Goal: Information Seeking & Learning: Learn about a topic

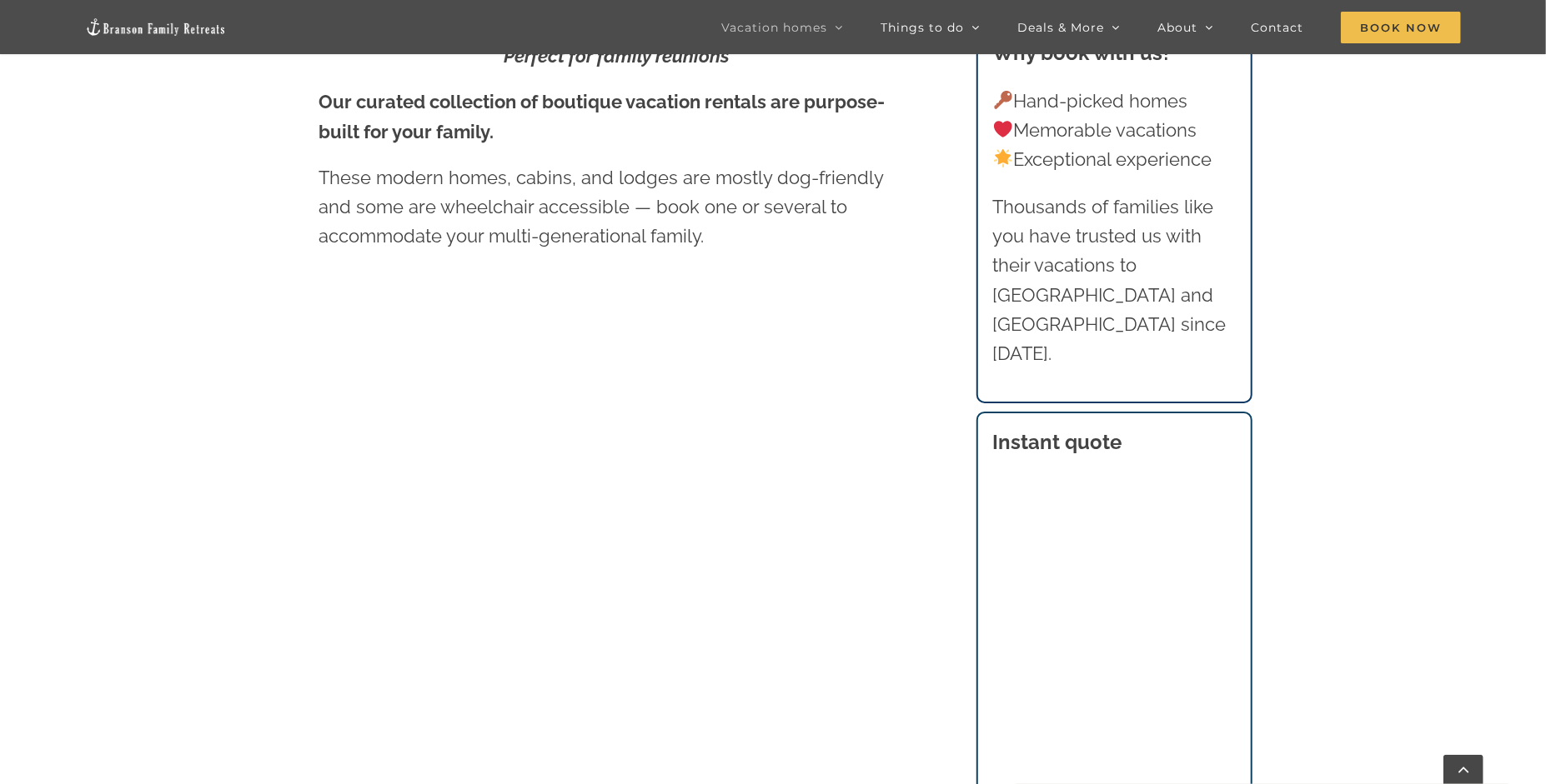
scroll to position [1000, 0]
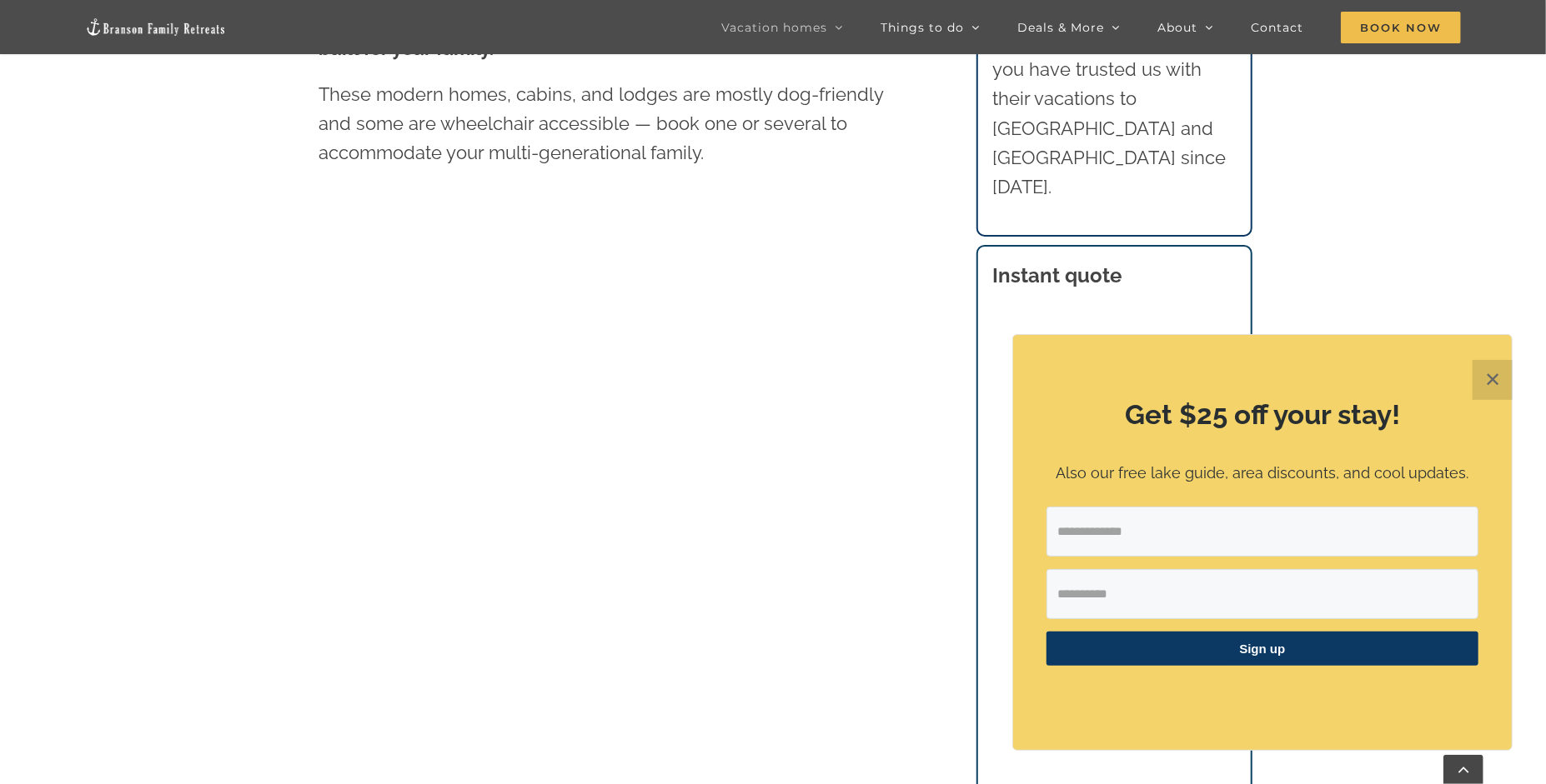
click at [1106, 527] on input "Email Address" at bounding box center [1262, 531] width 432 height 50
type input "**********"
click at [1120, 594] on input "First Name" at bounding box center [1262, 594] width 432 height 50
type input "**********"
click at [1281, 649] on span "Sign up" at bounding box center [1262, 649] width 432 height 34
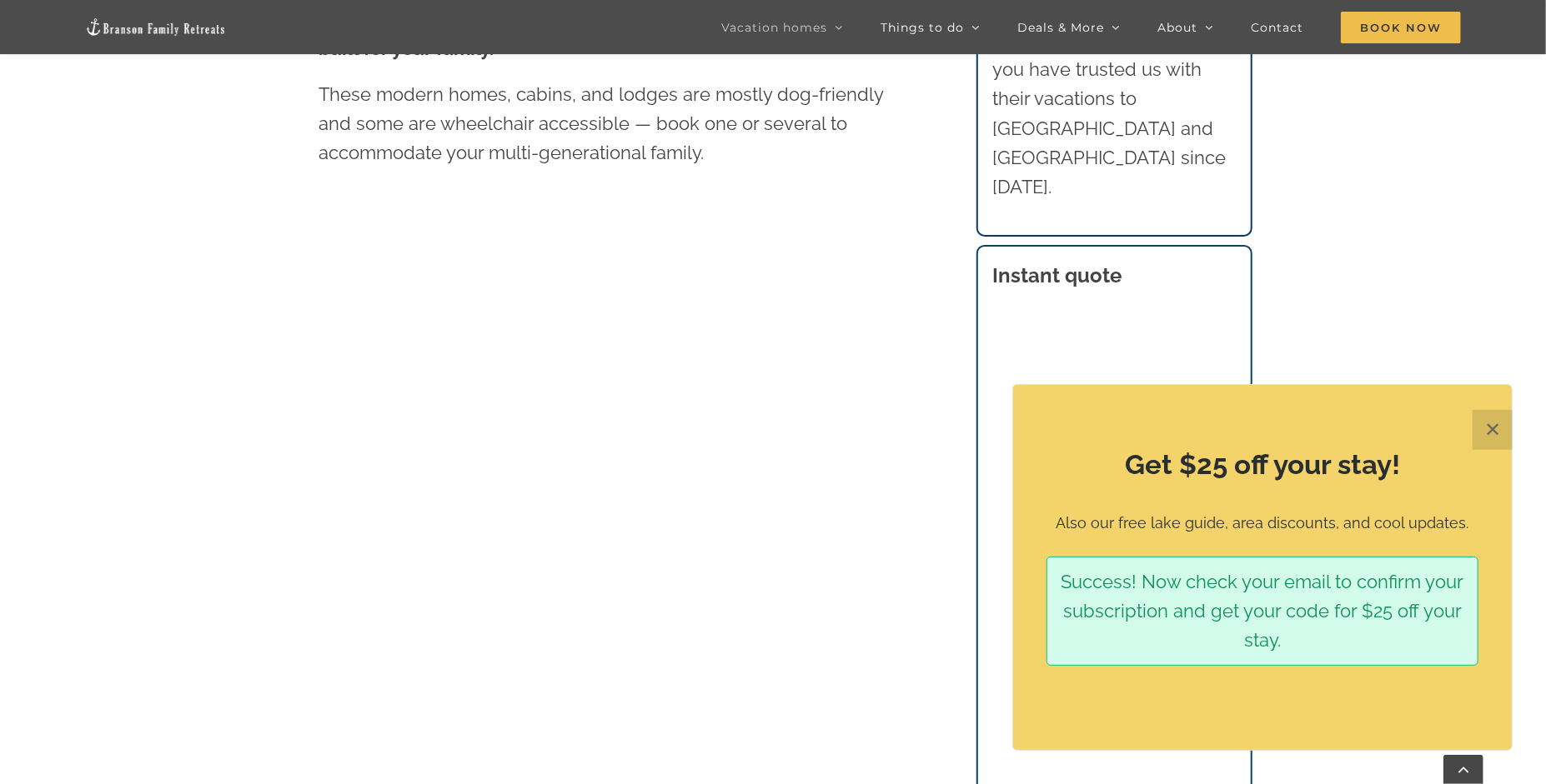
click at [1490, 421] on button "✕" at bounding box center [1493, 430] width 40 height 40
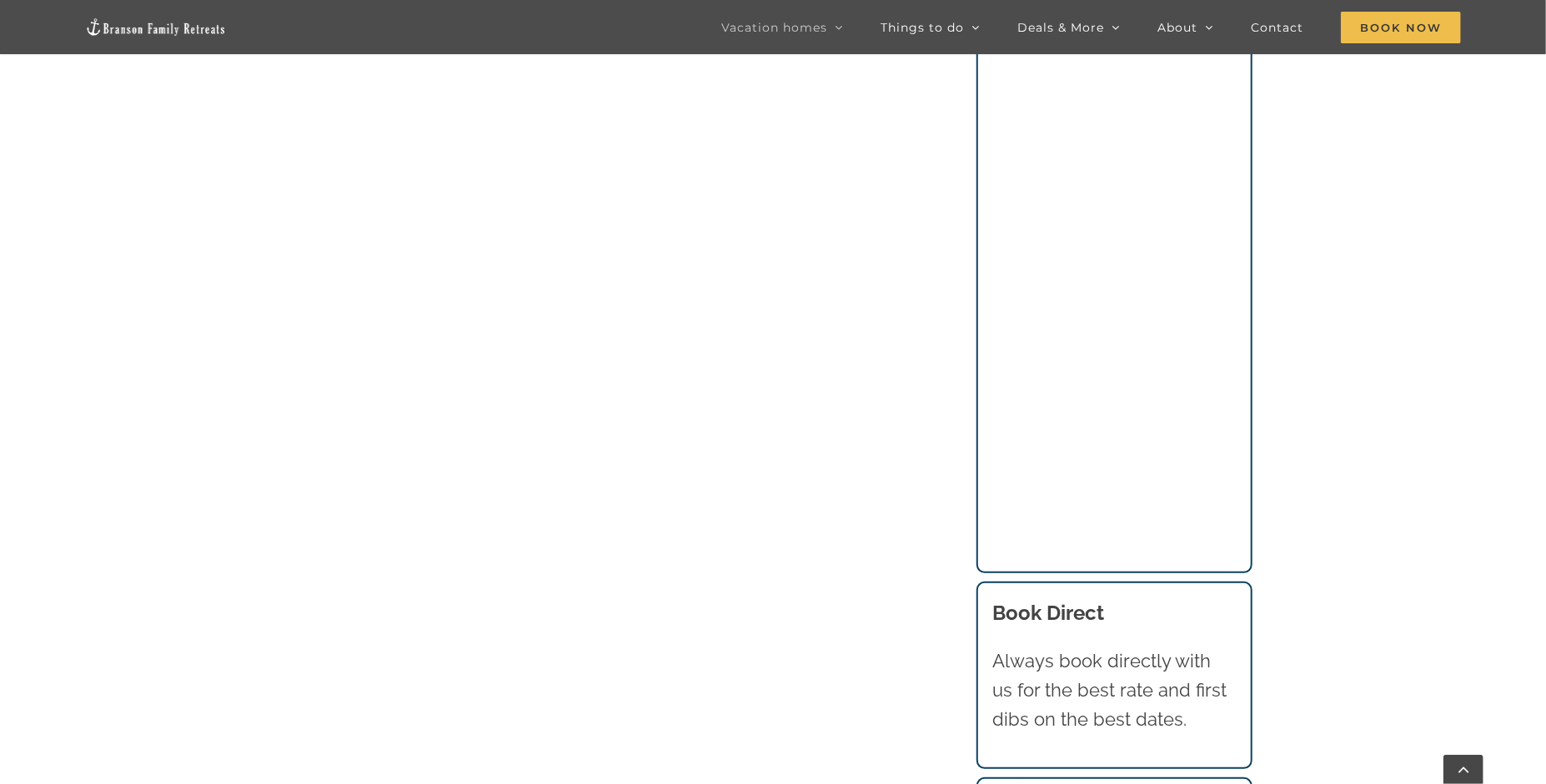
scroll to position [1584, 0]
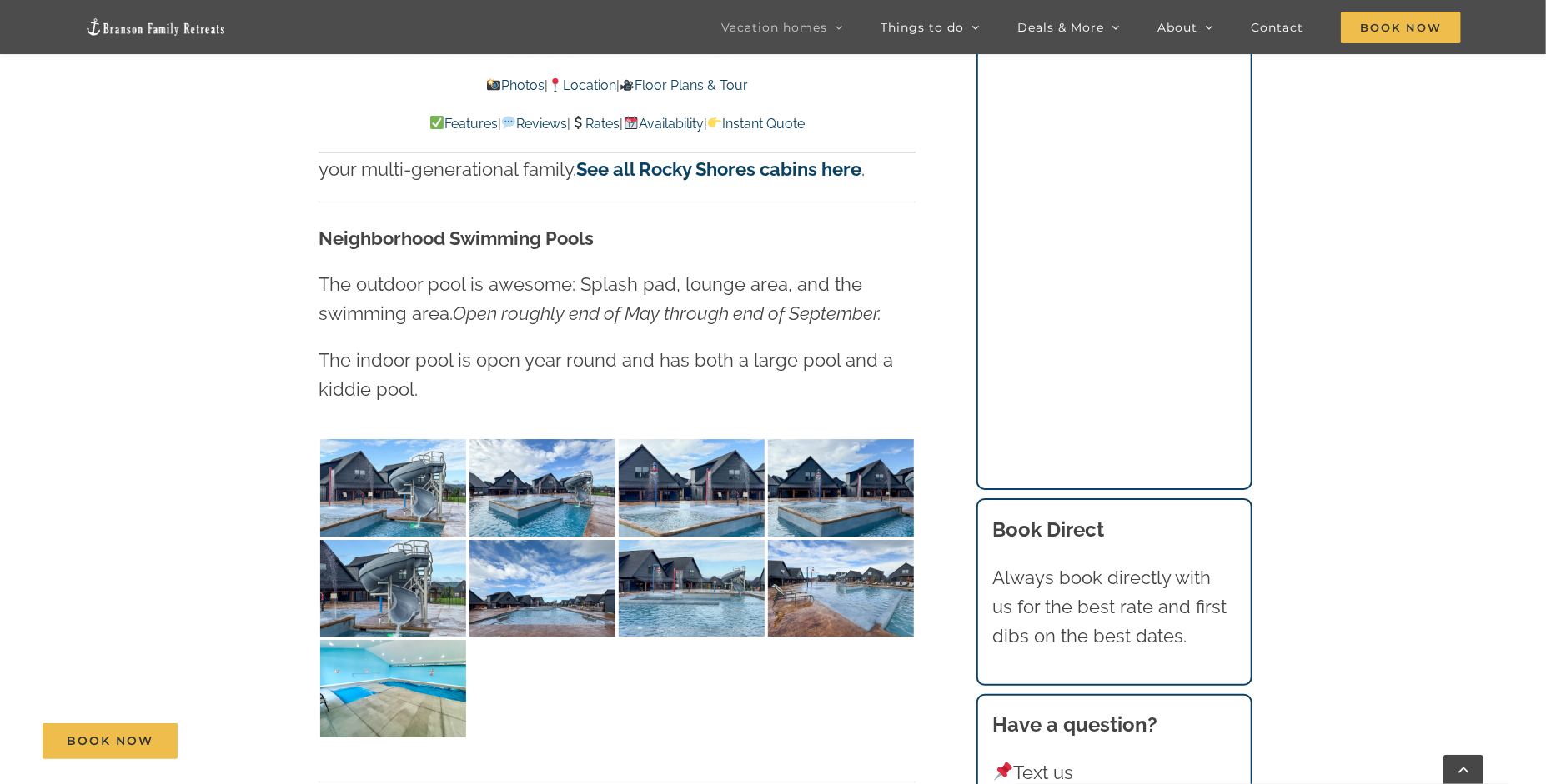
scroll to position [3751, 0]
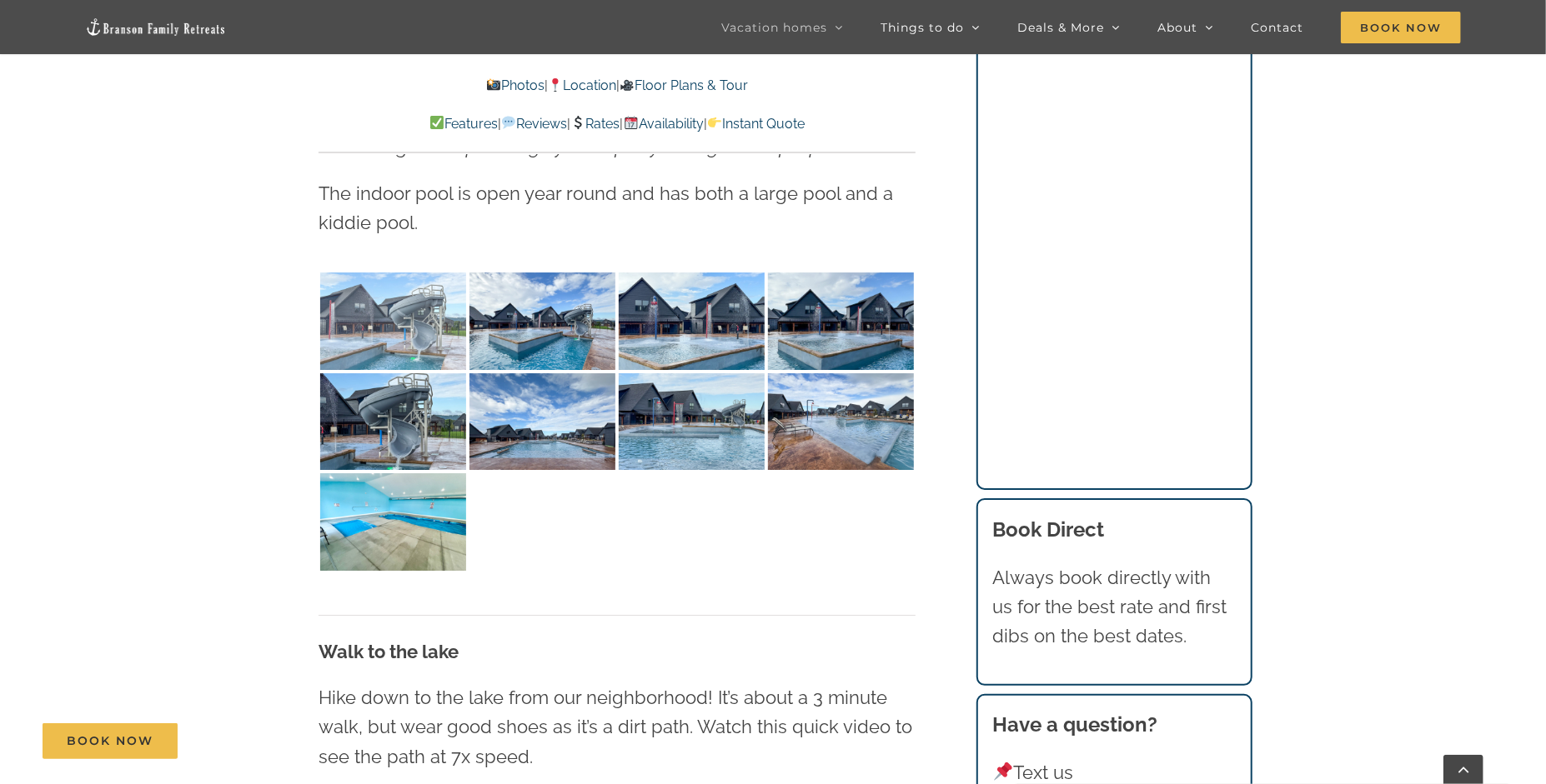
click at [373, 310] on img at bounding box center [393, 321] width 146 height 97
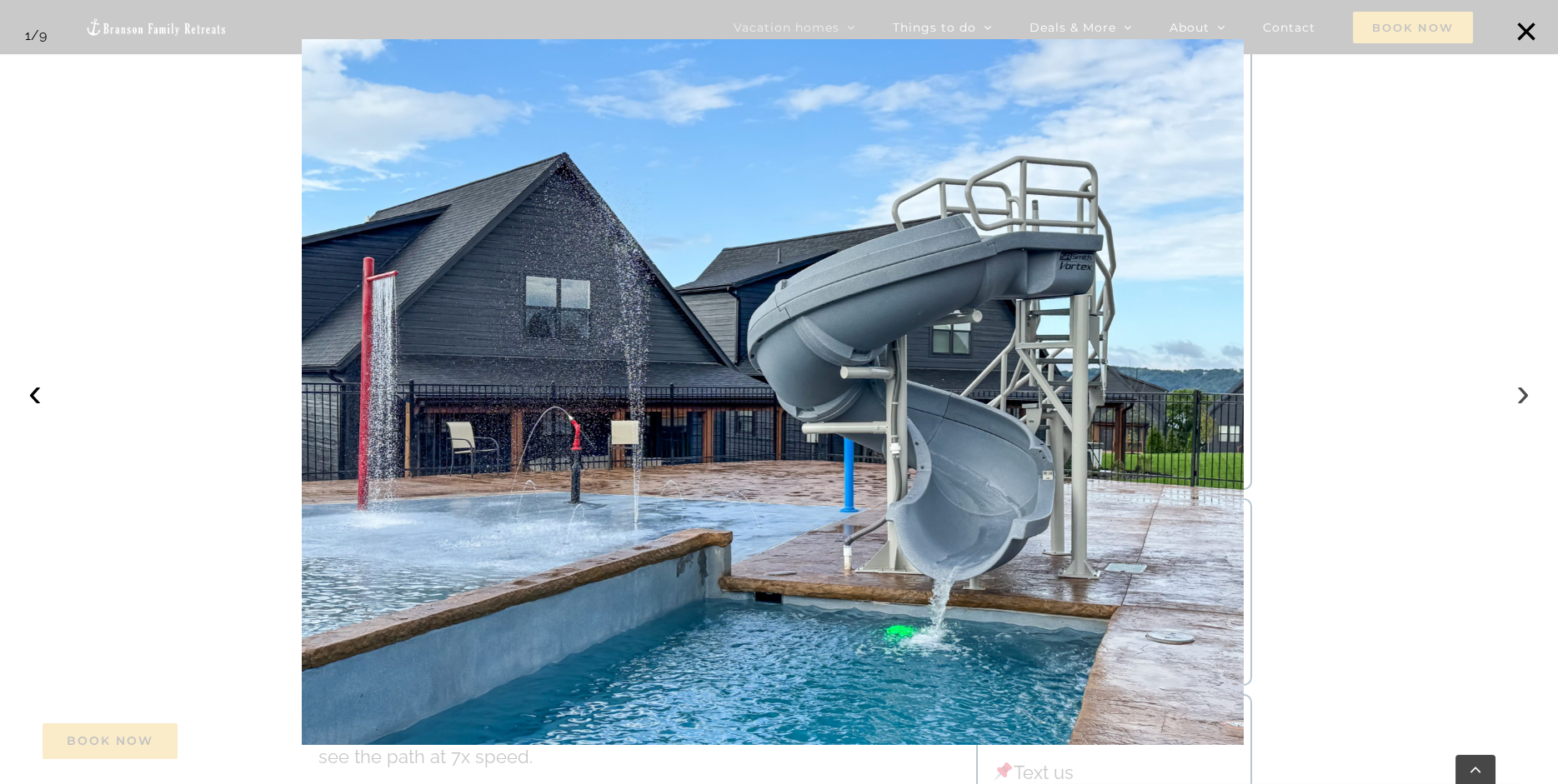
click at [1526, 400] on button "›" at bounding box center [1522, 392] width 36 height 36
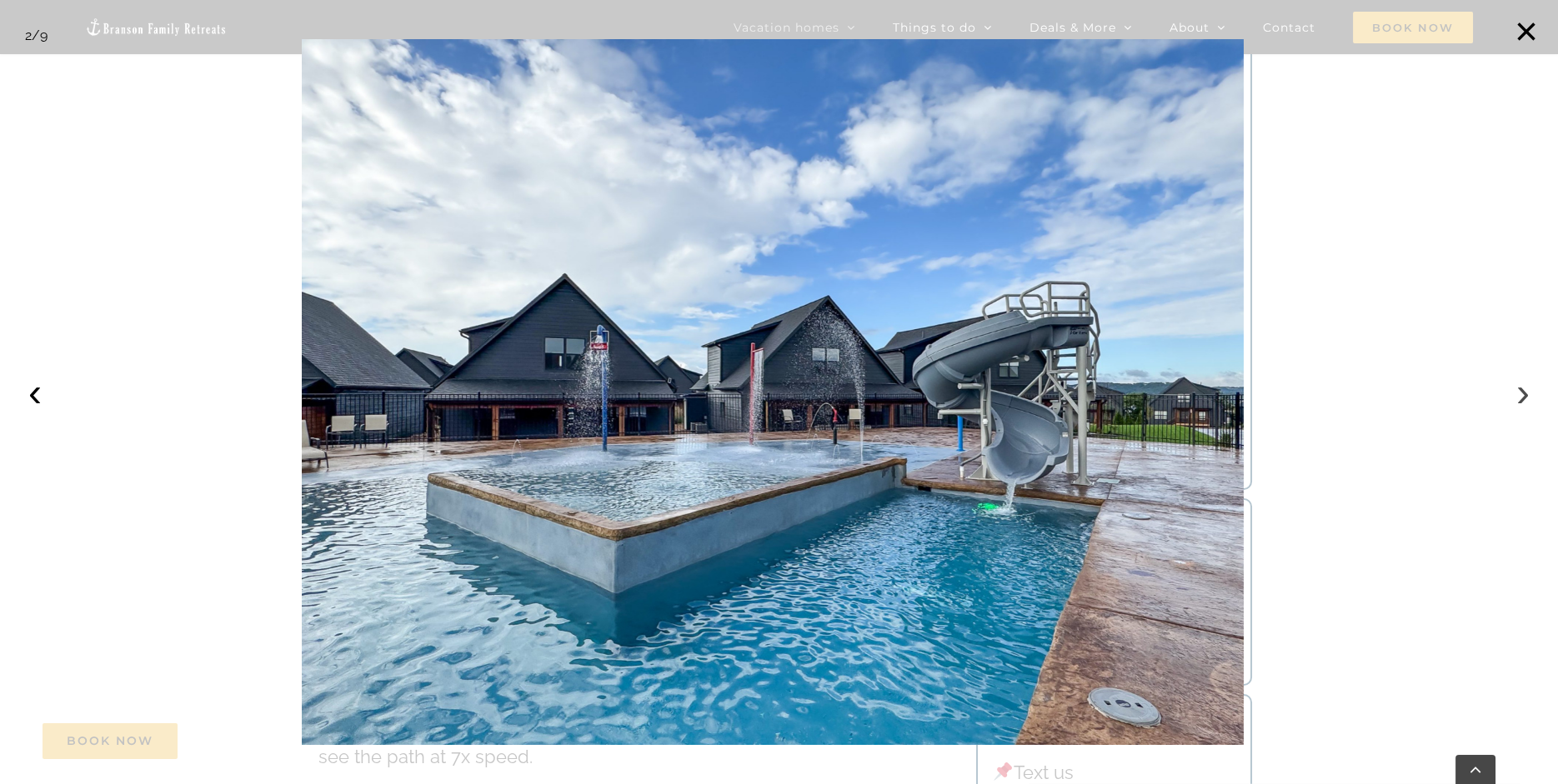
click at [1526, 400] on button "›" at bounding box center [1522, 392] width 36 height 36
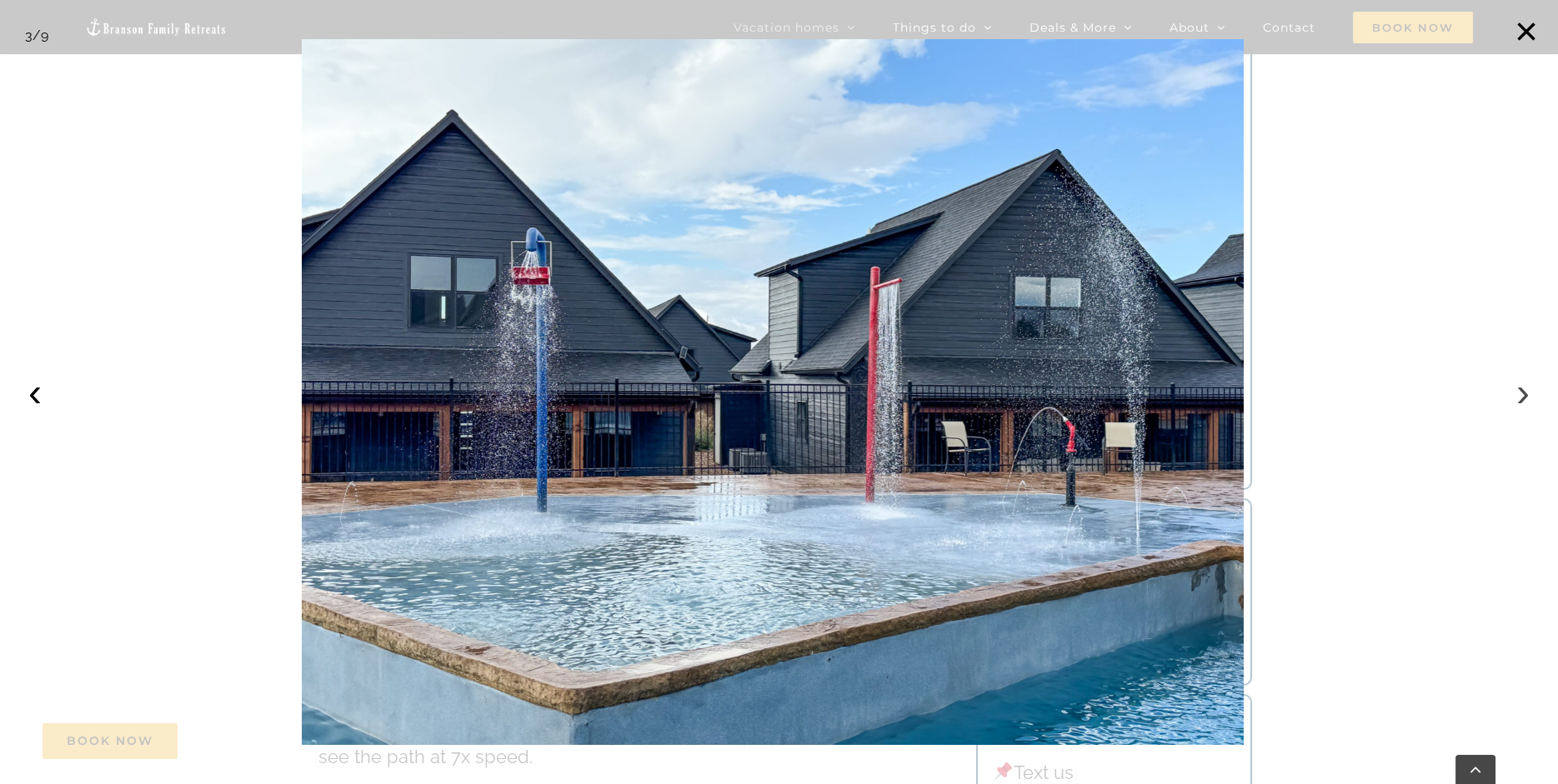
click at [1526, 400] on button "›" at bounding box center [1522, 392] width 36 height 36
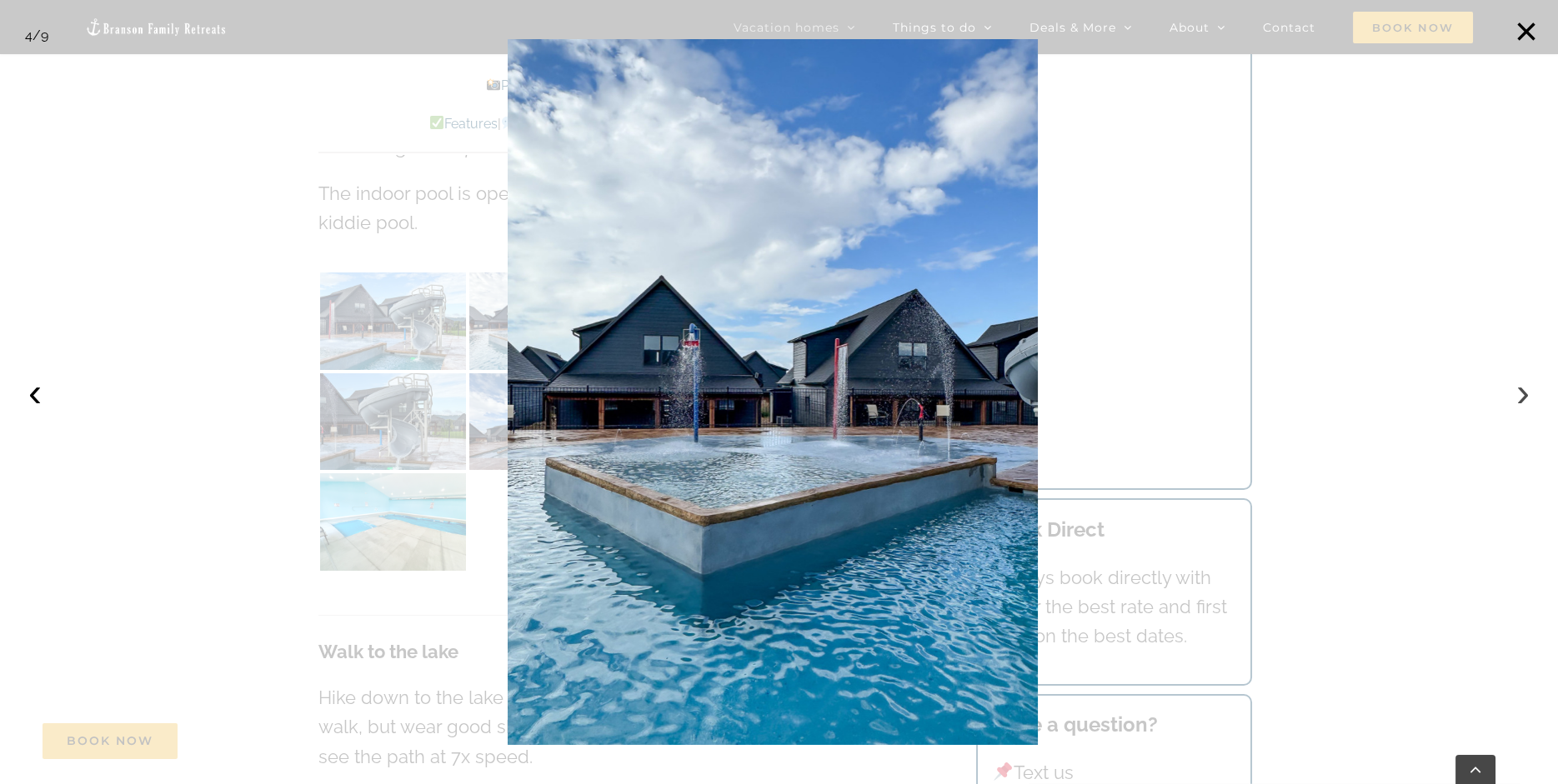
click at [1526, 400] on button "›" at bounding box center [1522, 392] width 36 height 36
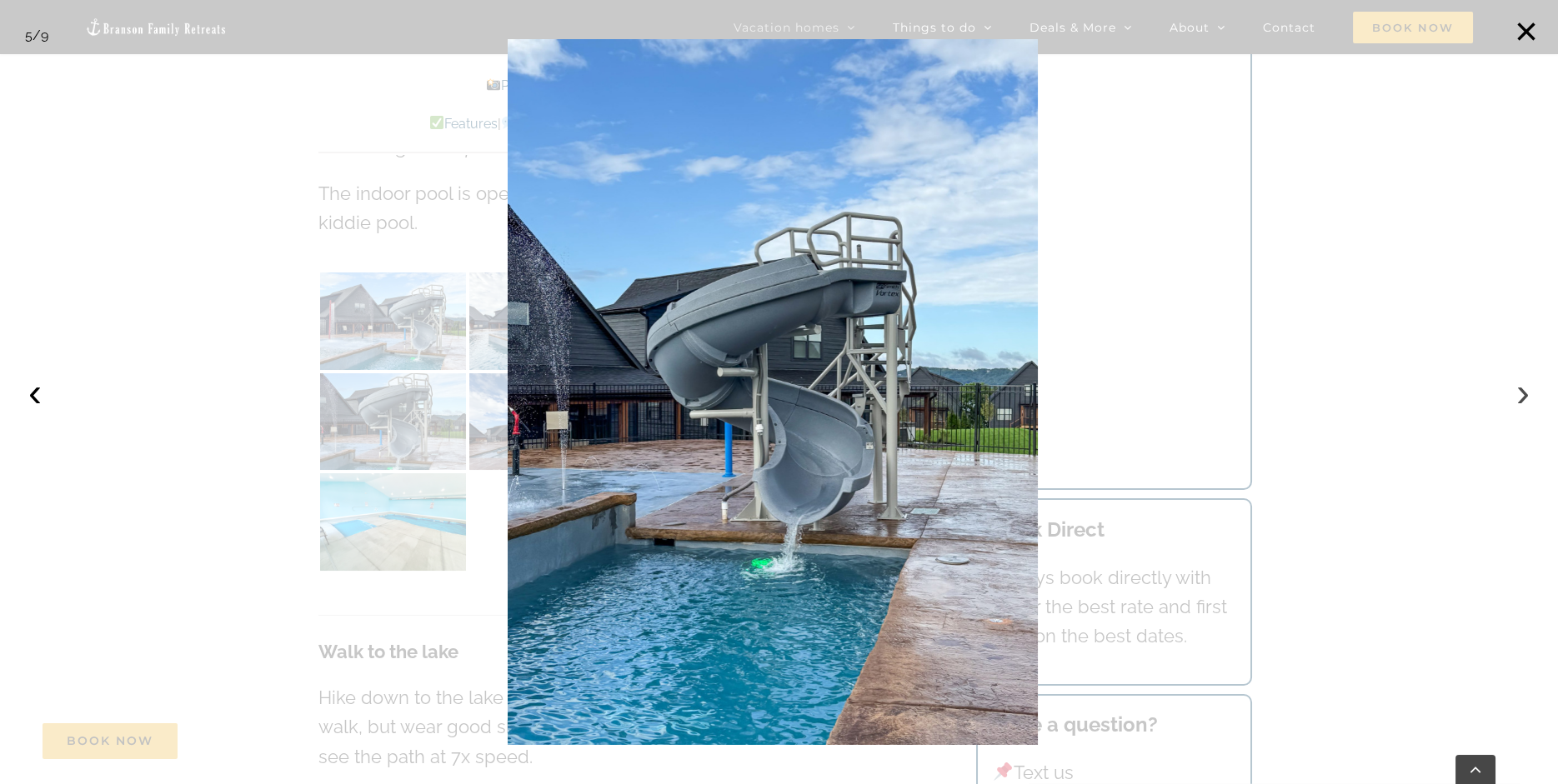
click at [1526, 400] on button "›" at bounding box center [1522, 392] width 36 height 36
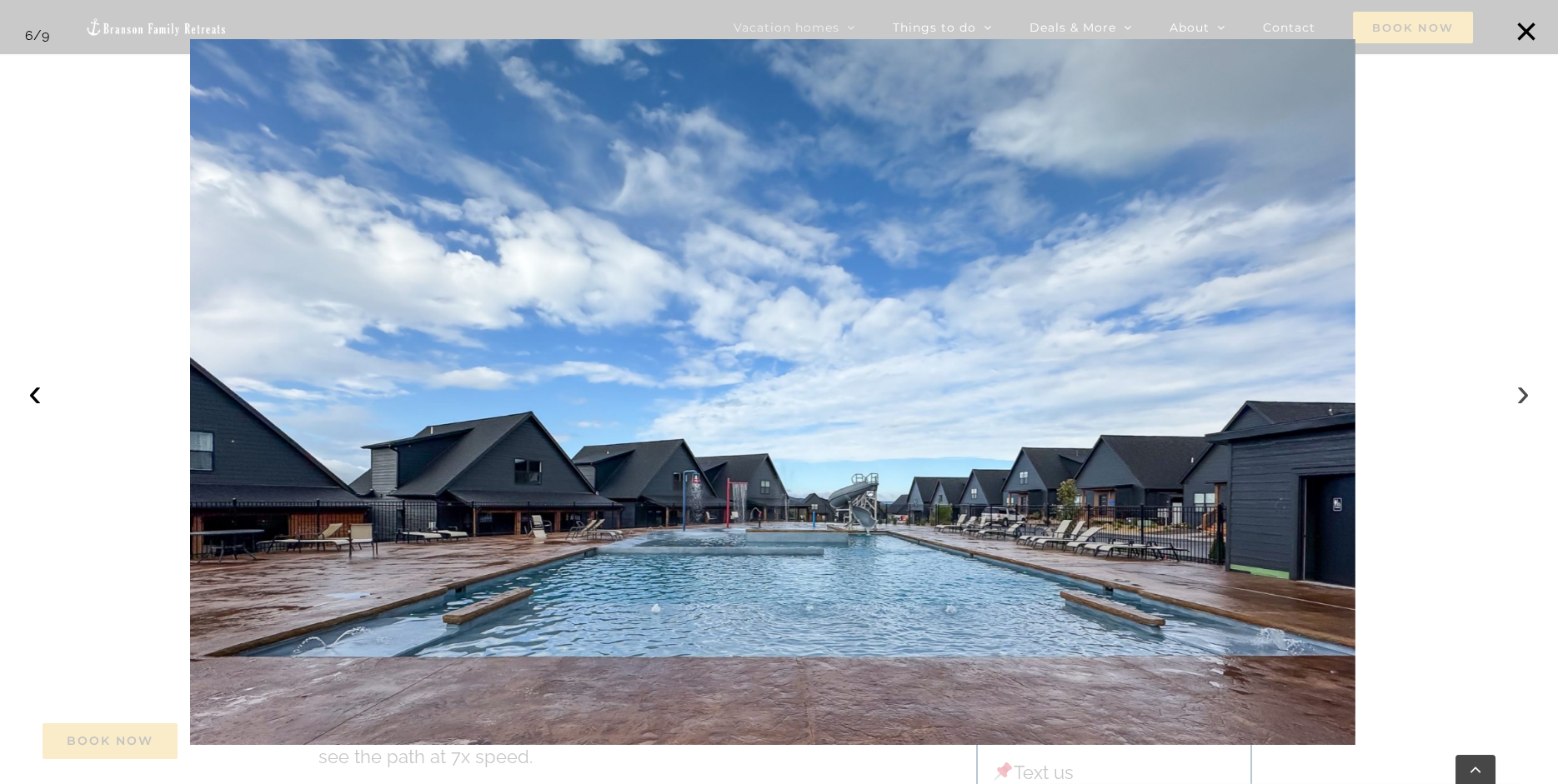
click at [1526, 400] on button "›" at bounding box center [1522, 392] width 36 height 36
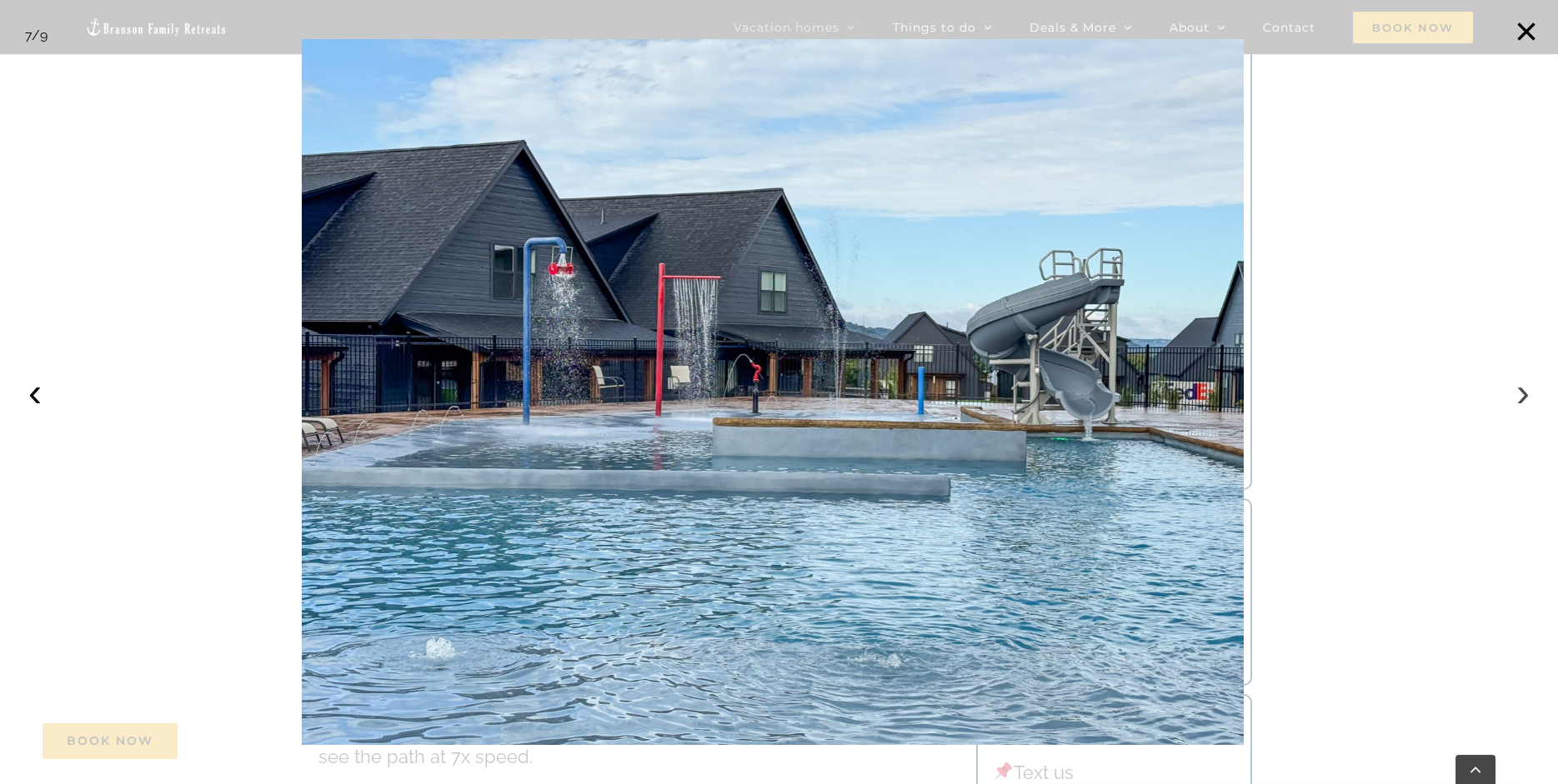
click at [1526, 400] on button "›" at bounding box center [1522, 392] width 36 height 36
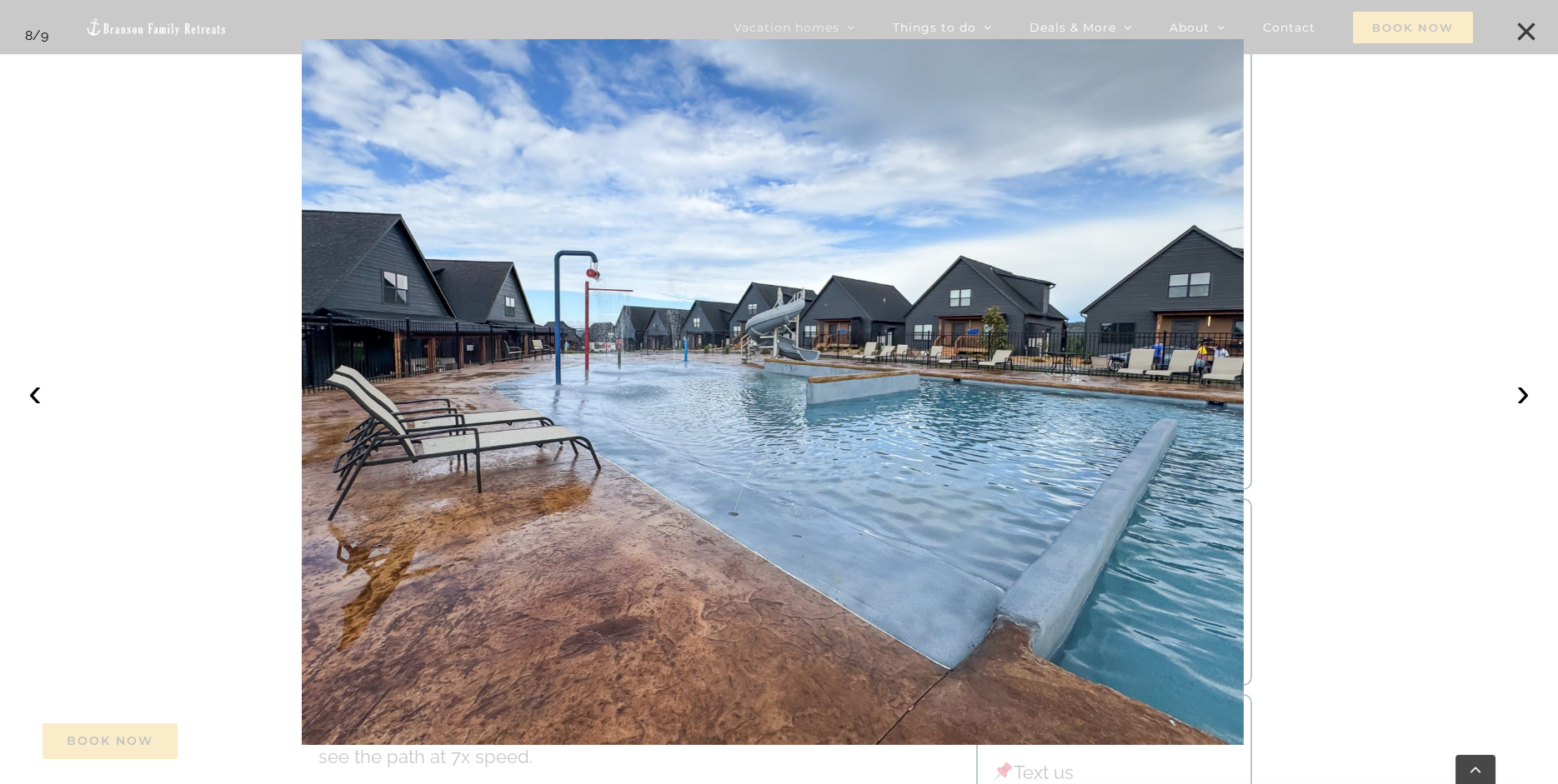
click at [1525, 31] on button "×" at bounding box center [1526, 31] width 36 height 36
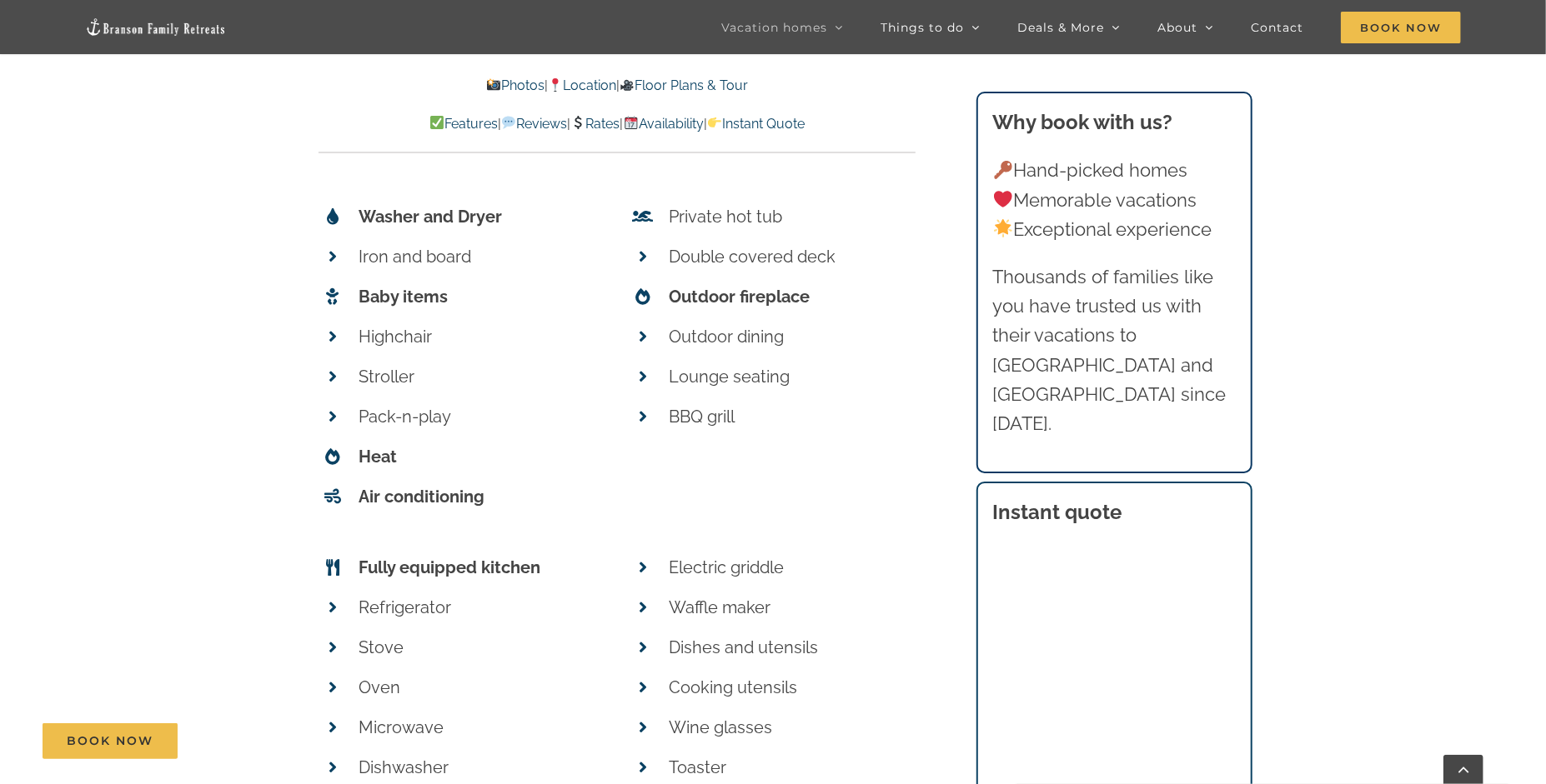
scroll to position [7419, 0]
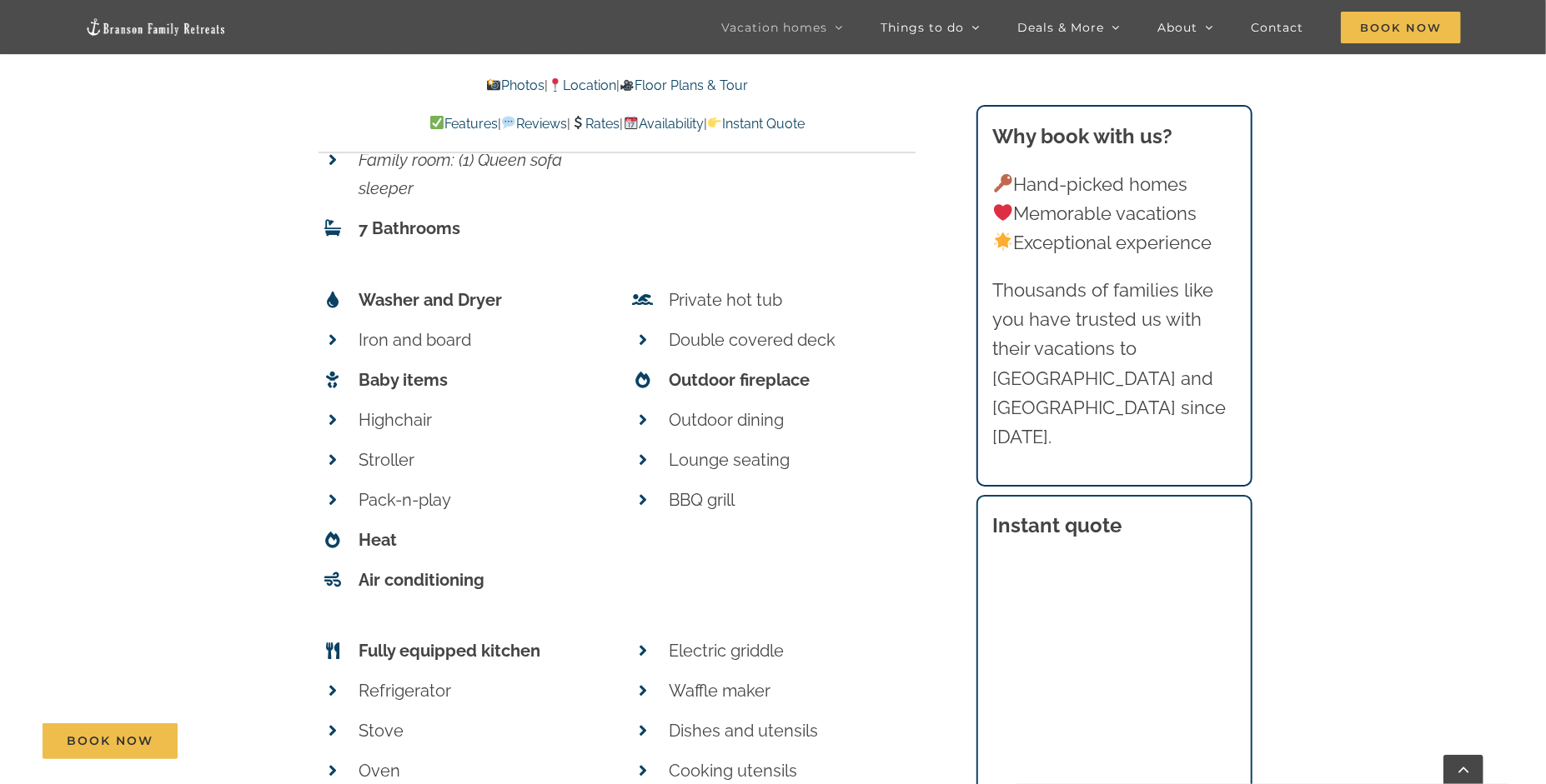
scroll to position [7086, 0]
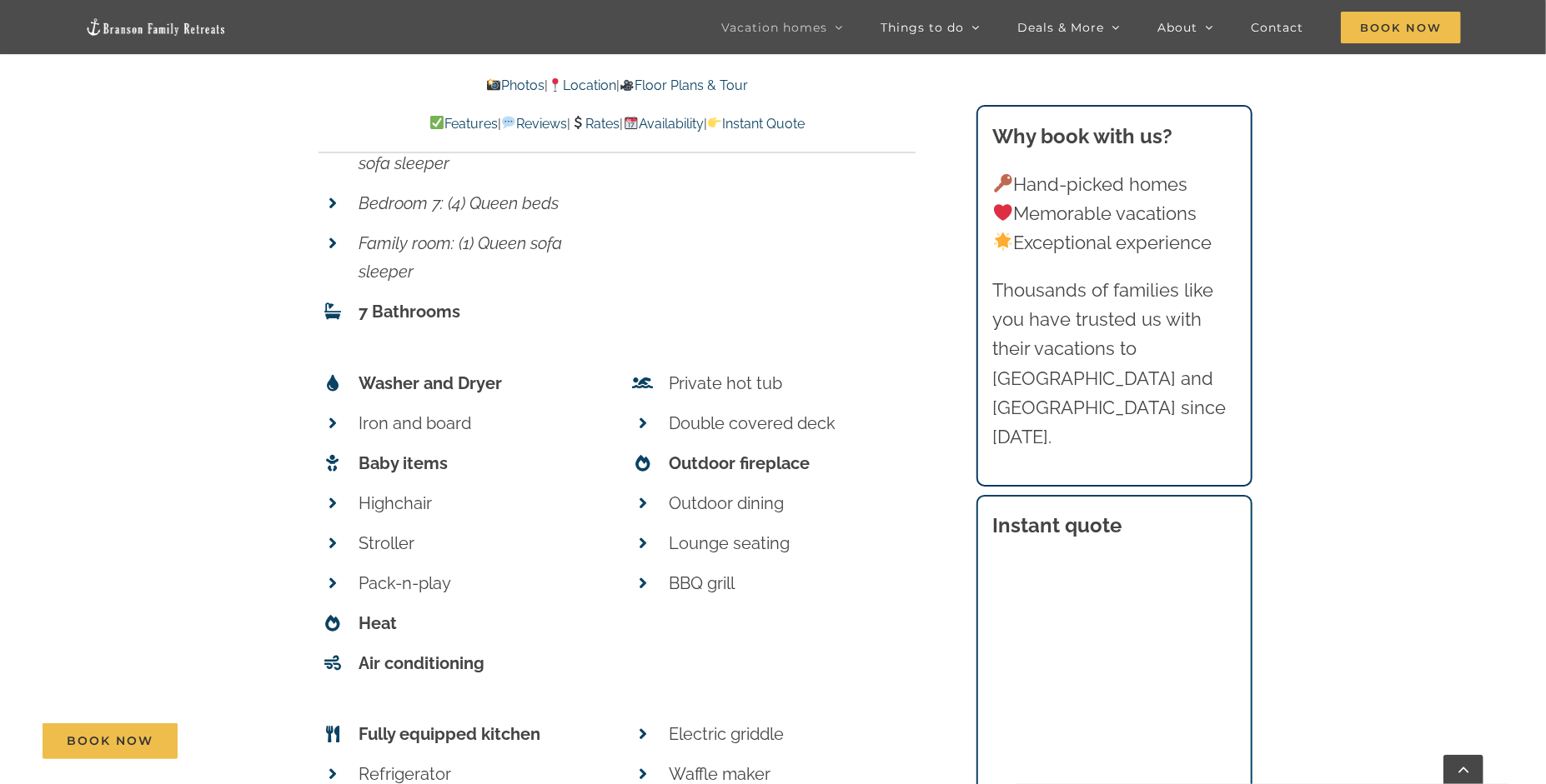
click at [490, 81] on link "Photos" at bounding box center [515, 85] width 59 height 16
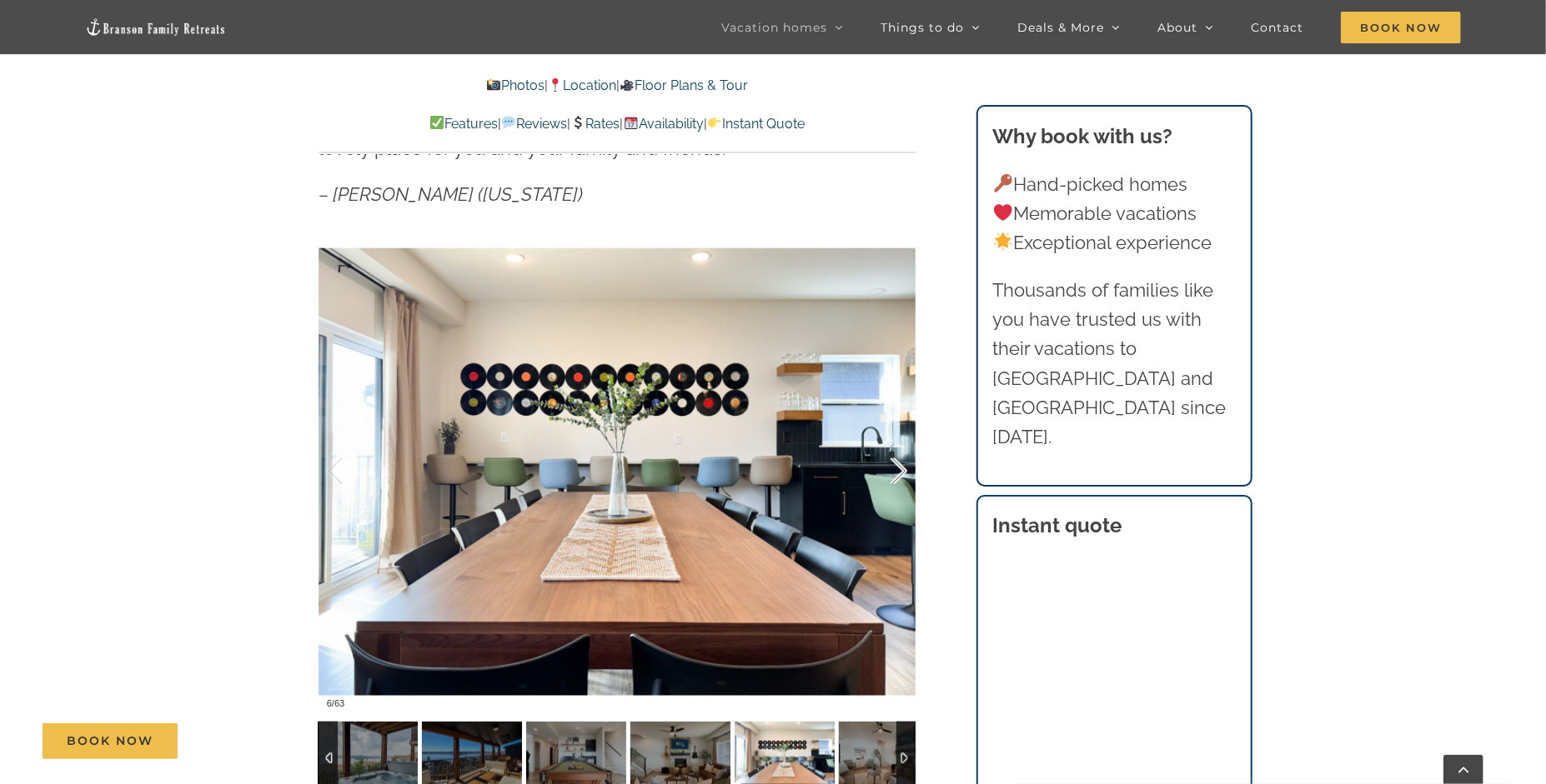
click at [894, 475] on div at bounding box center [881, 472] width 52 height 103
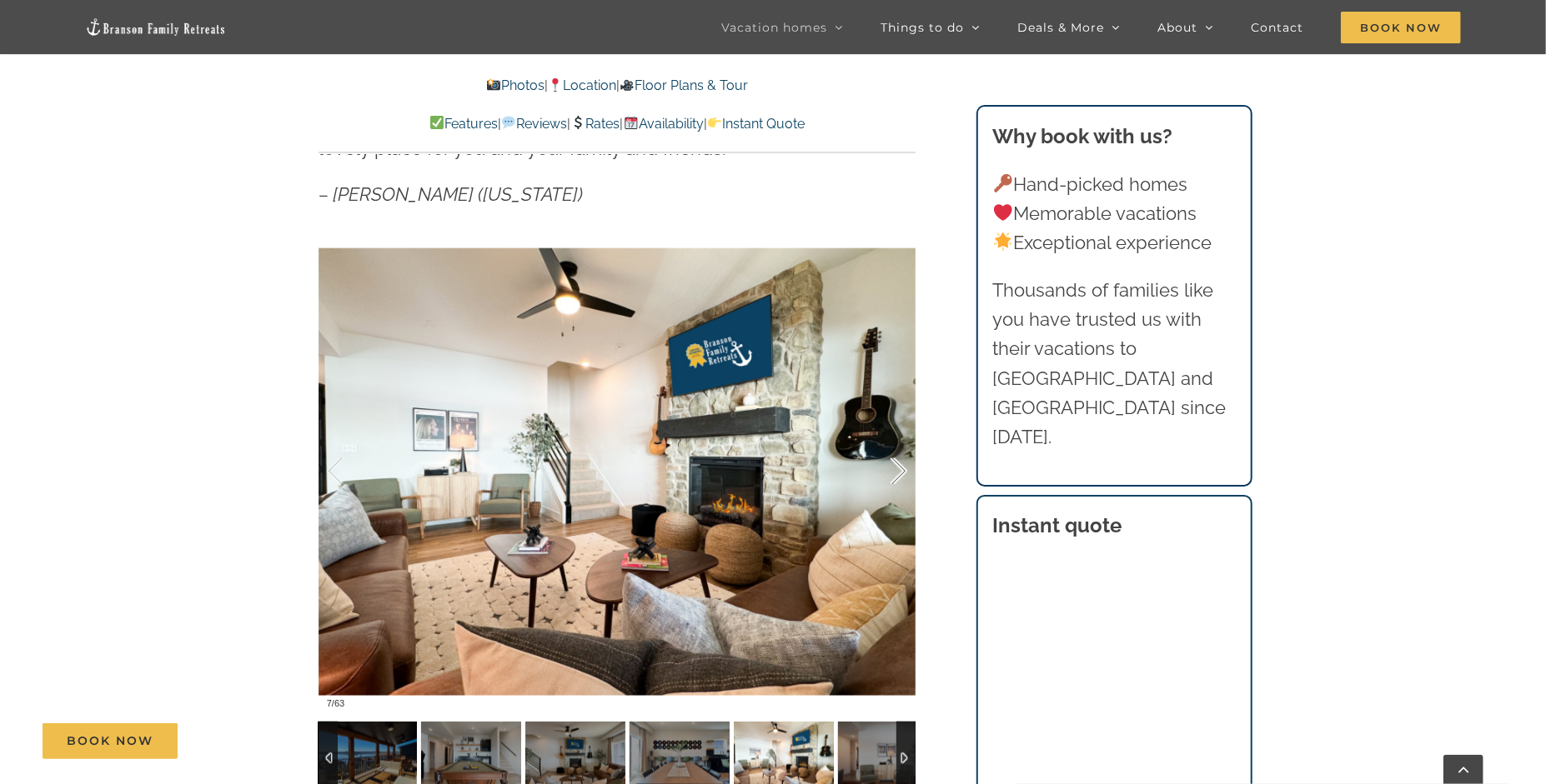
click at [894, 475] on div at bounding box center [881, 472] width 52 height 103
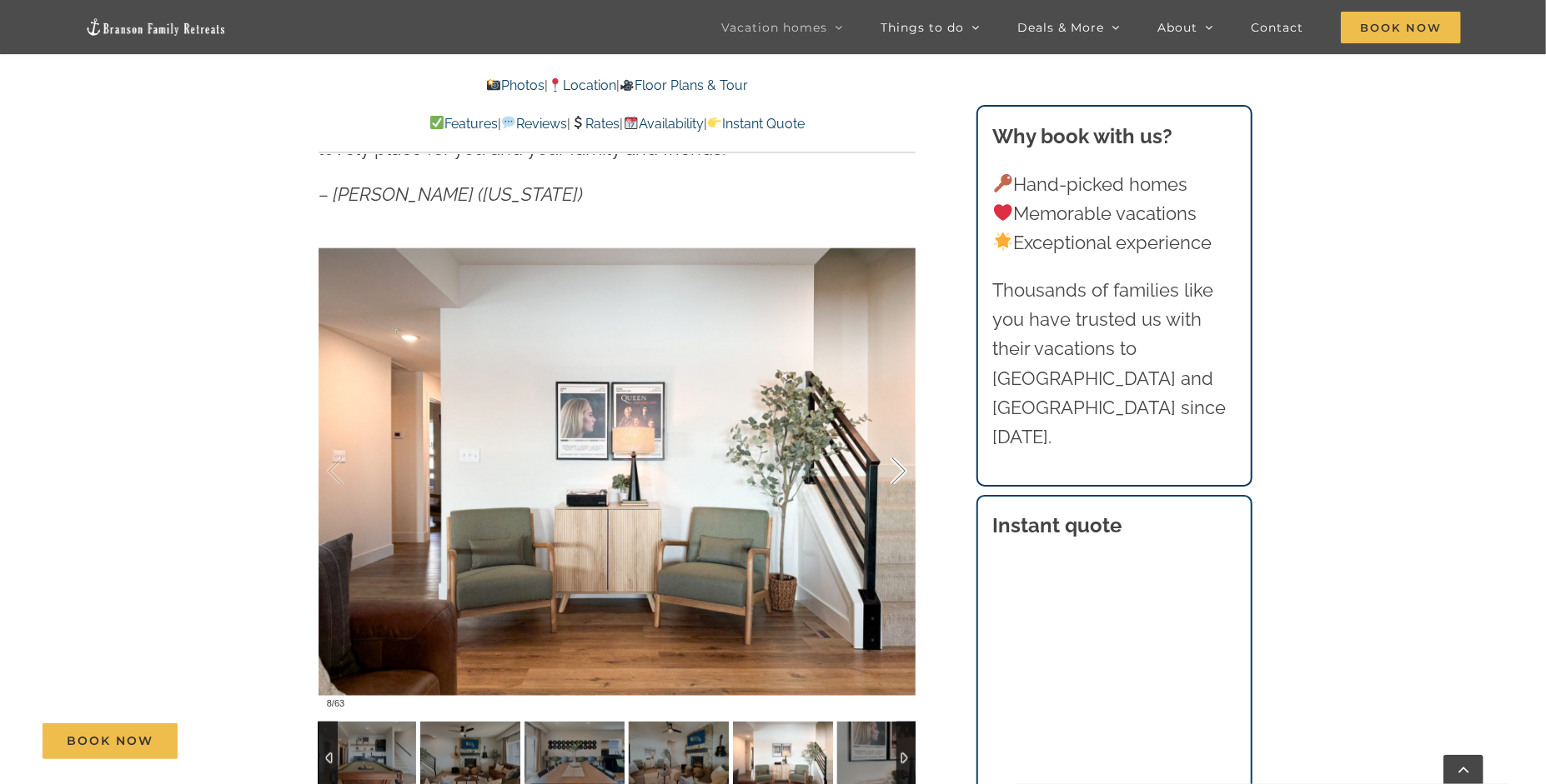
click at [894, 475] on div at bounding box center [881, 472] width 52 height 103
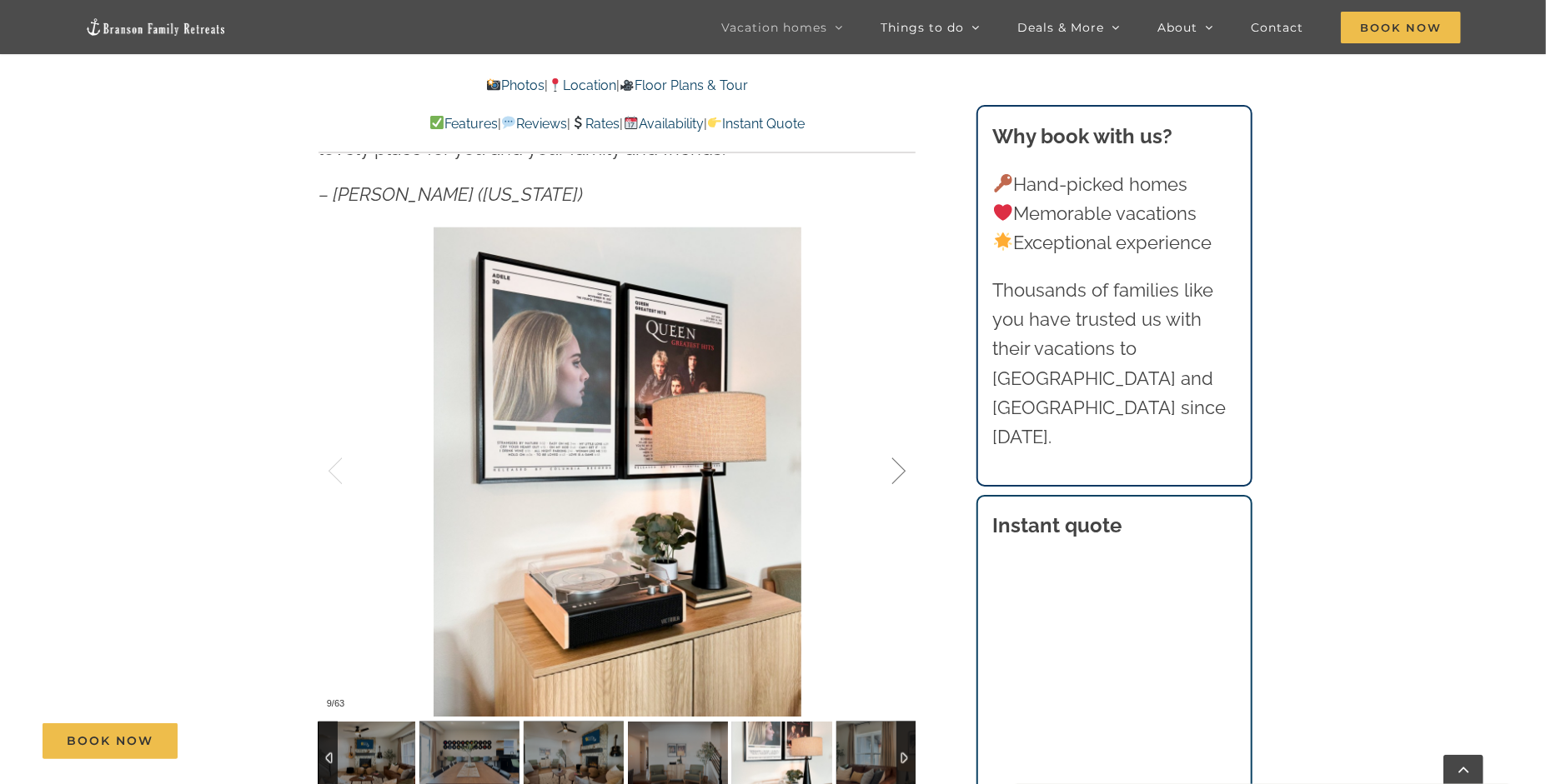
click at [894, 475] on div at bounding box center [881, 472] width 52 height 103
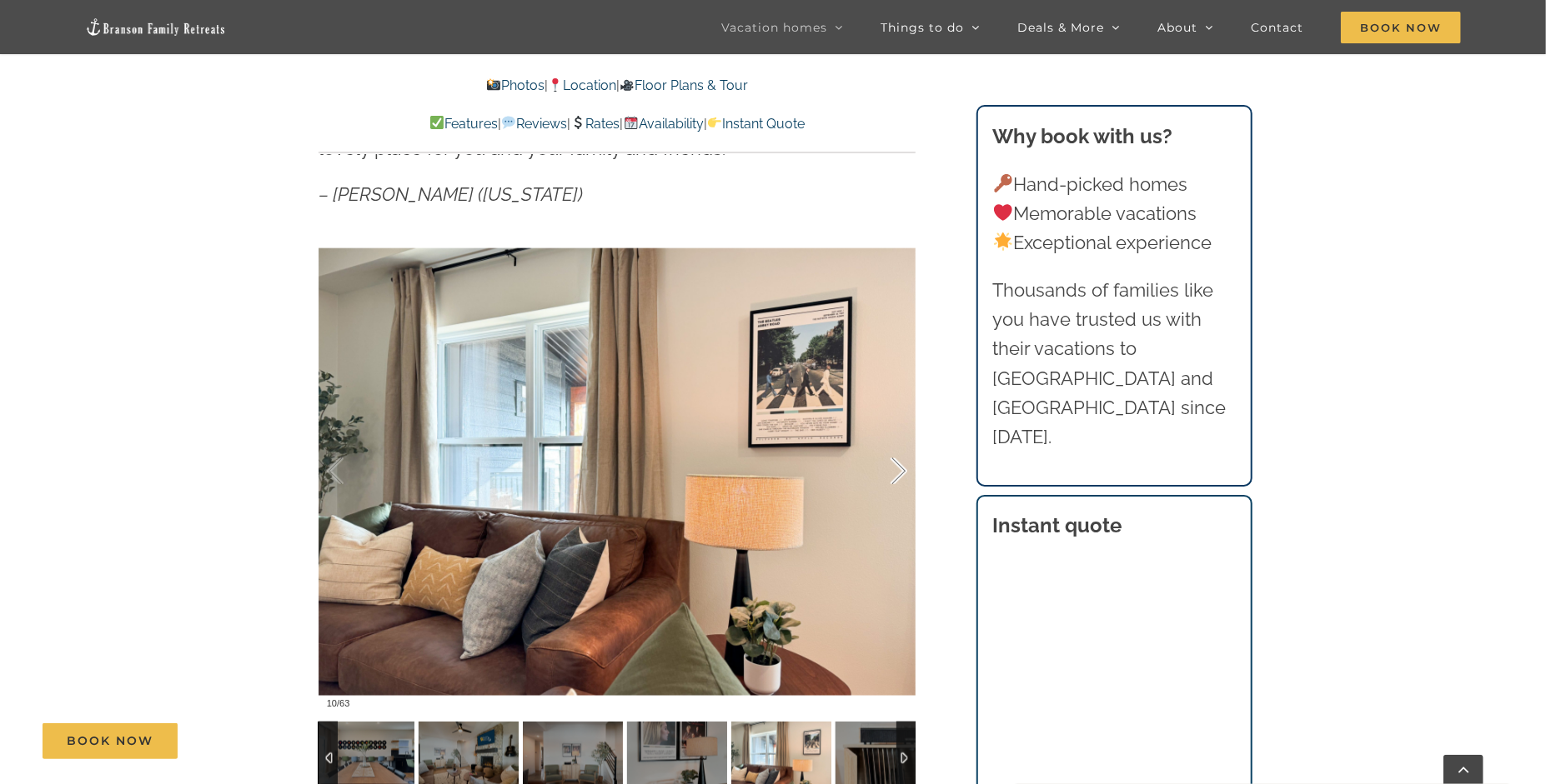
click at [894, 475] on div at bounding box center [881, 472] width 52 height 103
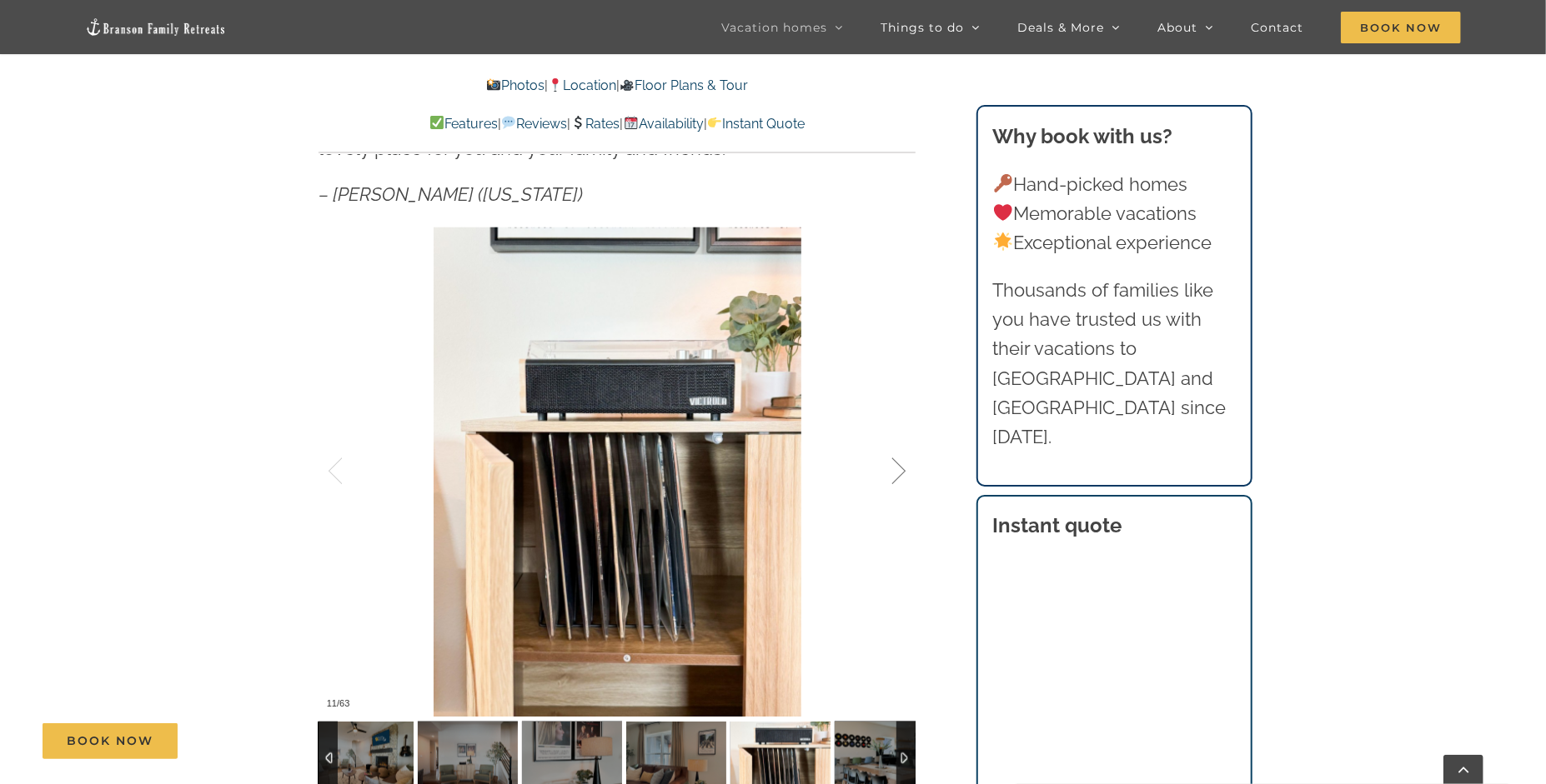
click at [894, 475] on div at bounding box center [881, 472] width 52 height 103
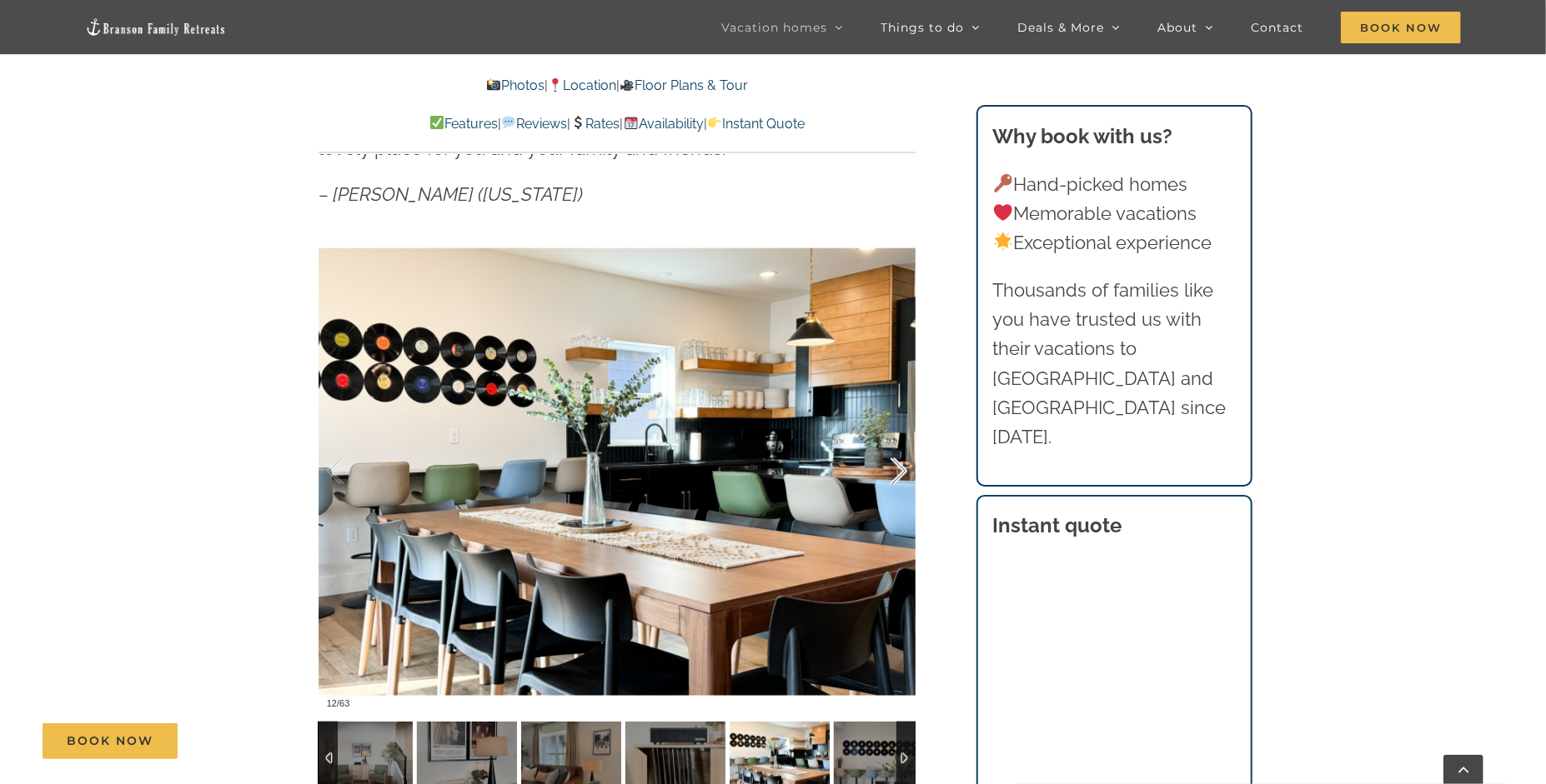
click at [894, 475] on div at bounding box center [881, 472] width 52 height 103
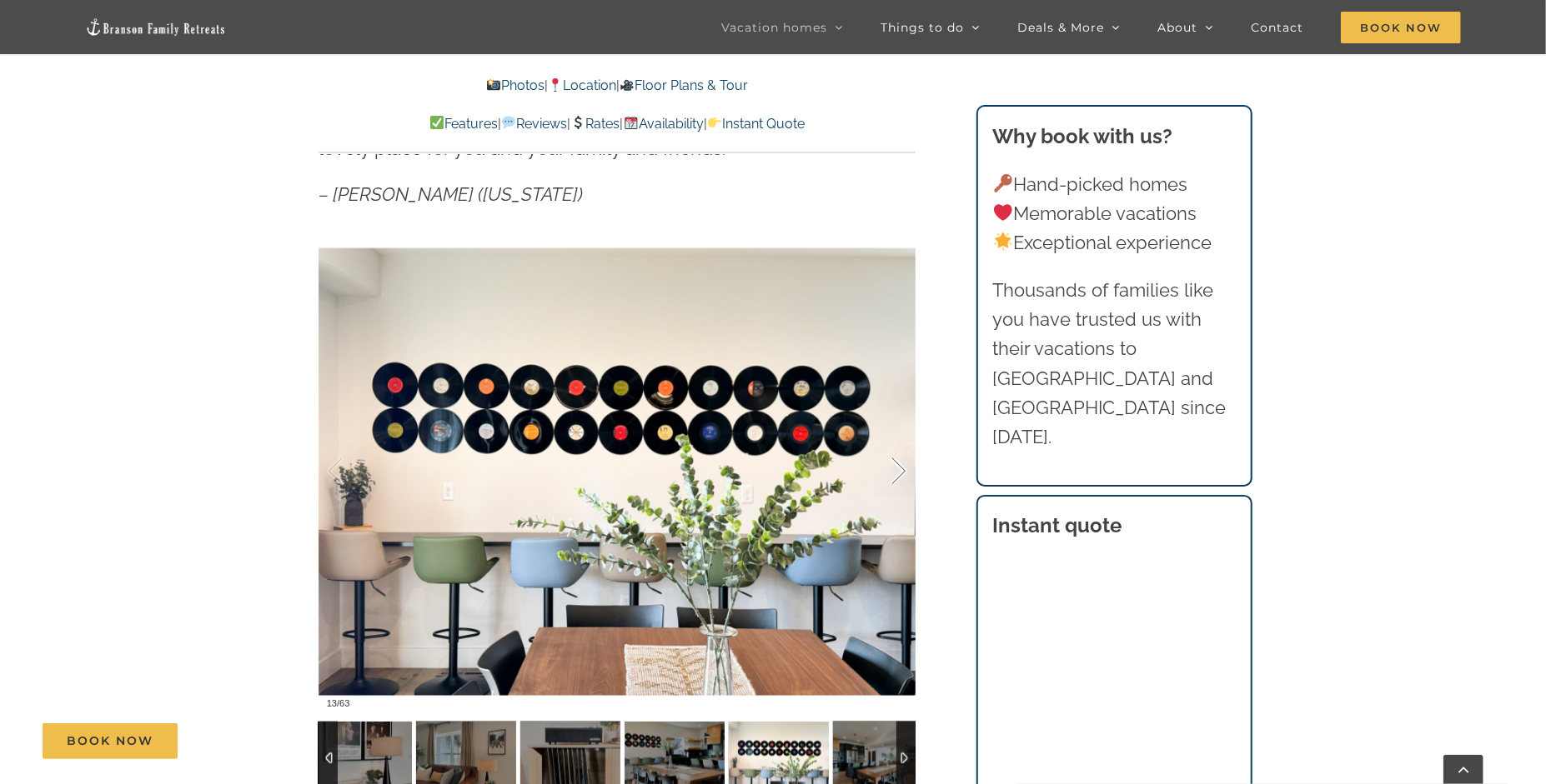
click at [894, 475] on div at bounding box center [881, 472] width 52 height 103
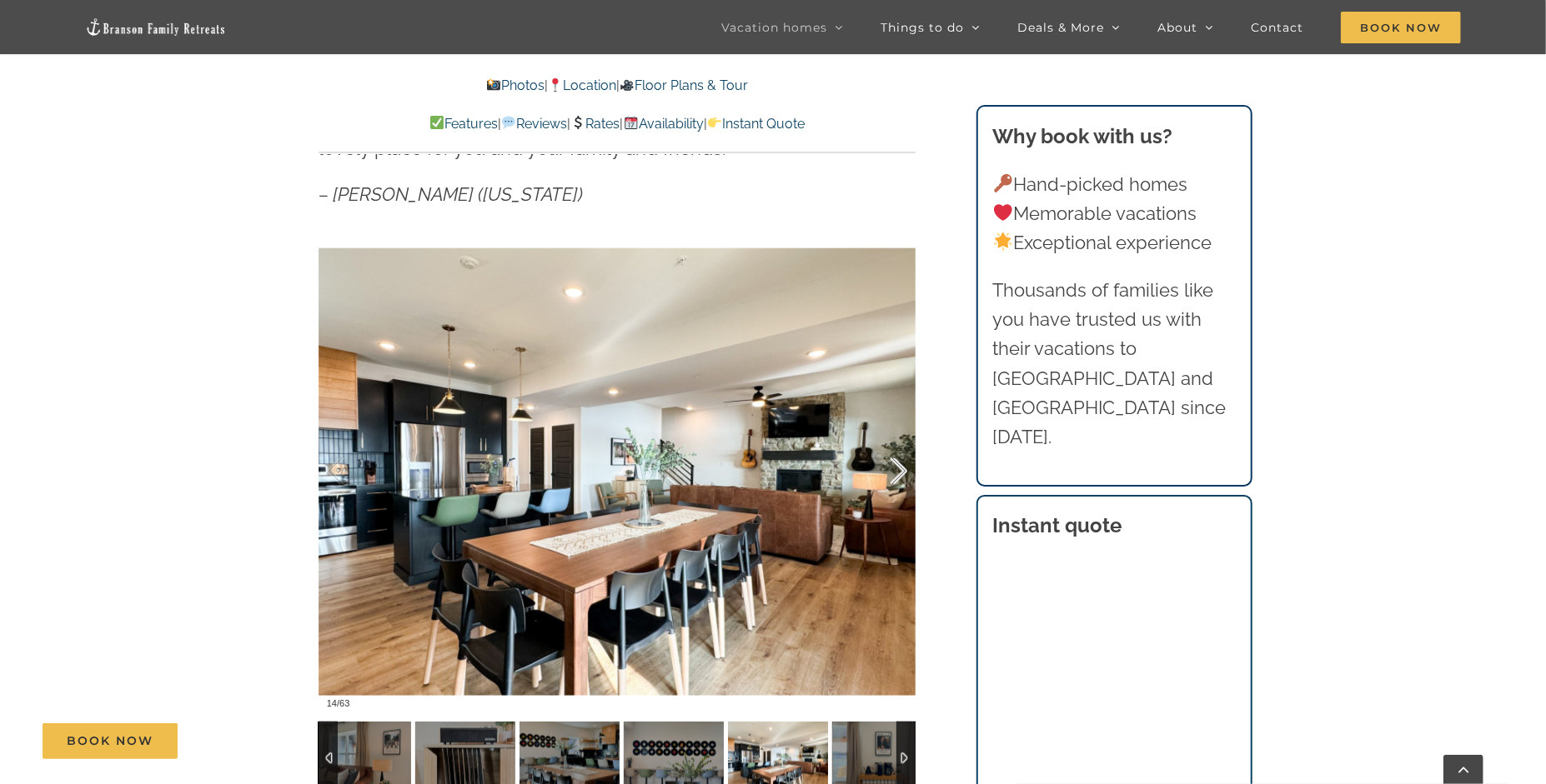
click at [894, 475] on div at bounding box center [881, 472] width 52 height 103
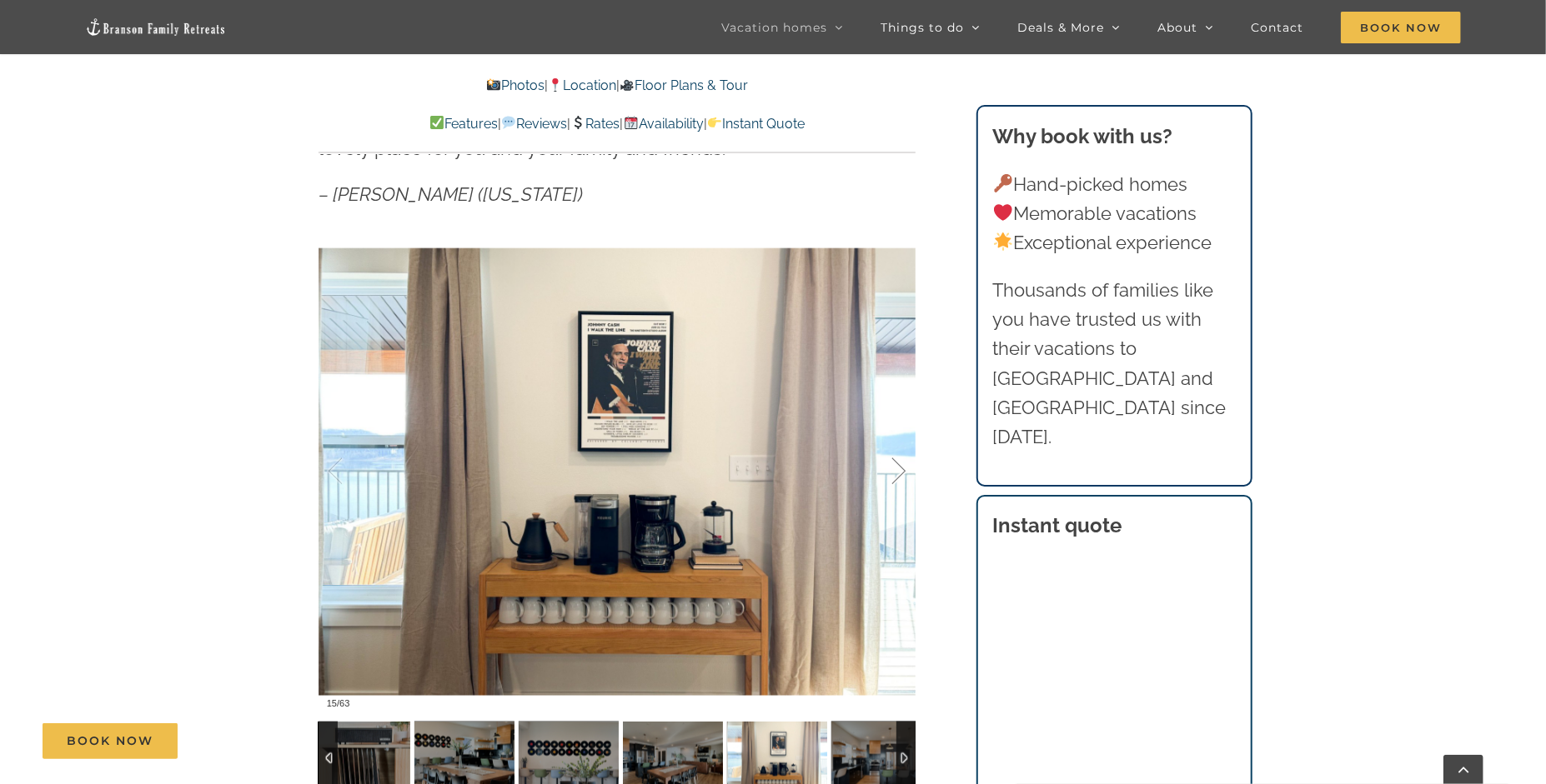
click at [894, 475] on div at bounding box center [881, 472] width 52 height 103
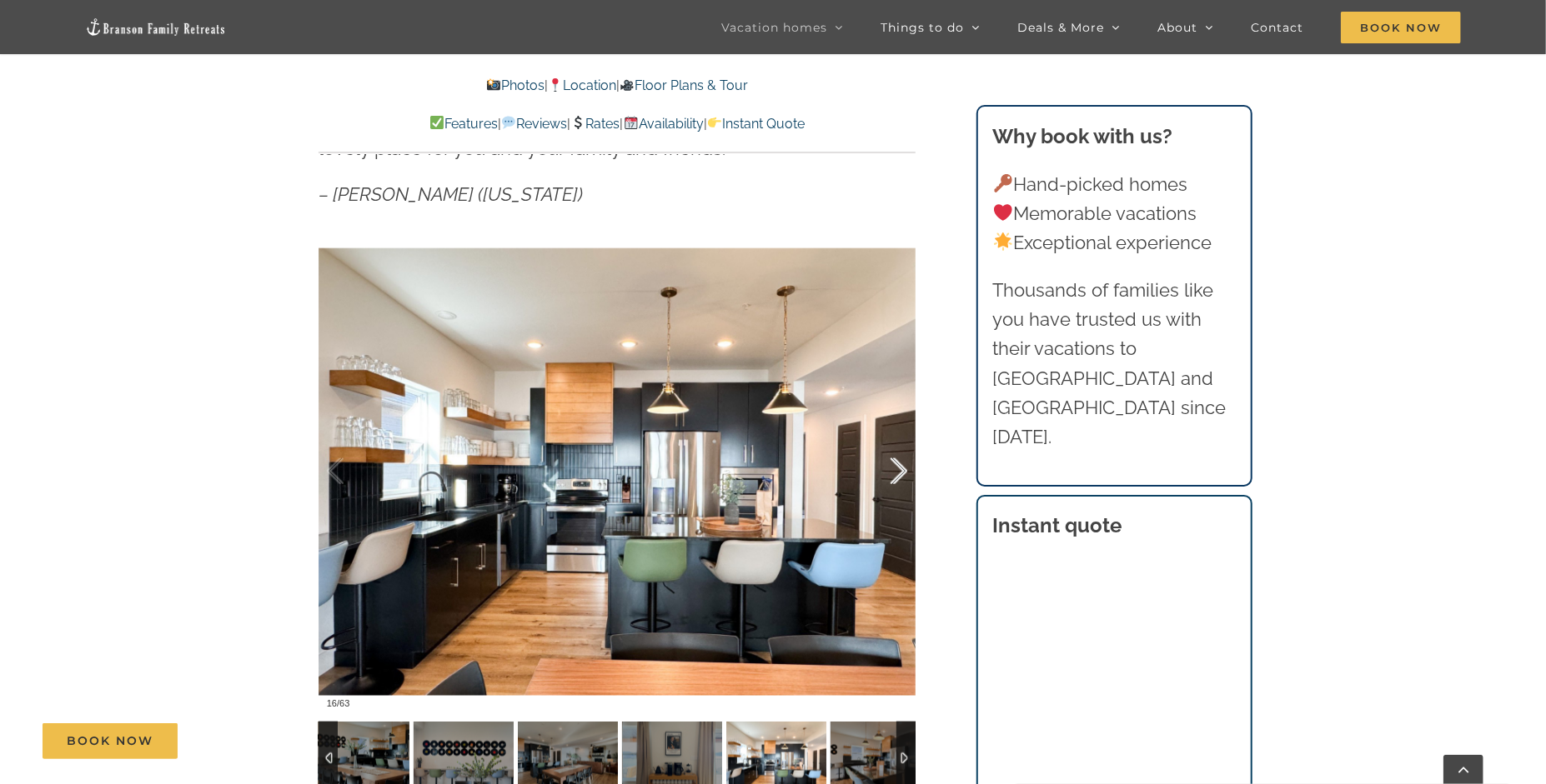
click at [894, 475] on div at bounding box center [881, 472] width 52 height 103
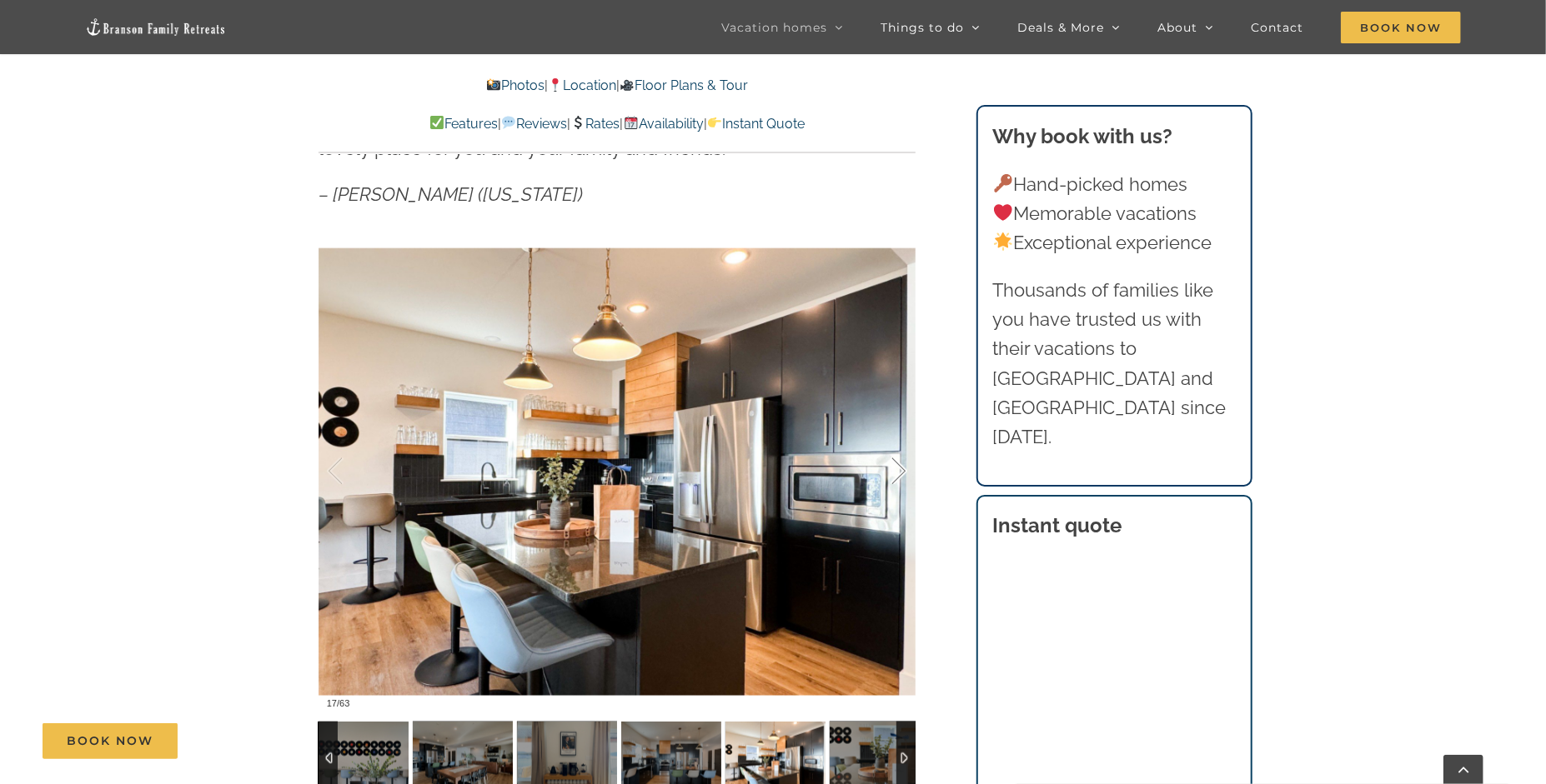
click at [894, 475] on div at bounding box center [881, 472] width 52 height 103
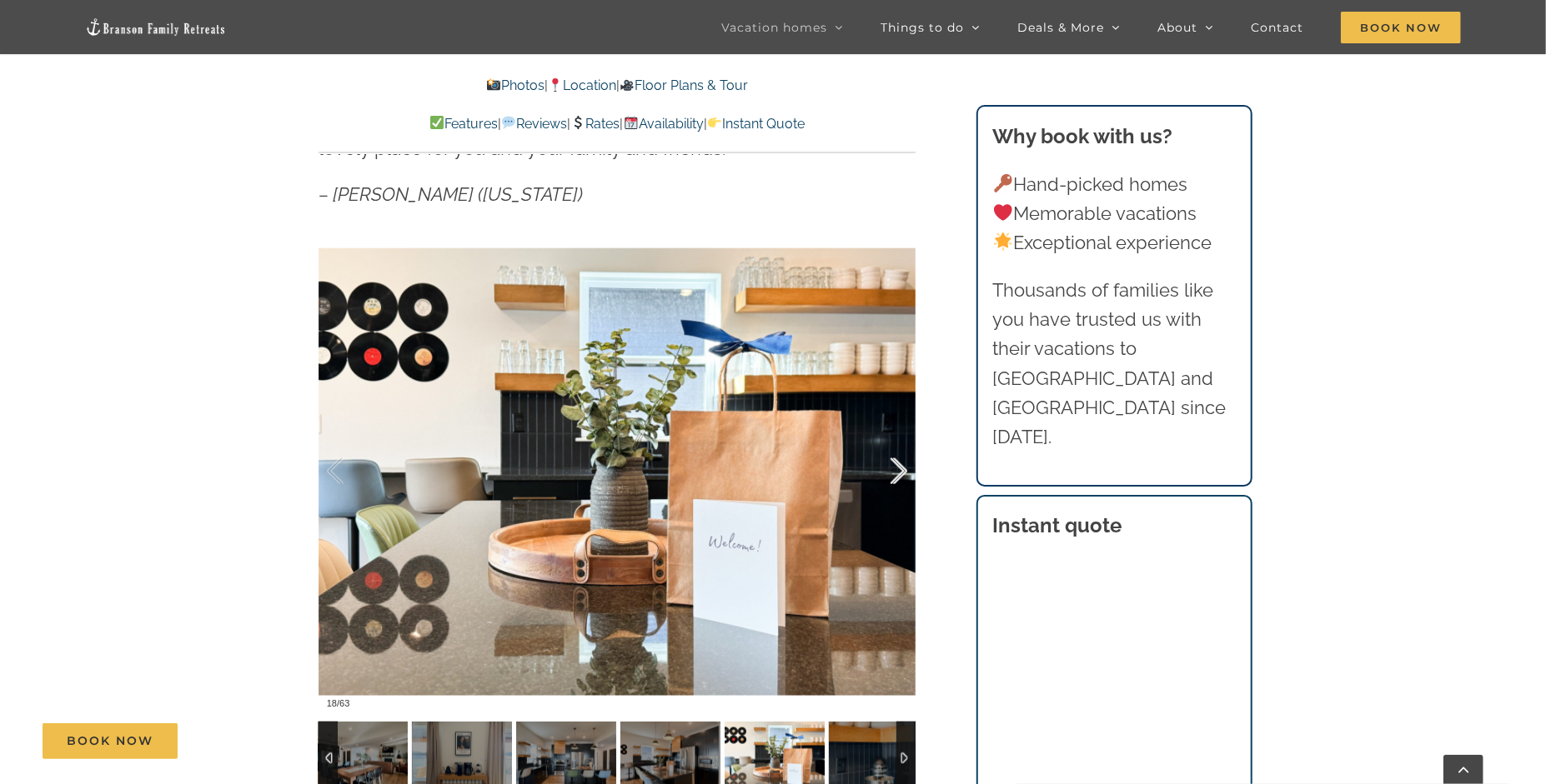
click at [894, 475] on div at bounding box center [881, 472] width 52 height 103
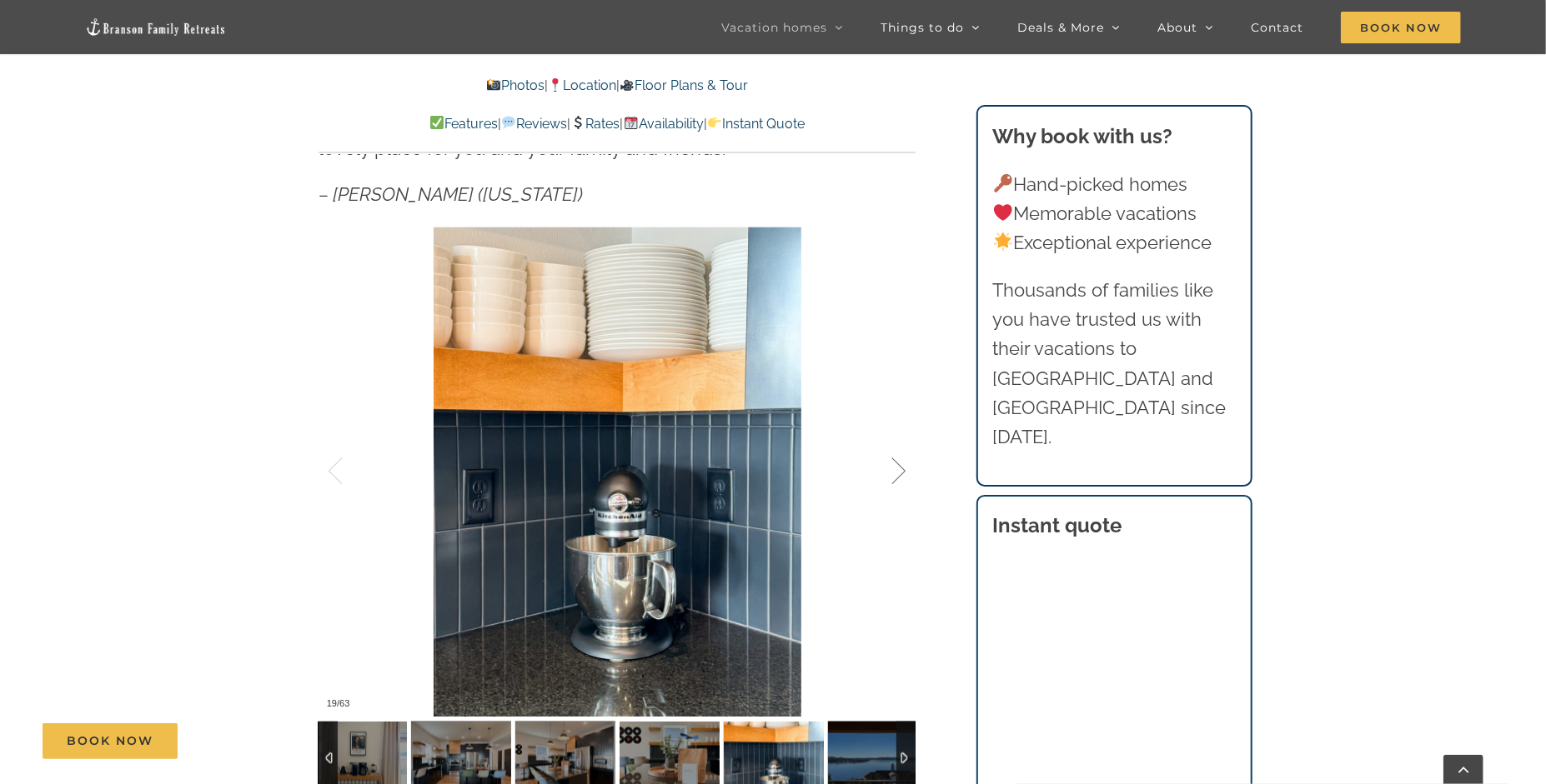
click at [894, 475] on div at bounding box center [881, 472] width 52 height 103
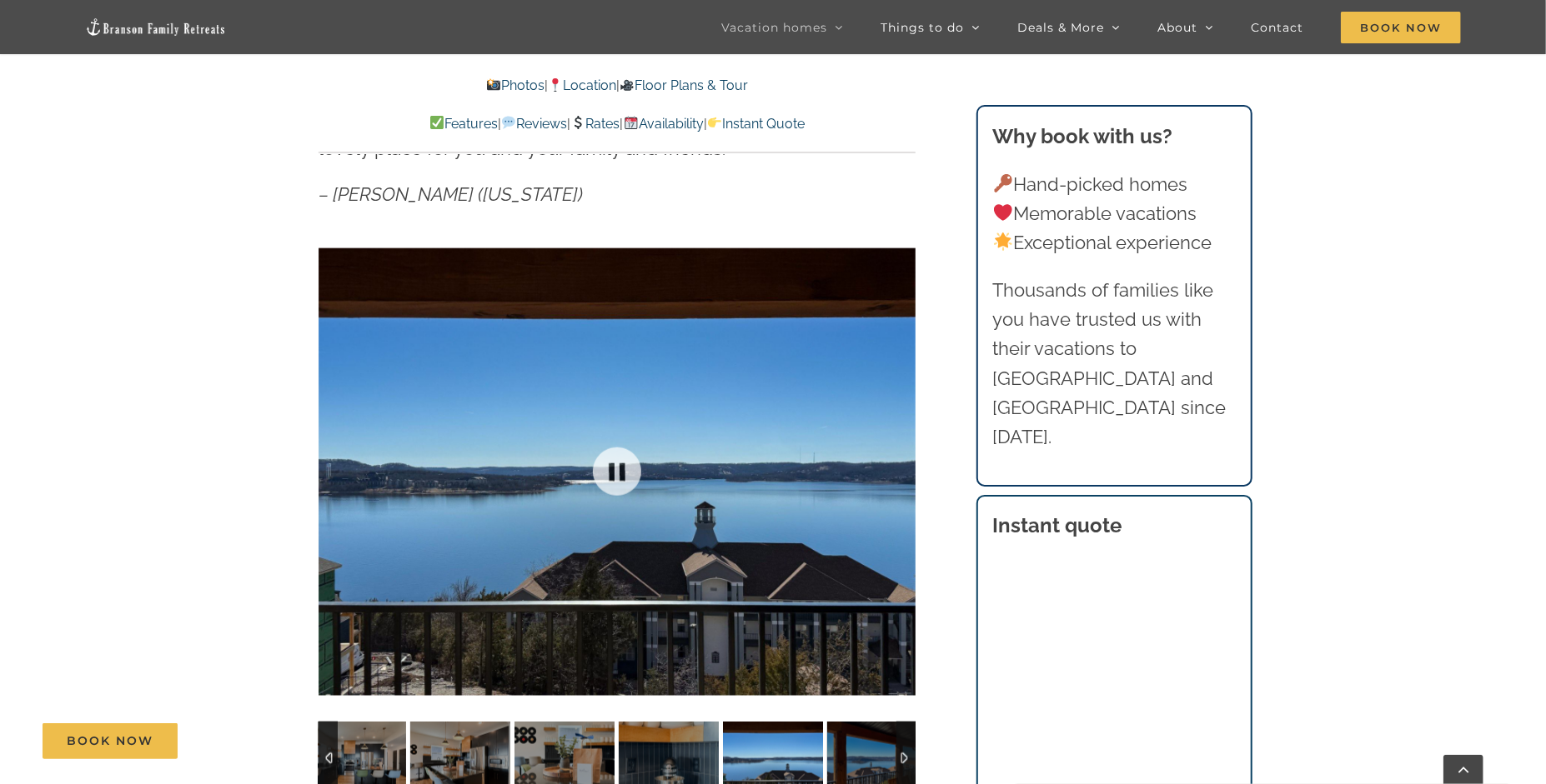
click at [894, 475] on div at bounding box center [617, 472] width 597 height 490
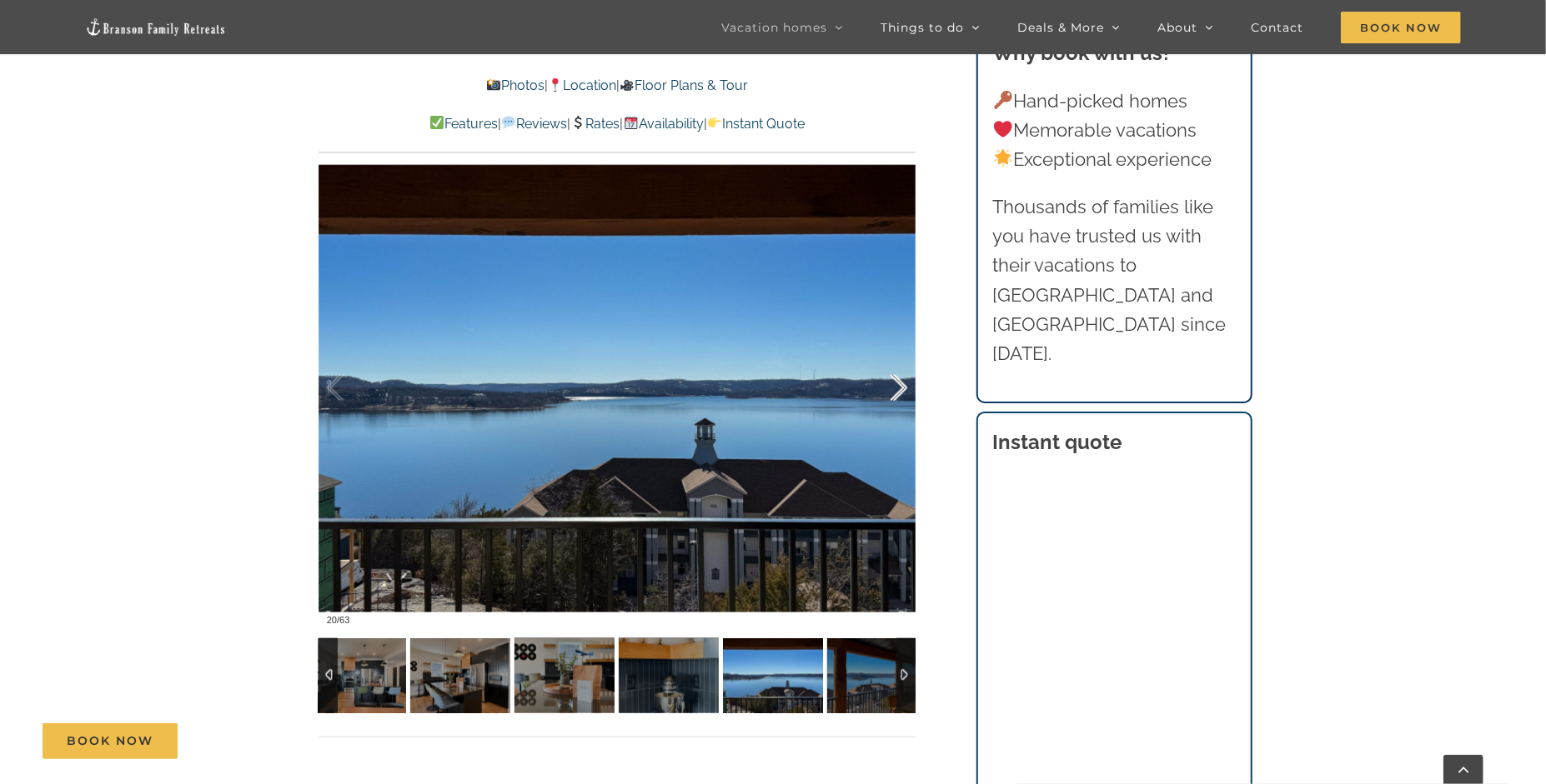
click at [896, 398] on div at bounding box center [881, 388] width 52 height 103
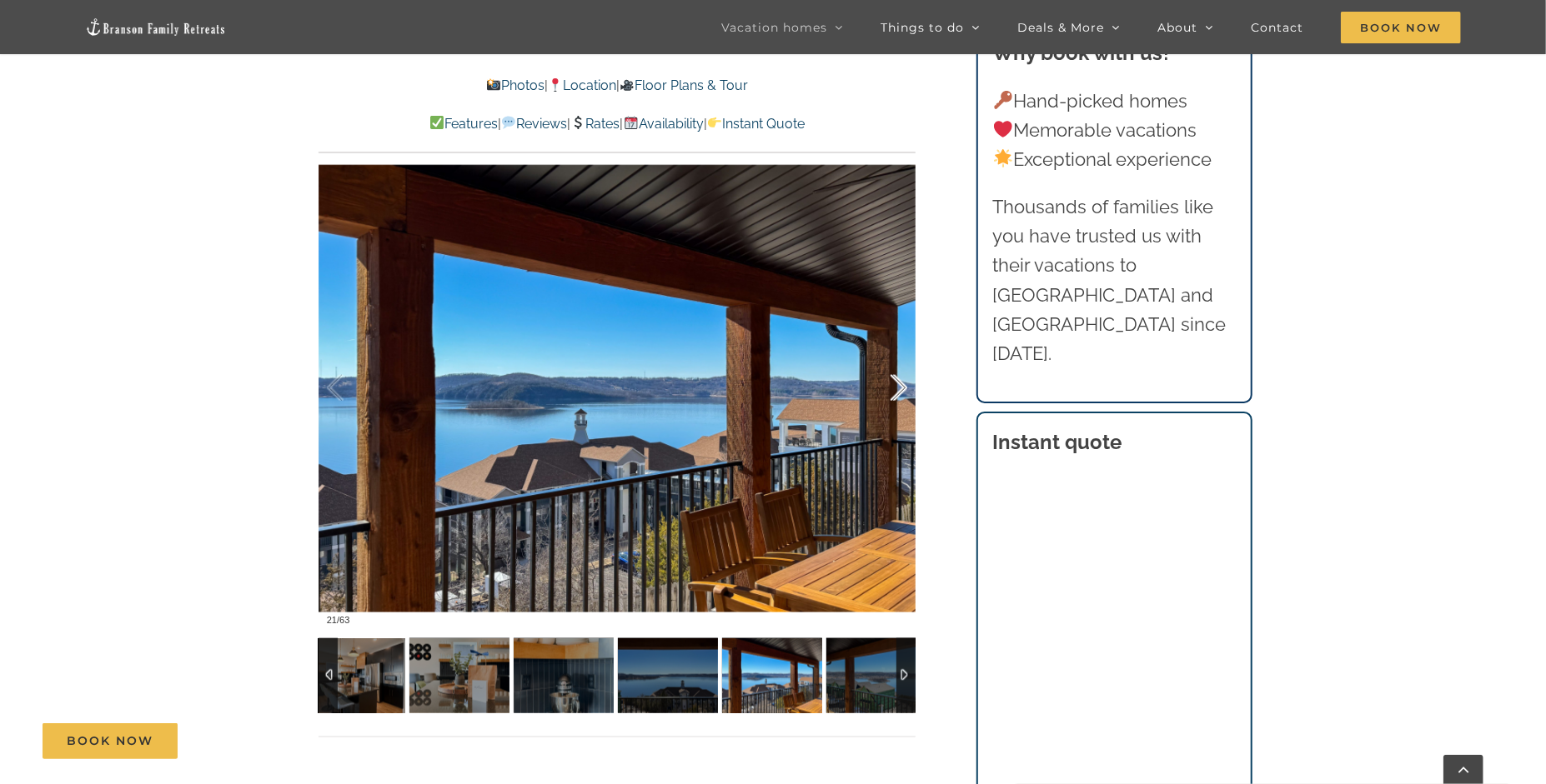
click at [896, 394] on div at bounding box center [881, 388] width 52 height 103
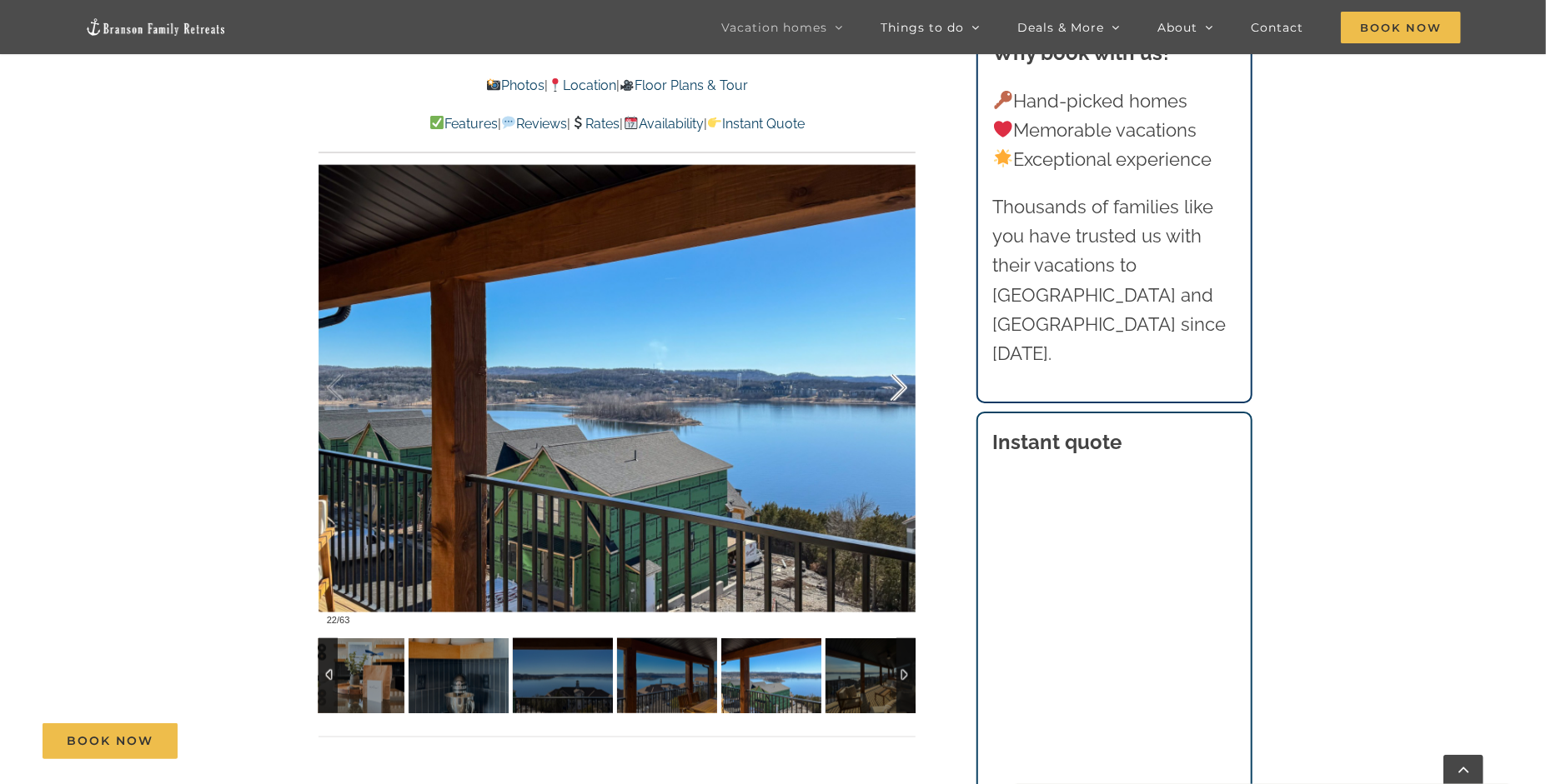
click at [896, 394] on div at bounding box center [881, 388] width 52 height 103
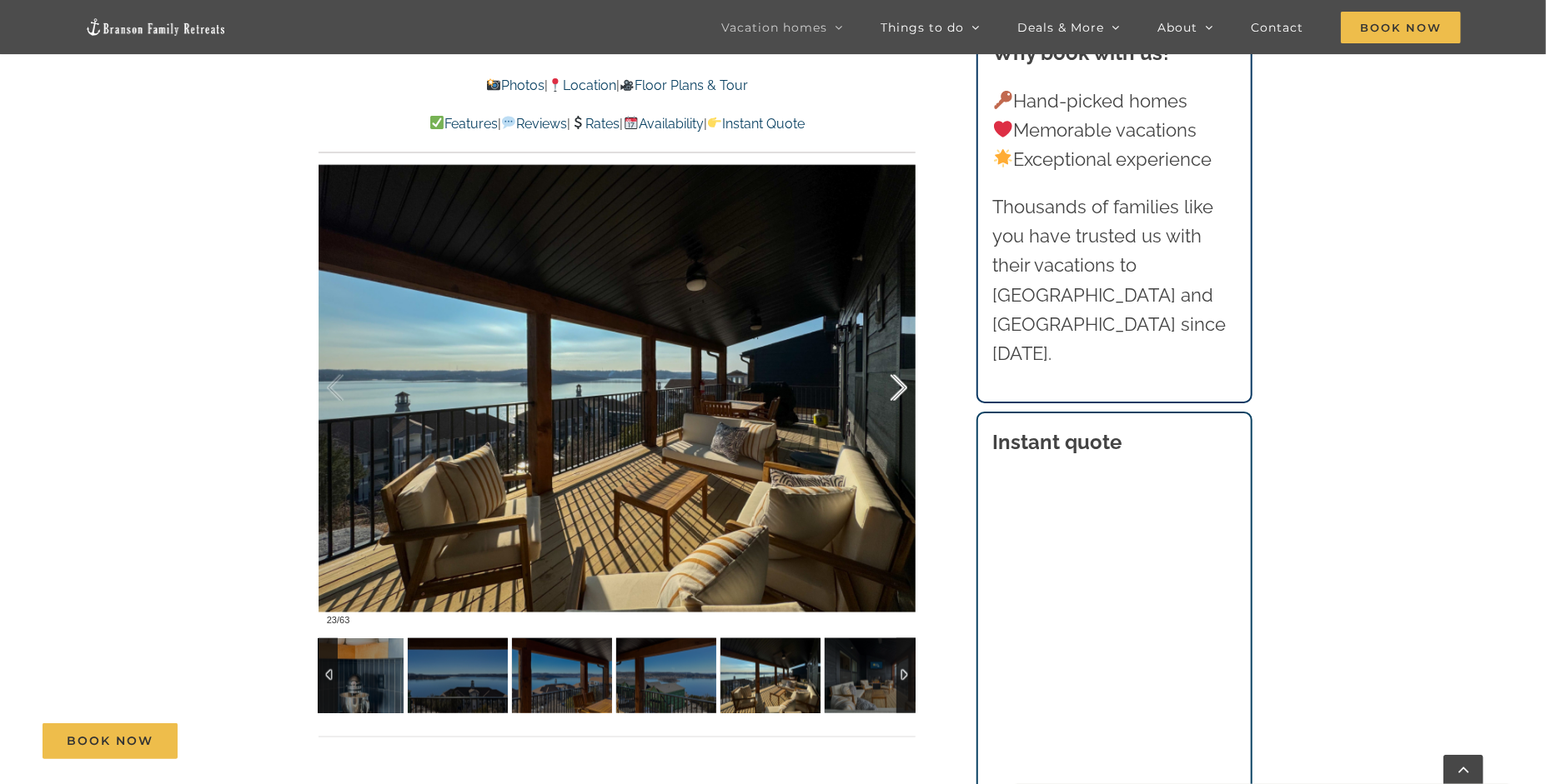
click at [896, 394] on div at bounding box center [881, 388] width 52 height 103
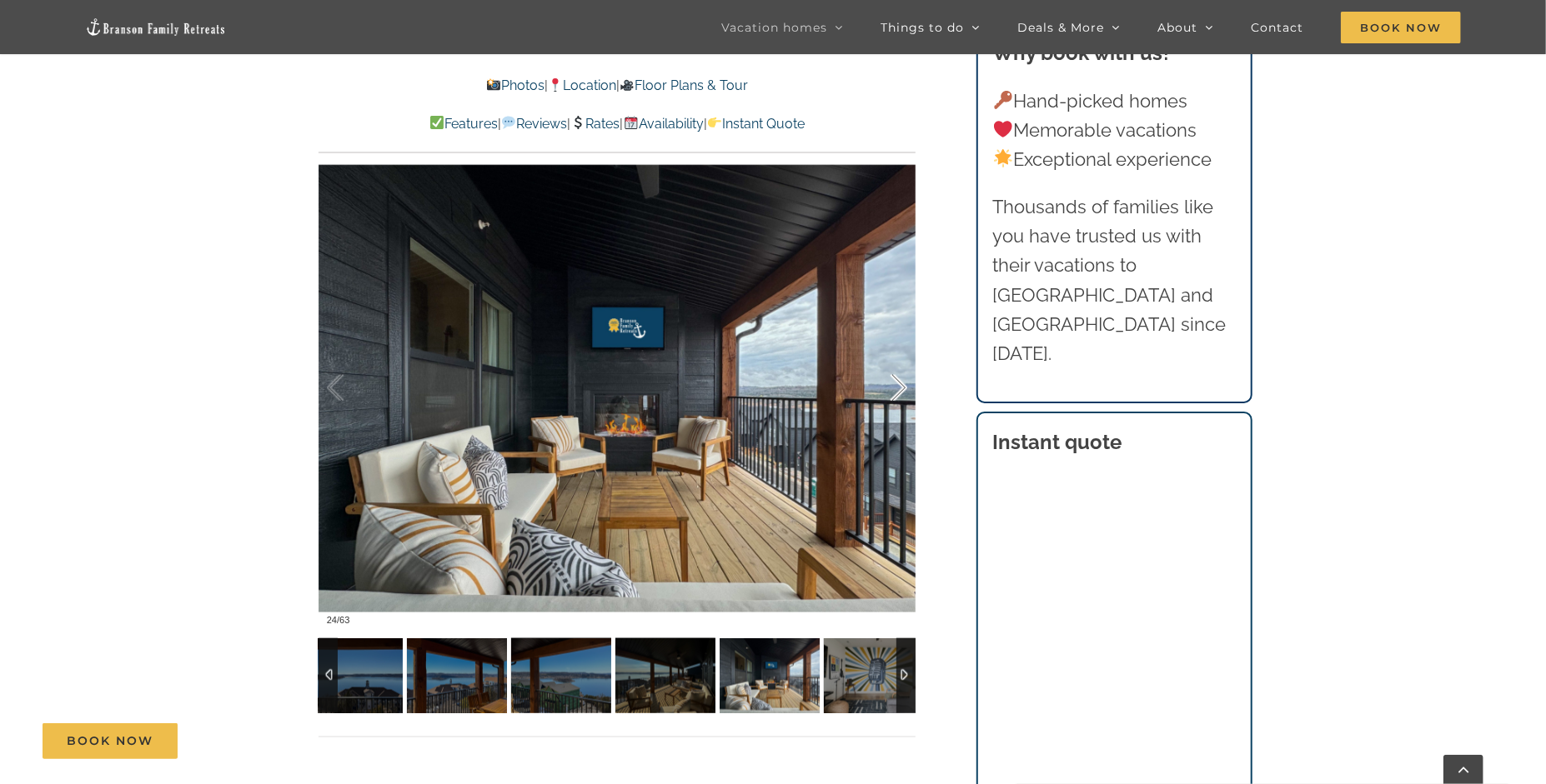
click at [896, 394] on div at bounding box center [881, 388] width 52 height 103
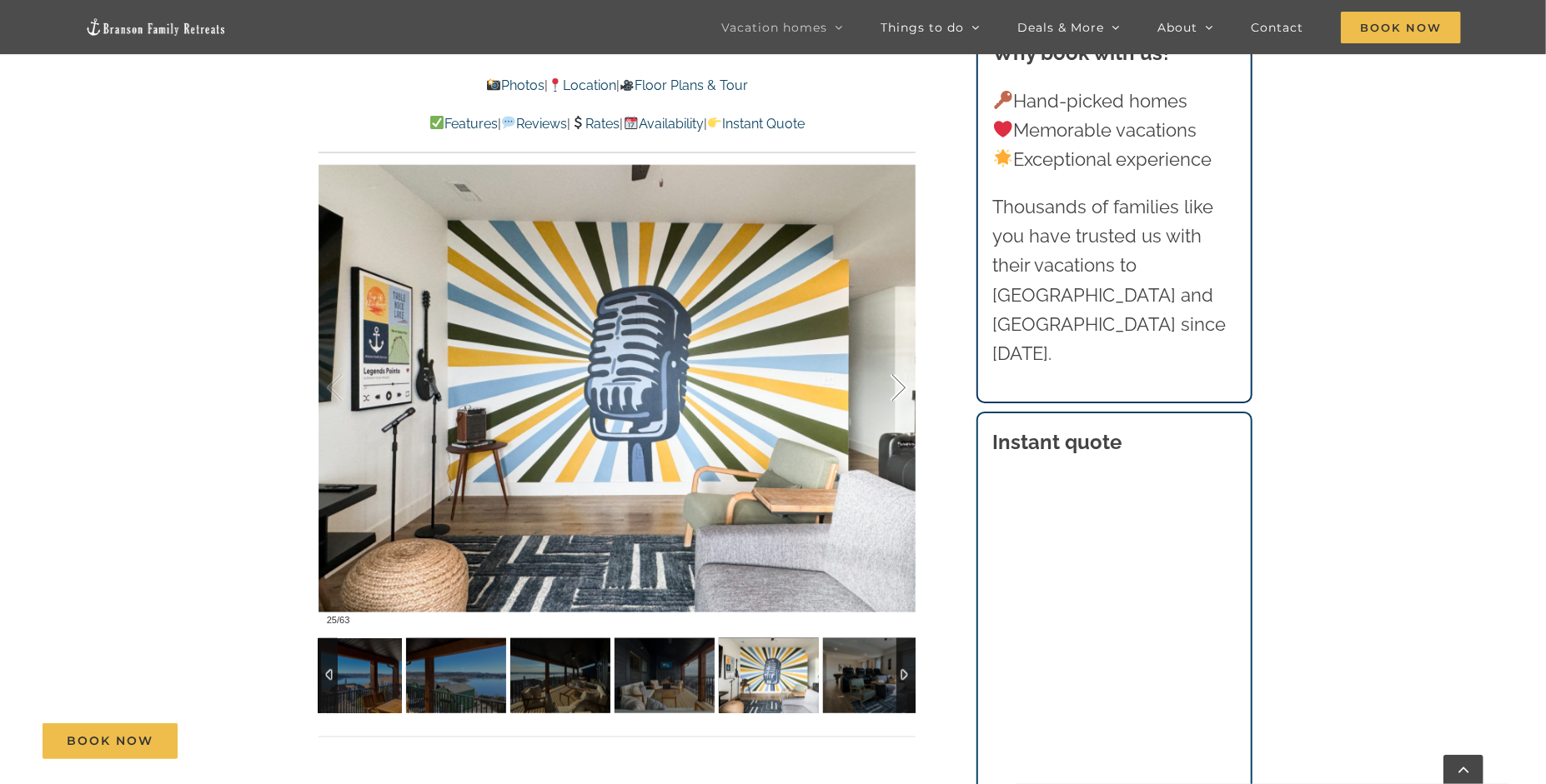
click at [896, 394] on div at bounding box center [881, 388] width 52 height 103
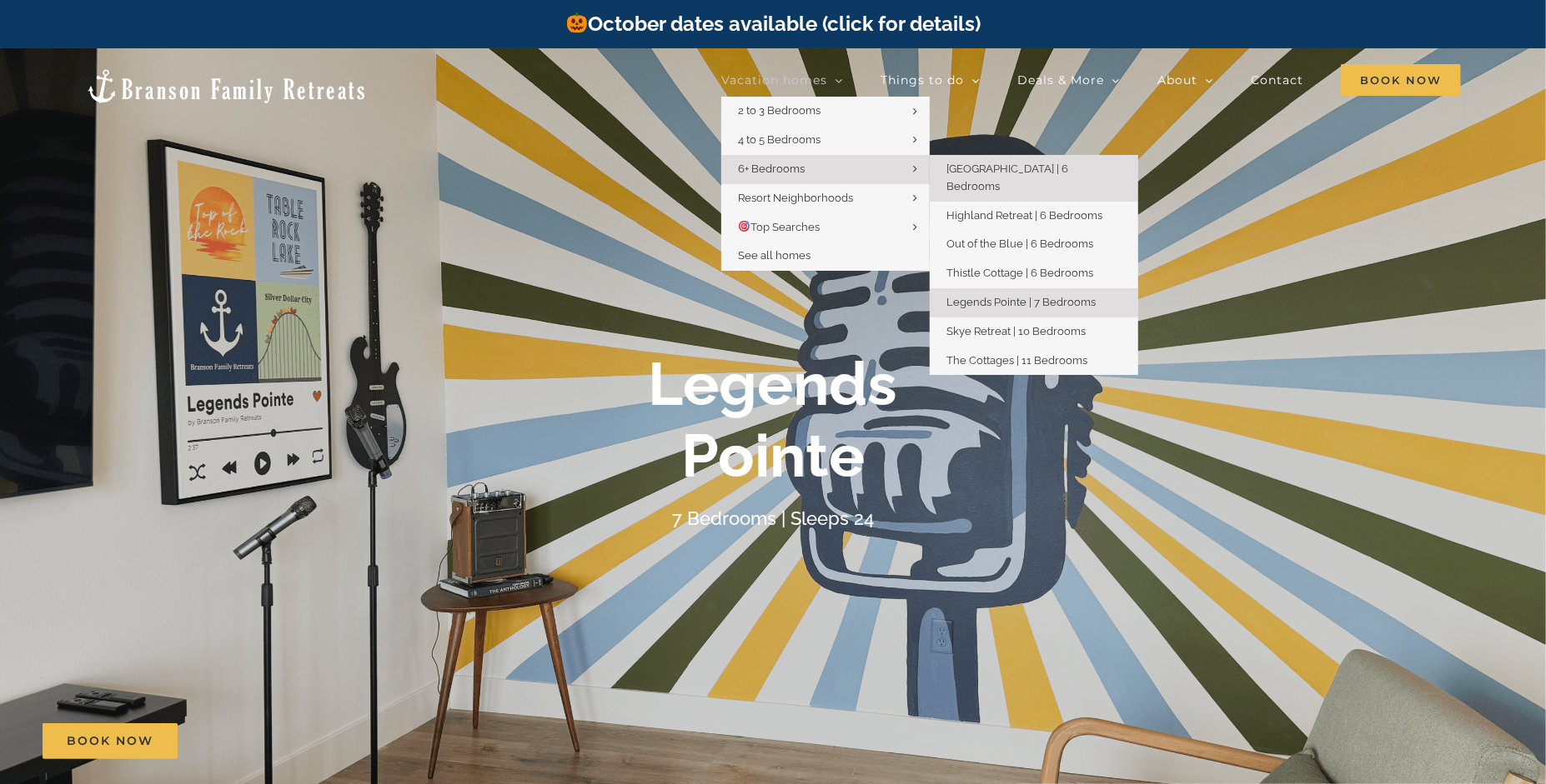
click at [1026, 167] on span "[GEOGRAPHIC_DATA] | 6 Bedrooms" at bounding box center [1007, 177] width 122 height 30
click at [1085, 325] on span "Skye Retreat | 10 Bedrooms" at bounding box center [1016, 331] width 139 height 13
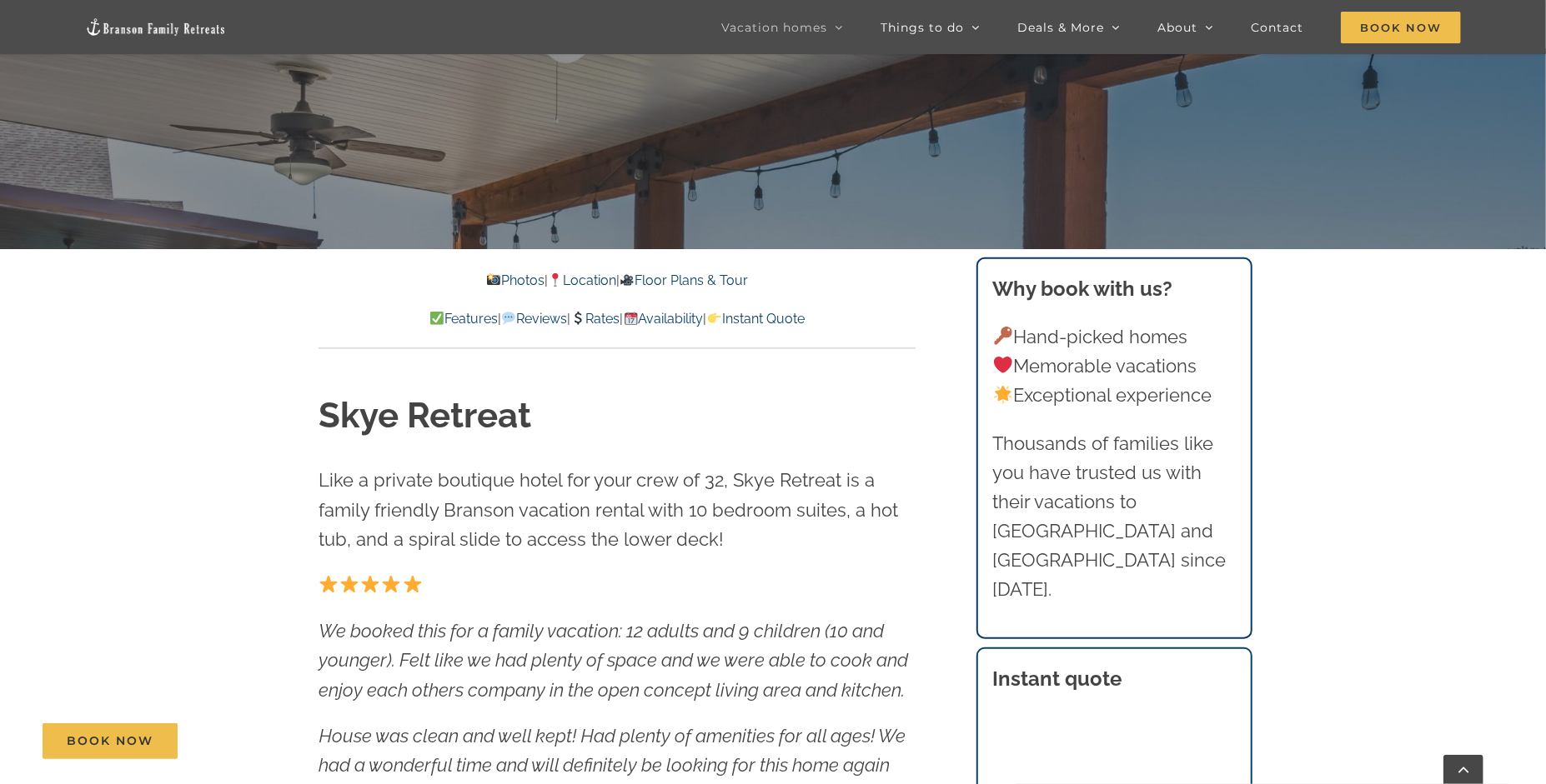
scroll to position [917, 0]
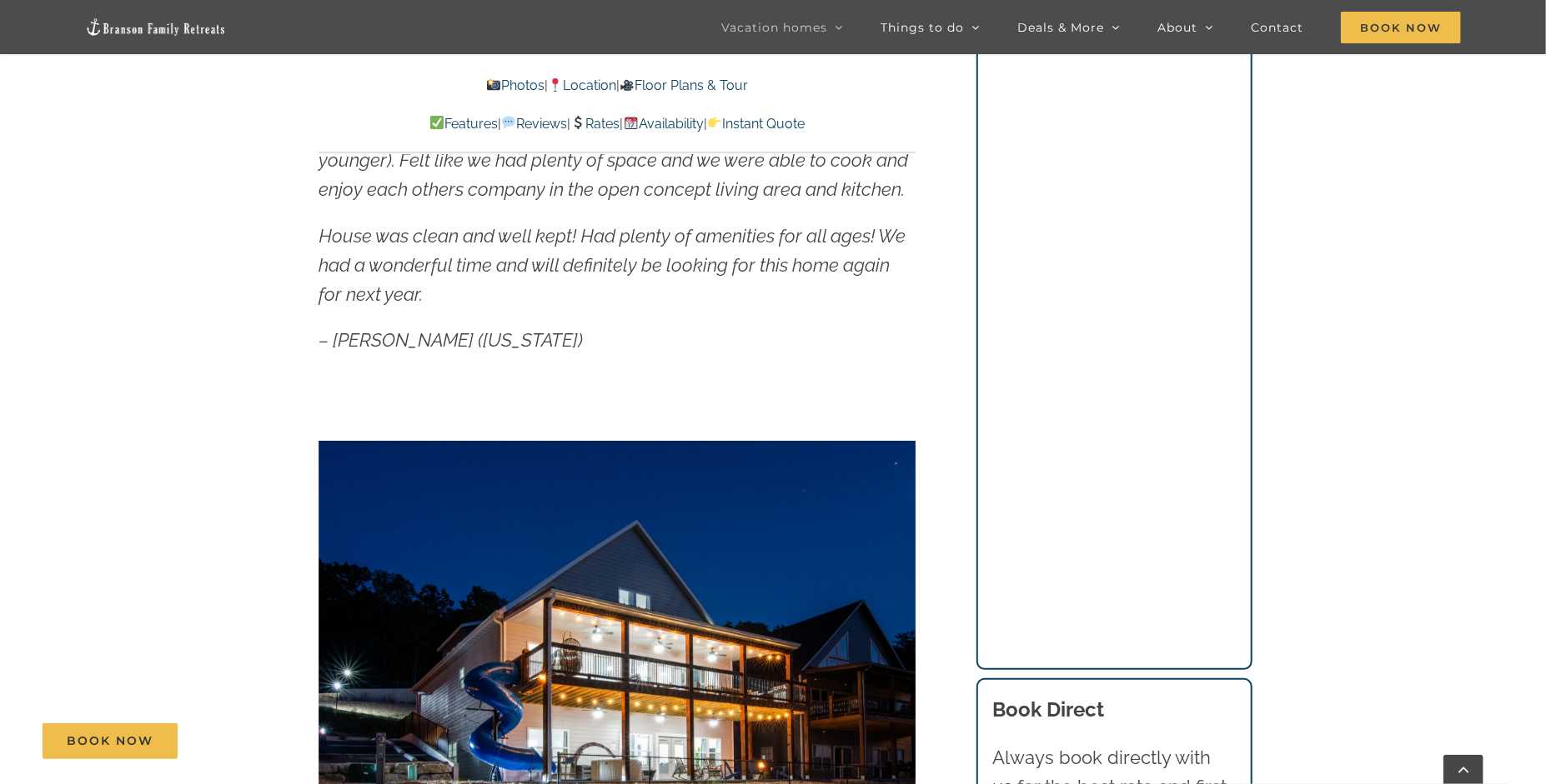
scroll to position [1250, 0]
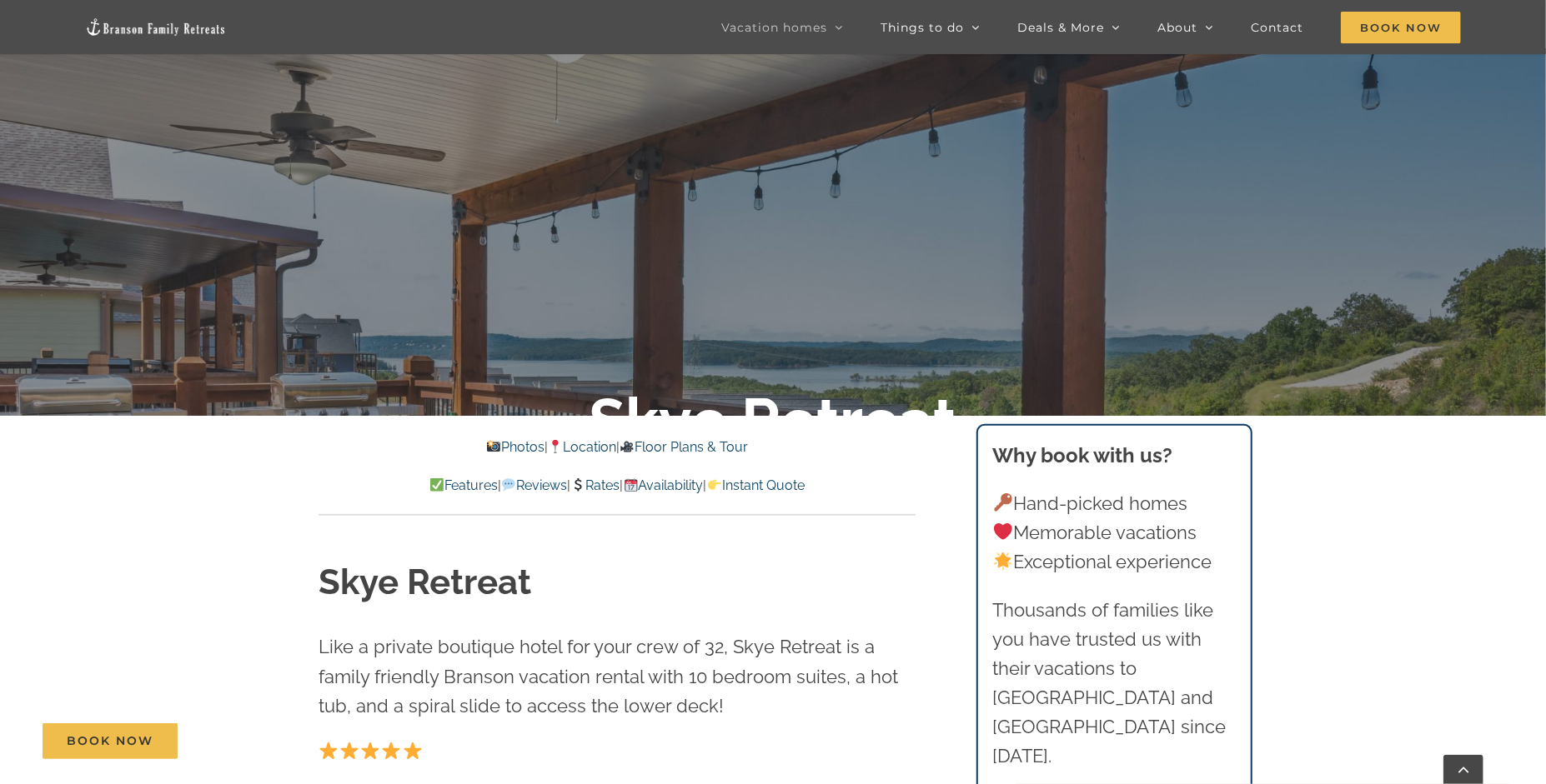
scroll to position [0, 0]
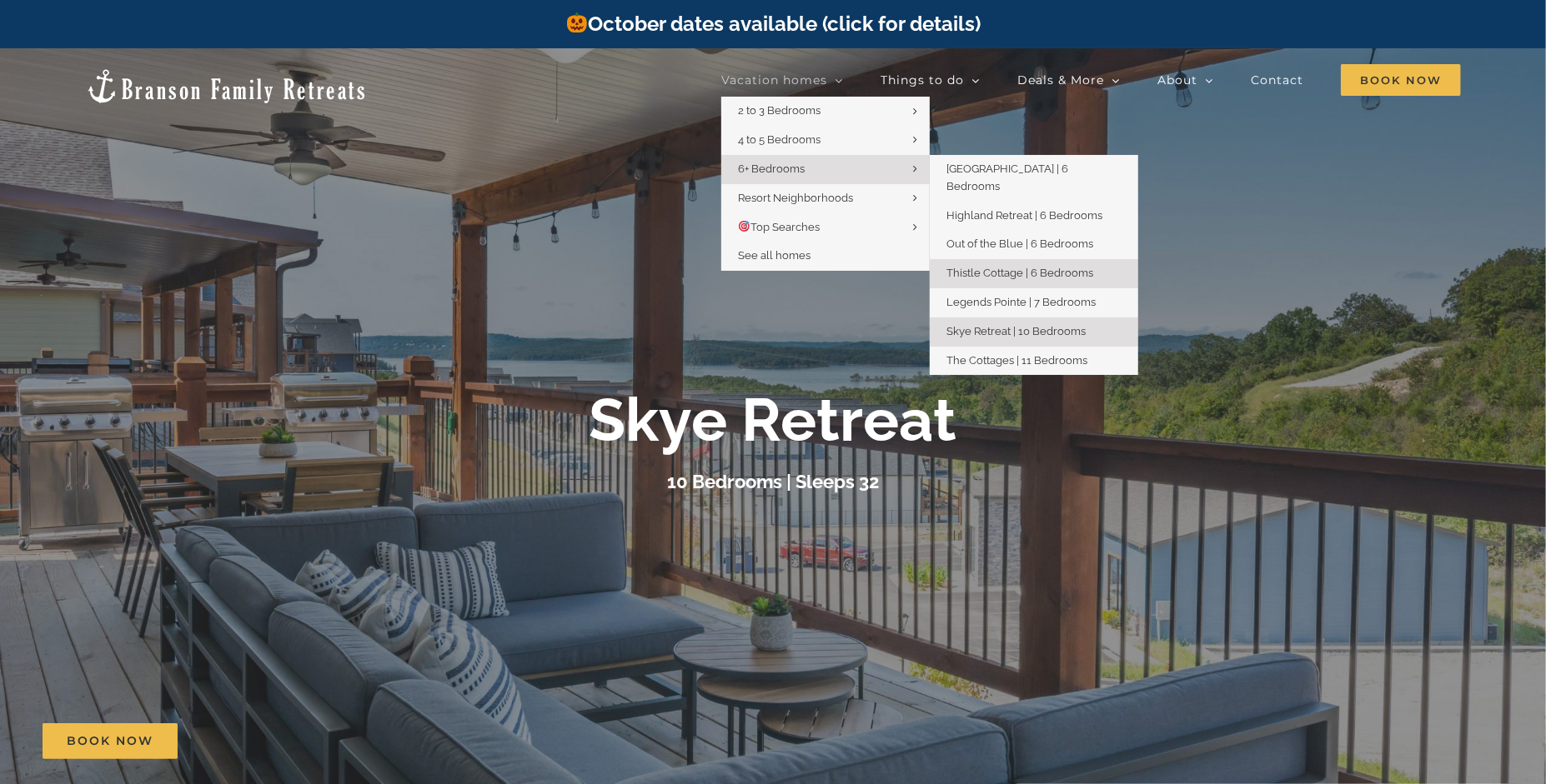
click at [1079, 267] on span "Thistle Cottage | 6 Bedrooms" at bounding box center [1019, 273] width 147 height 13
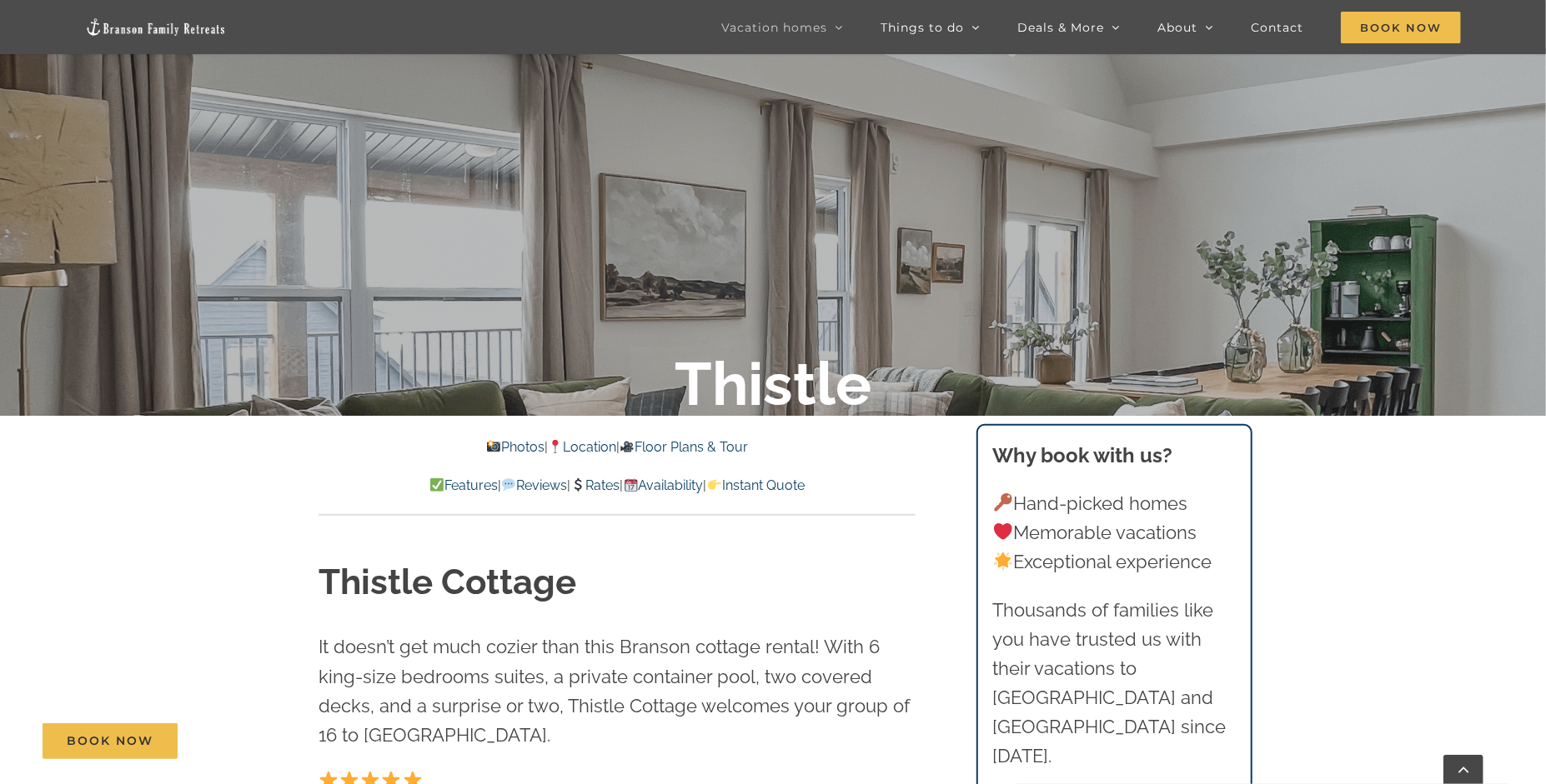
scroll to position [750, 0]
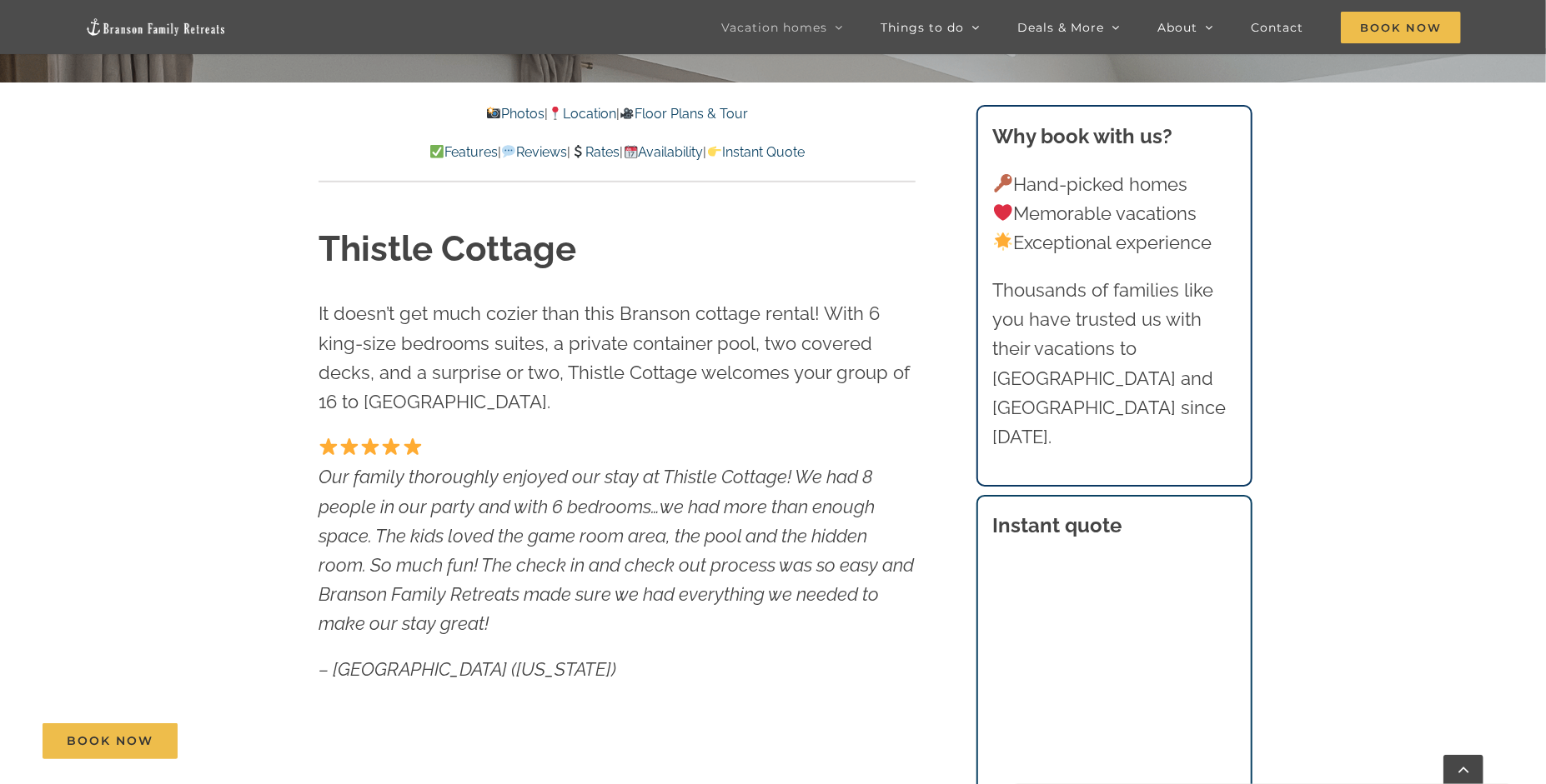
click at [485, 112] on link "Photos" at bounding box center [514, 114] width 59 height 16
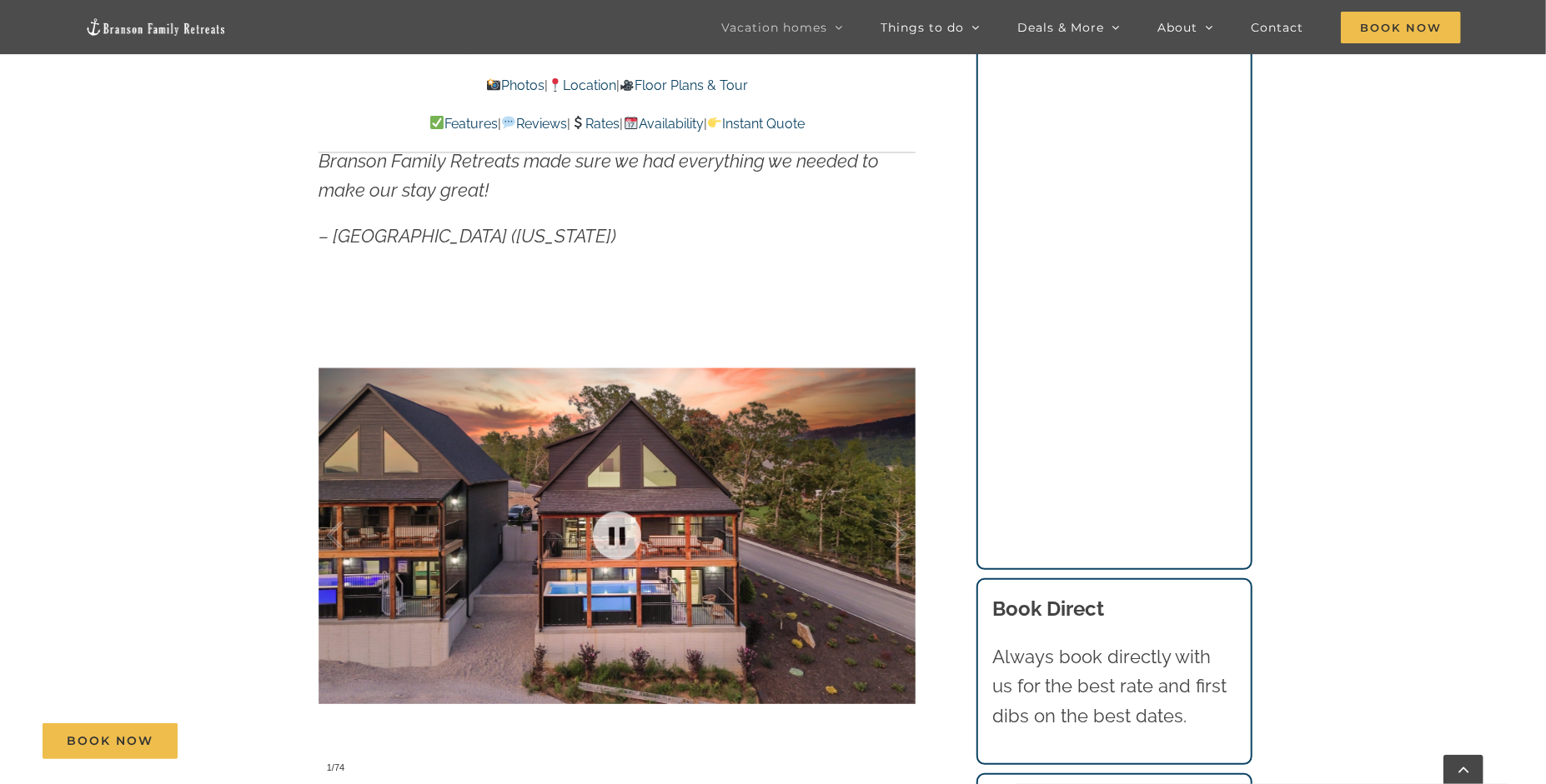
scroll to position [1434, 0]
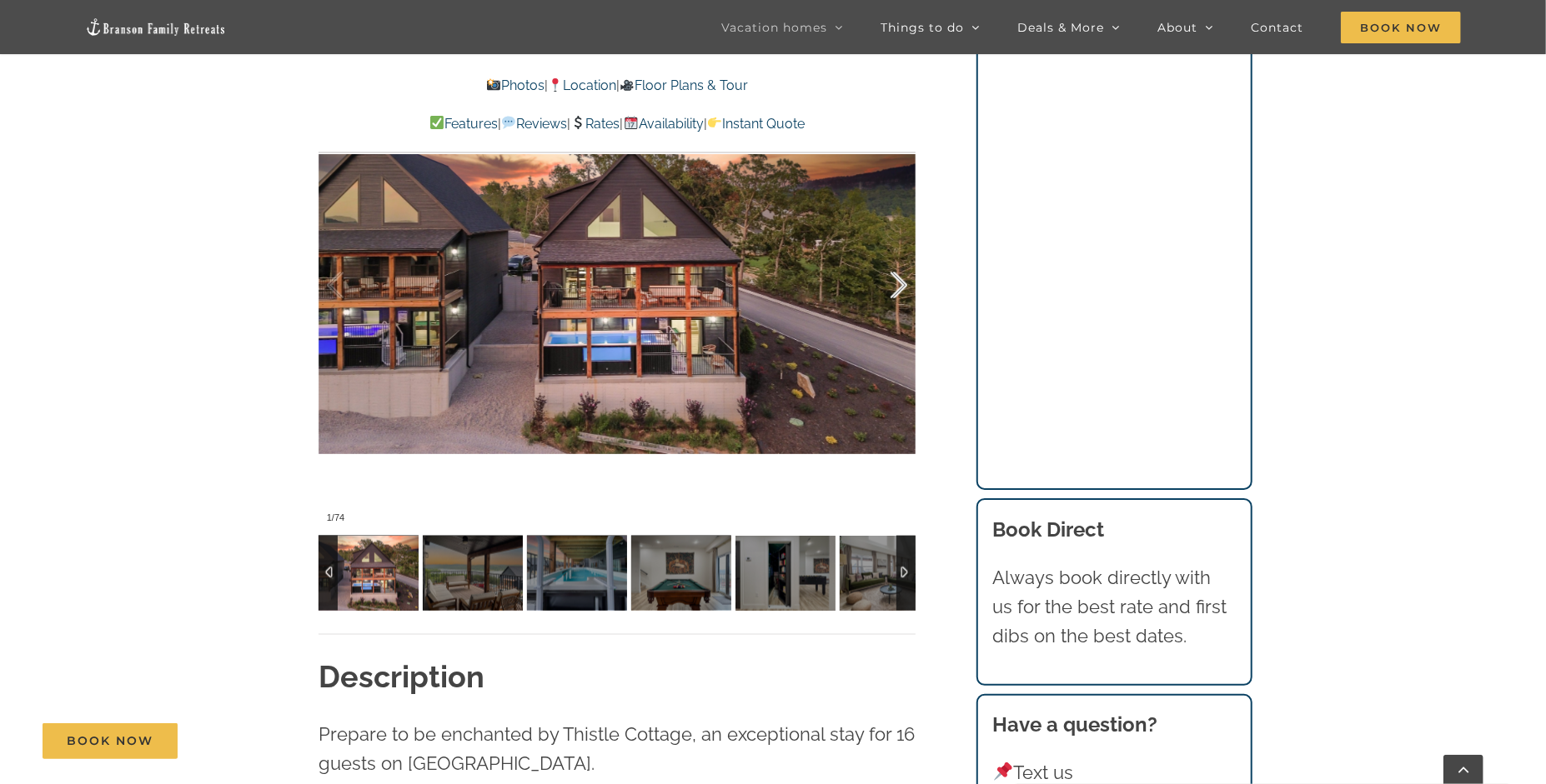
click at [894, 278] on div at bounding box center [881, 286] width 52 height 103
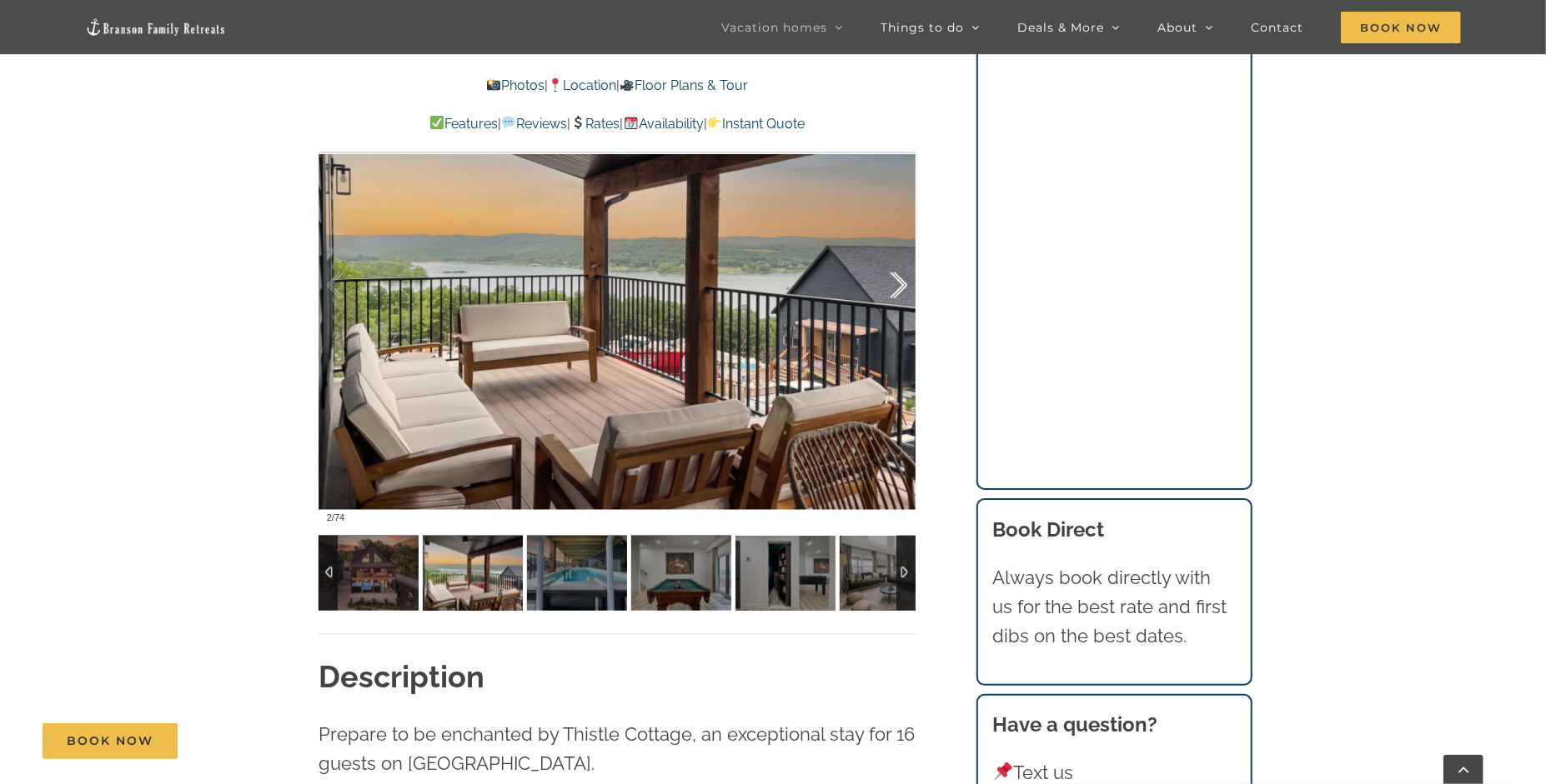
click at [894, 278] on div at bounding box center [881, 286] width 52 height 103
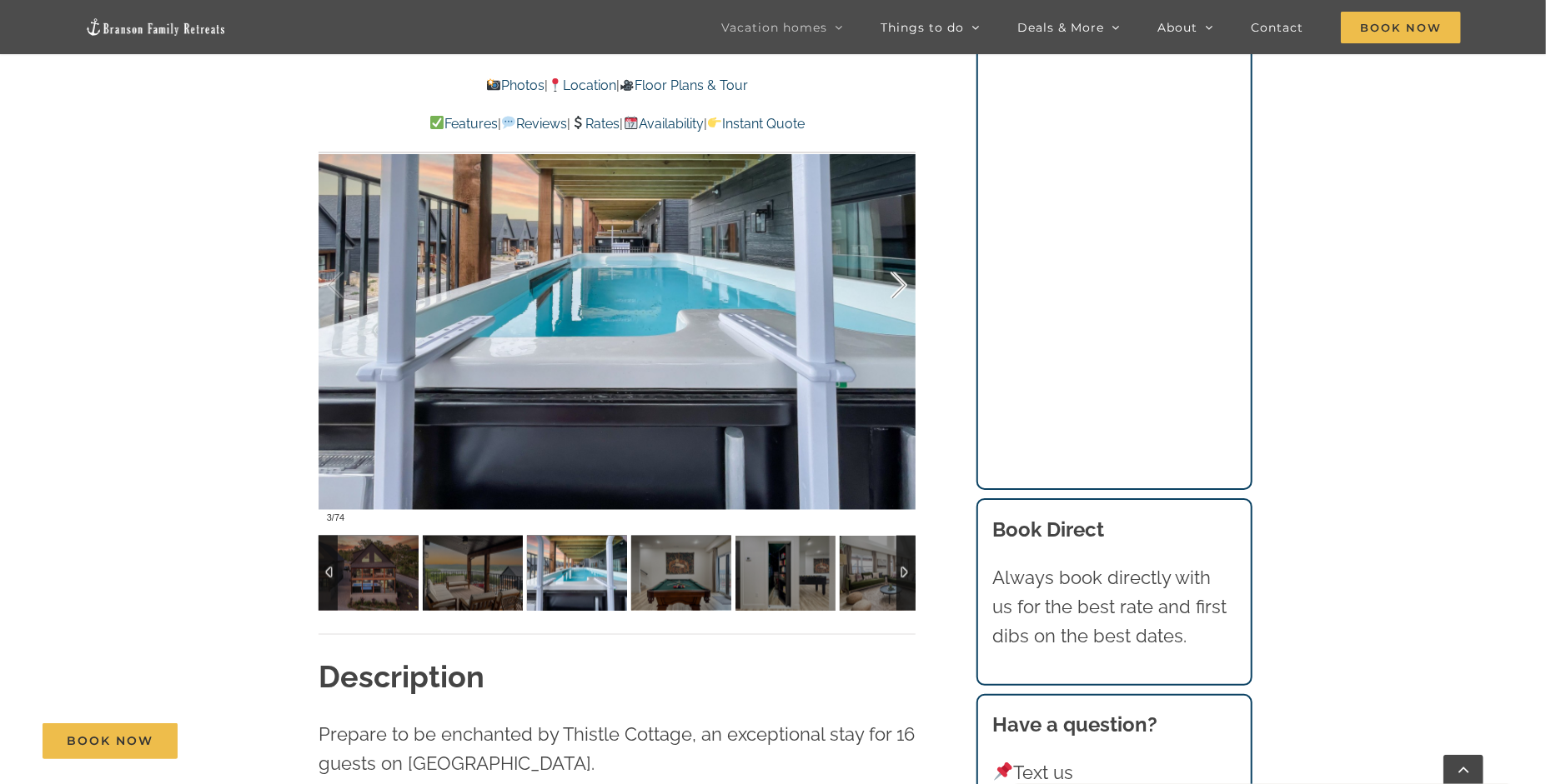
click at [894, 278] on div at bounding box center [881, 286] width 52 height 103
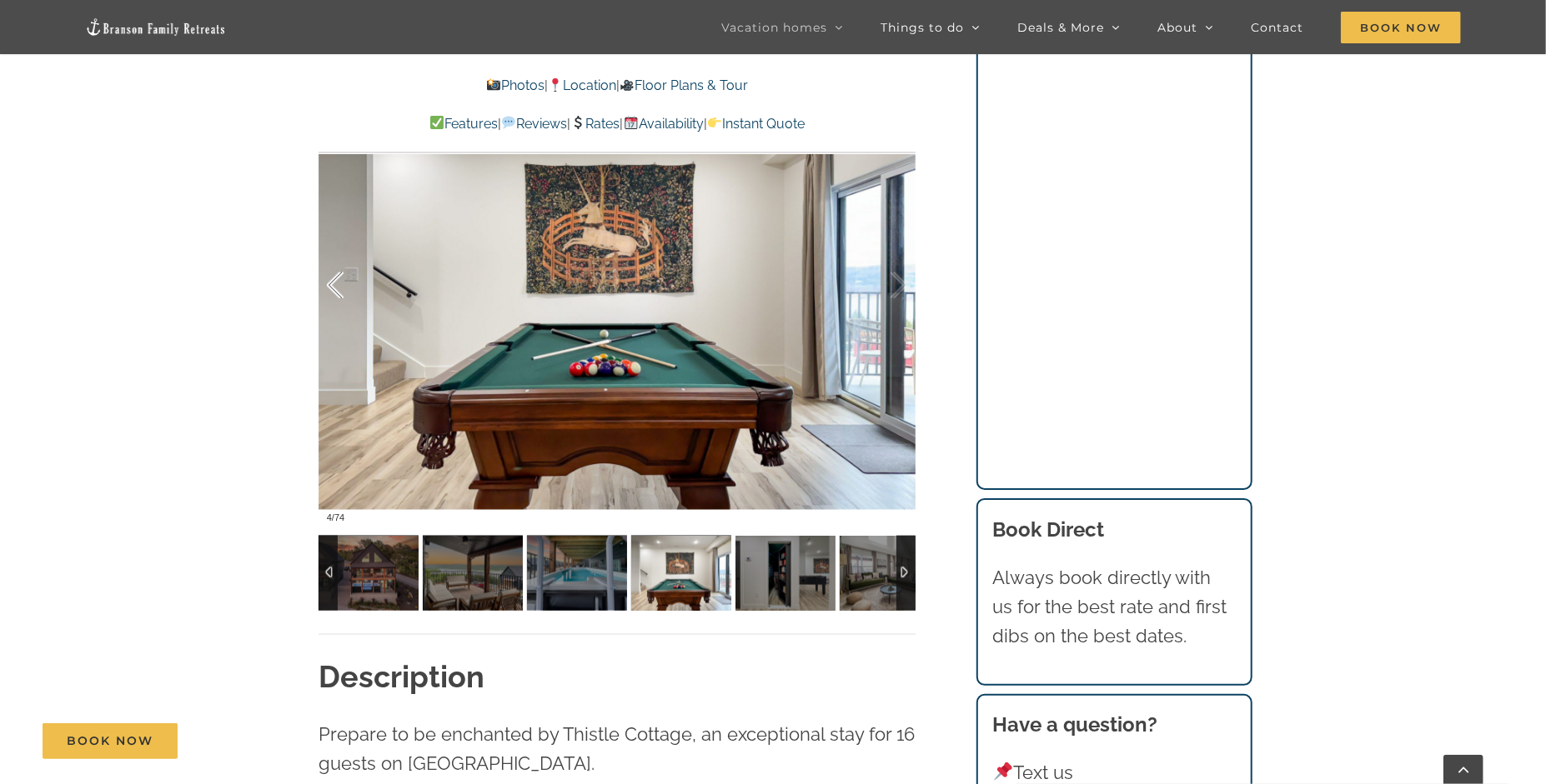
click at [332, 291] on div at bounding box center [353, 286] width 52 height 103
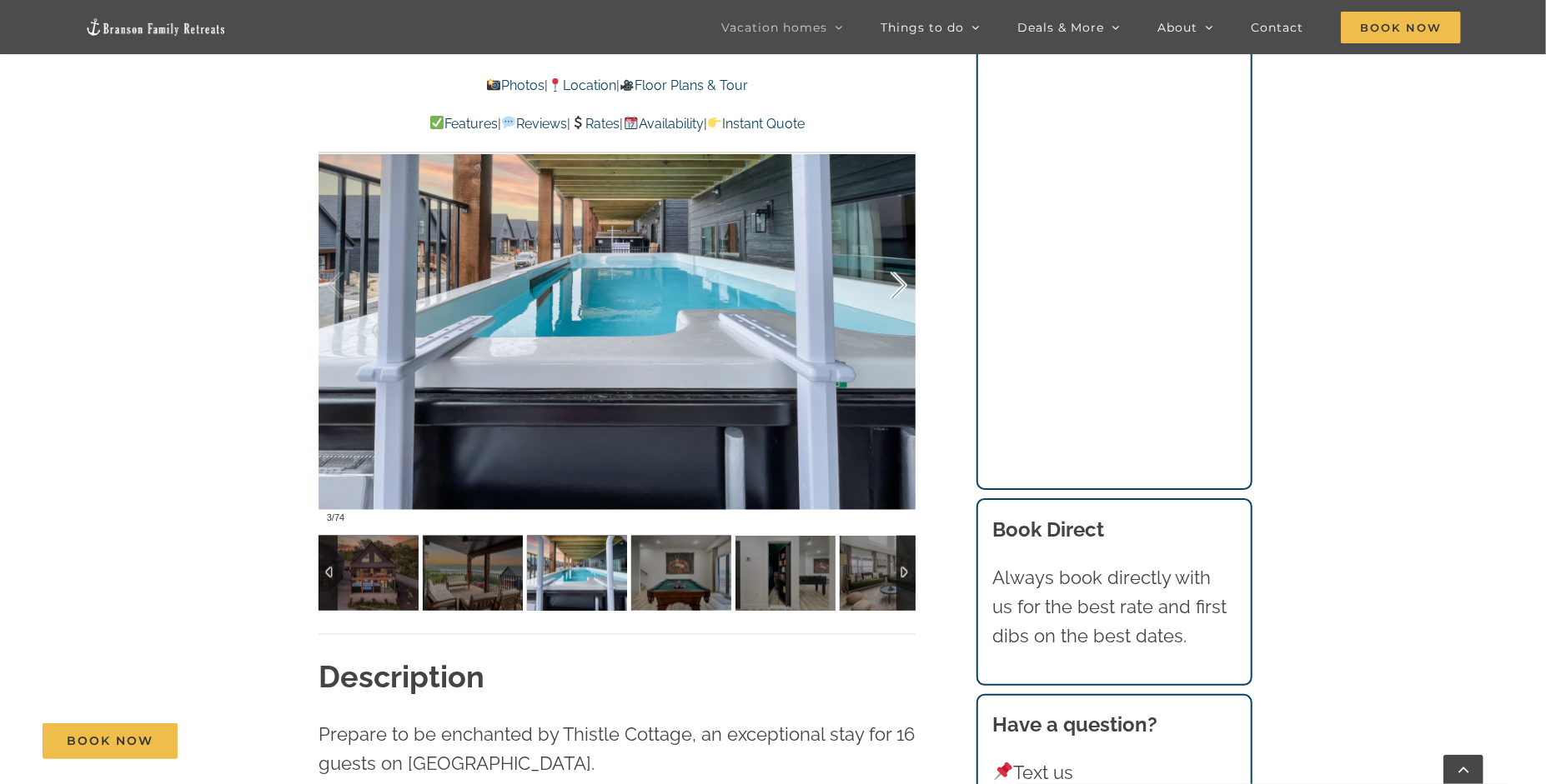
click at [903, 279] on div at bounding box center [881, 286] width 52 height 103
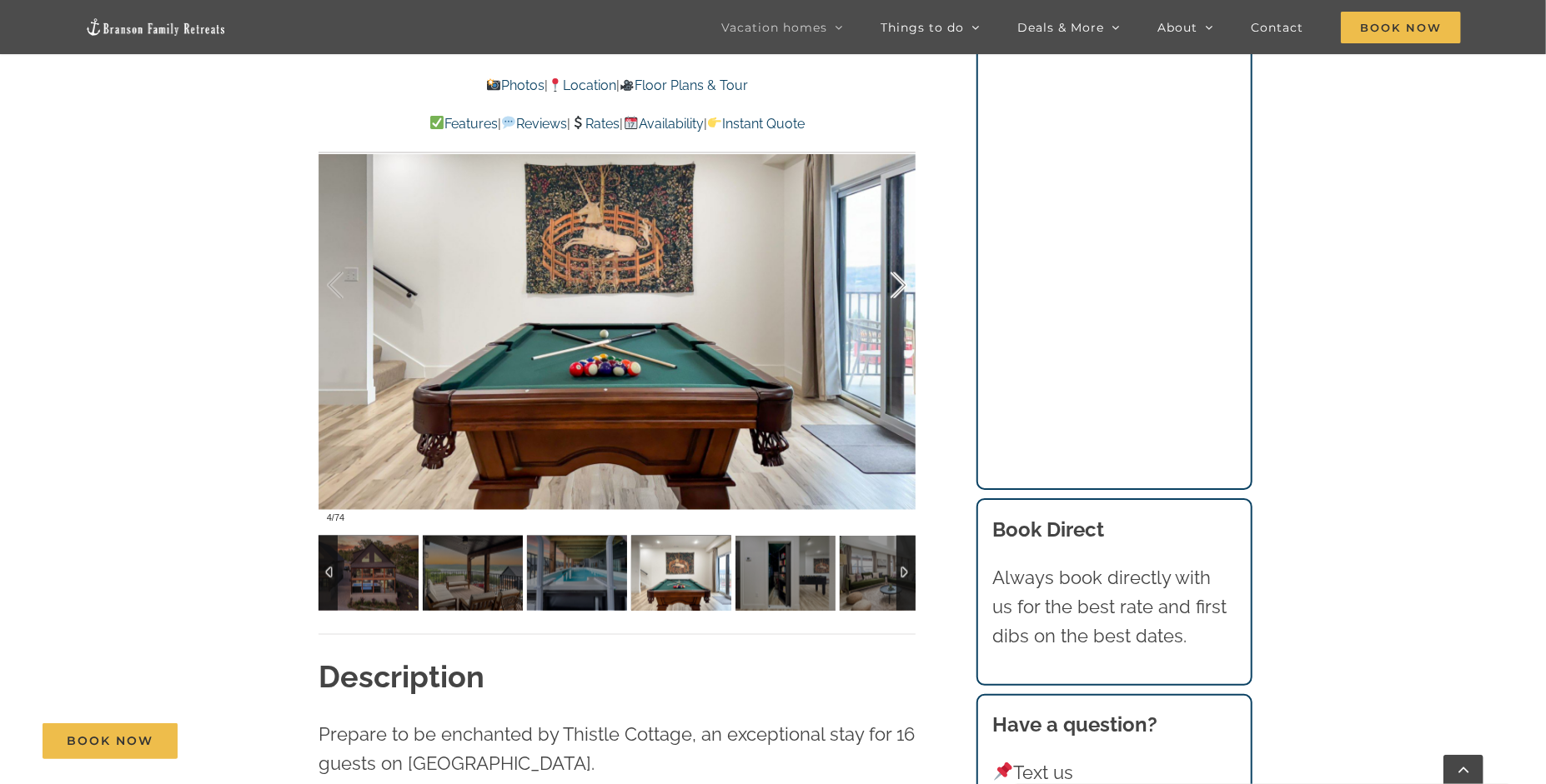
click at [903, 279] on div at bounding box center [881, 286] width 52 height 103
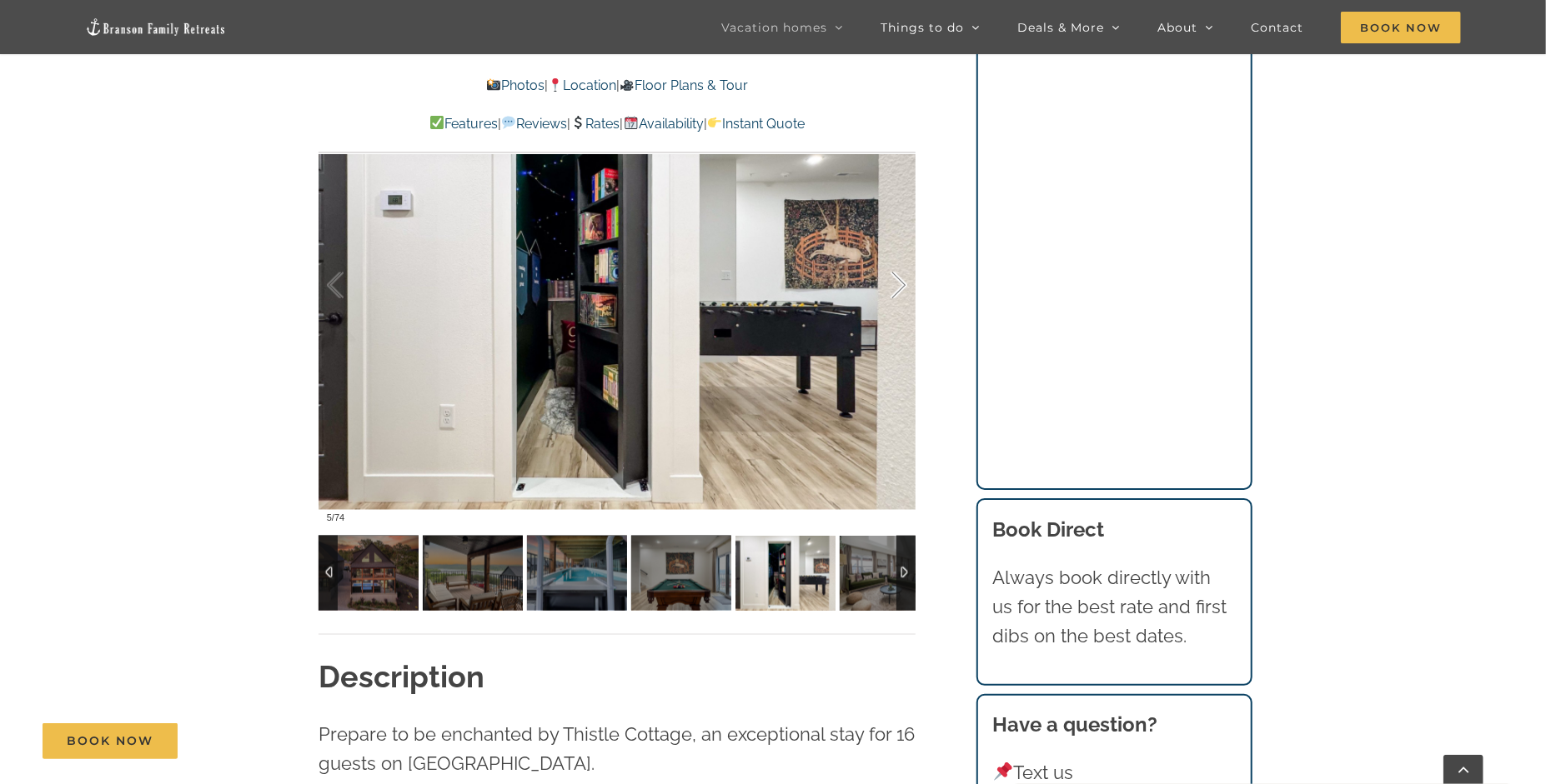
click at [903, 279] on div at bounding box center [881, 286] width 52 height 103
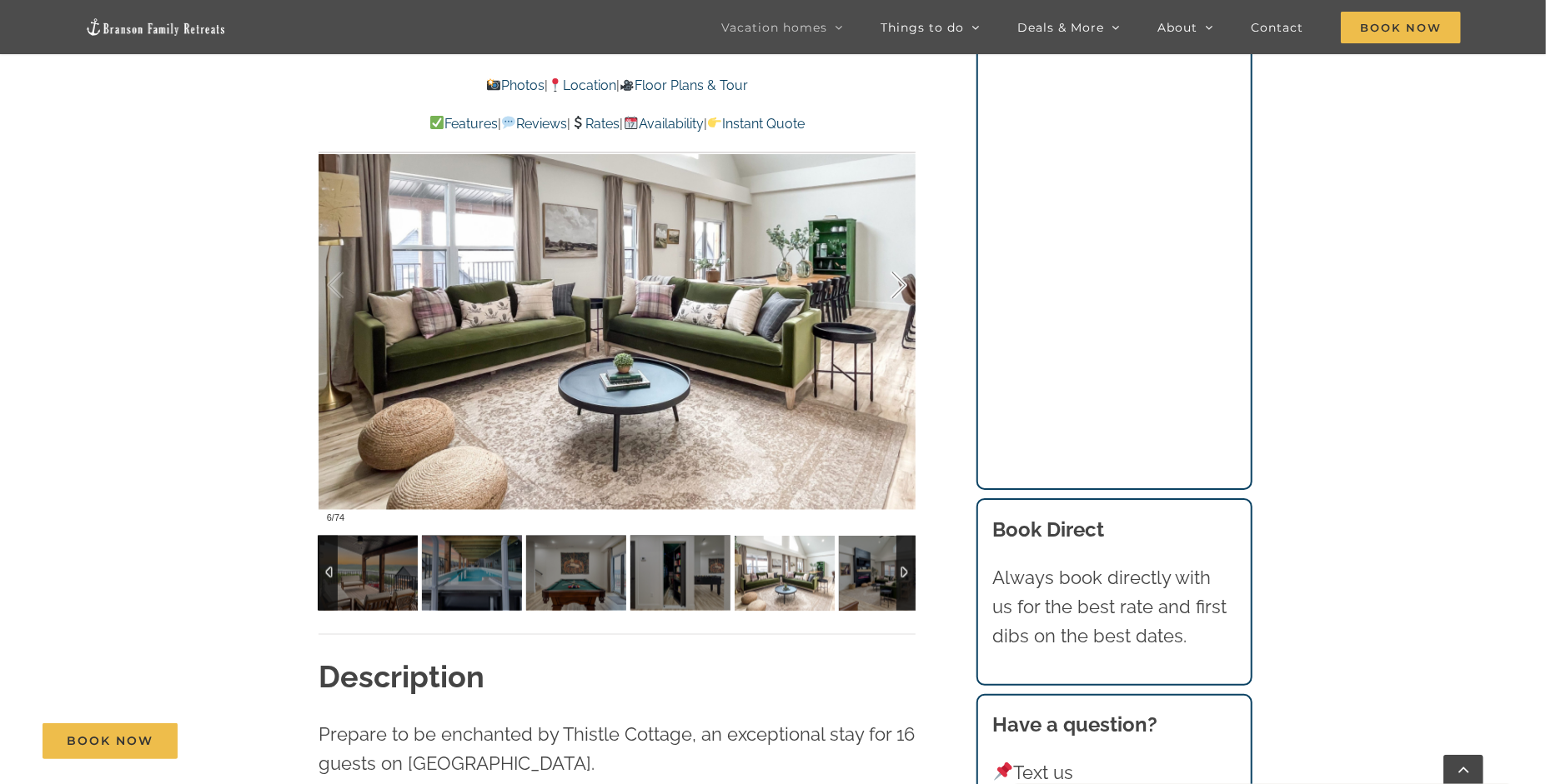
click at [903, 279] on div at bounding box center [881, 286] width 52 height 103
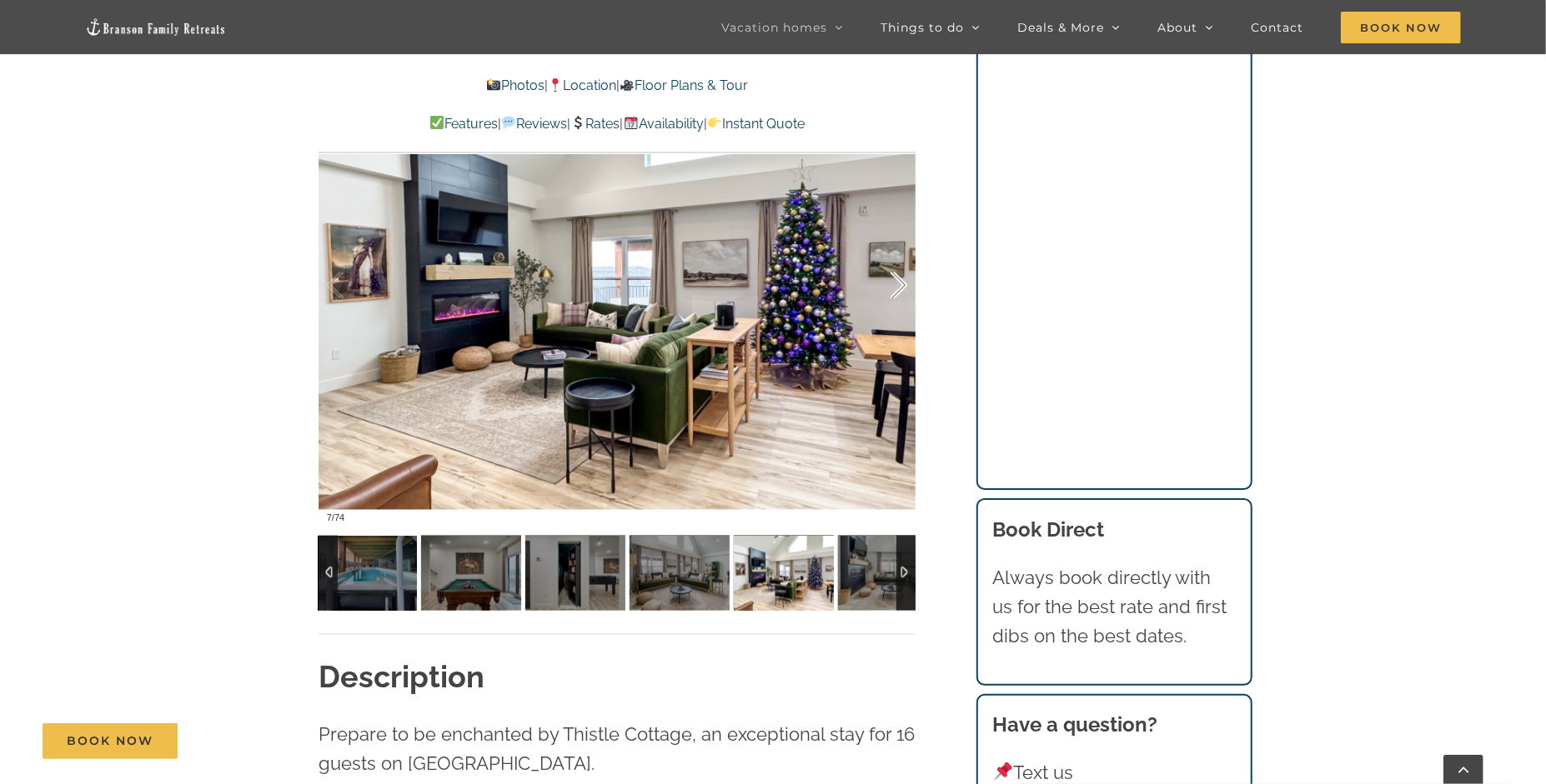
click at [903, 279] on div at bounding box center [881, 286] width 52 height 103
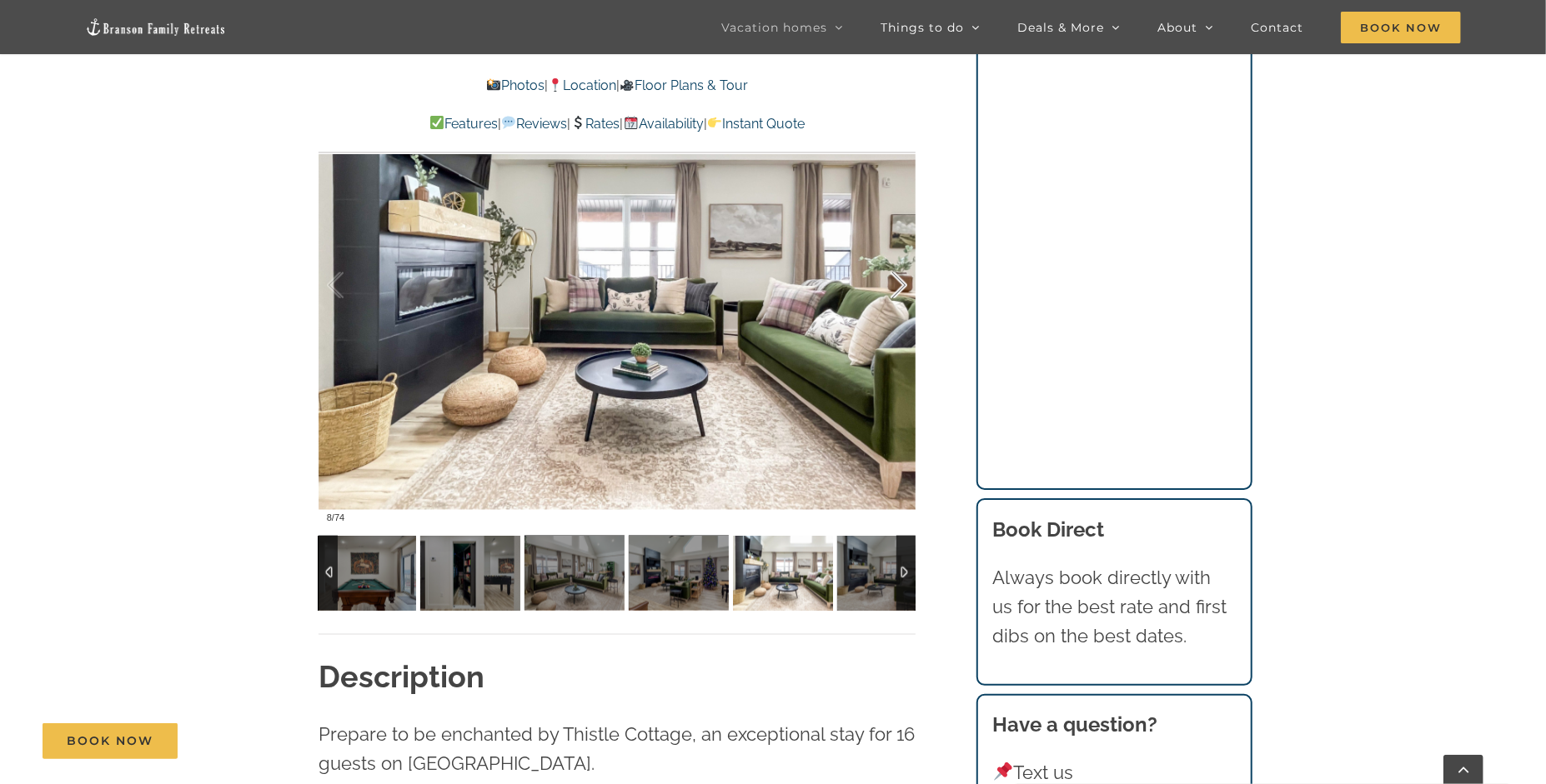
click at [903, 279] on div at bounding box center [881, 286] width 52 height 103
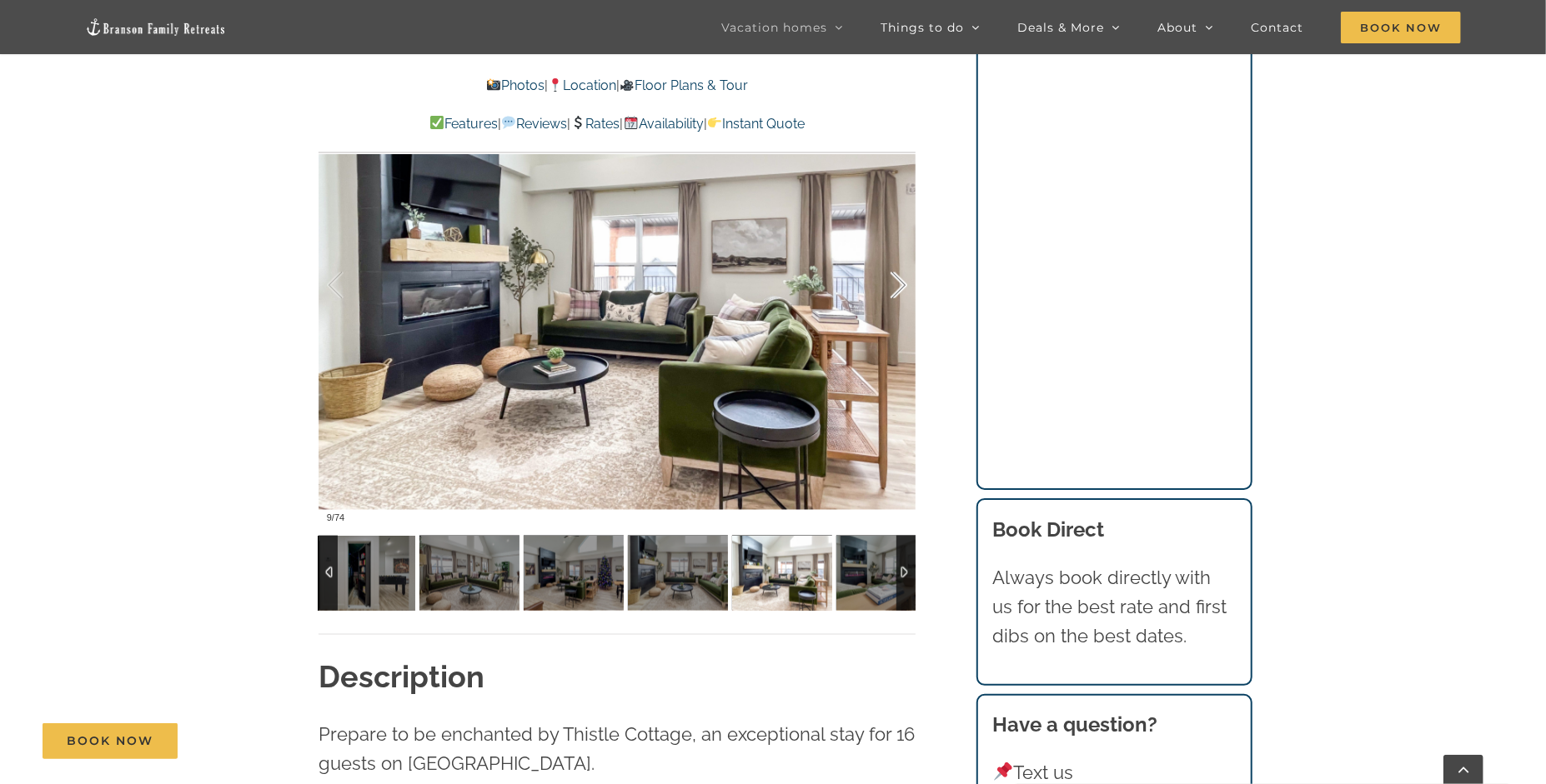
click at [903, 279] on div at bounding box center [881, 286] width 52 height 103
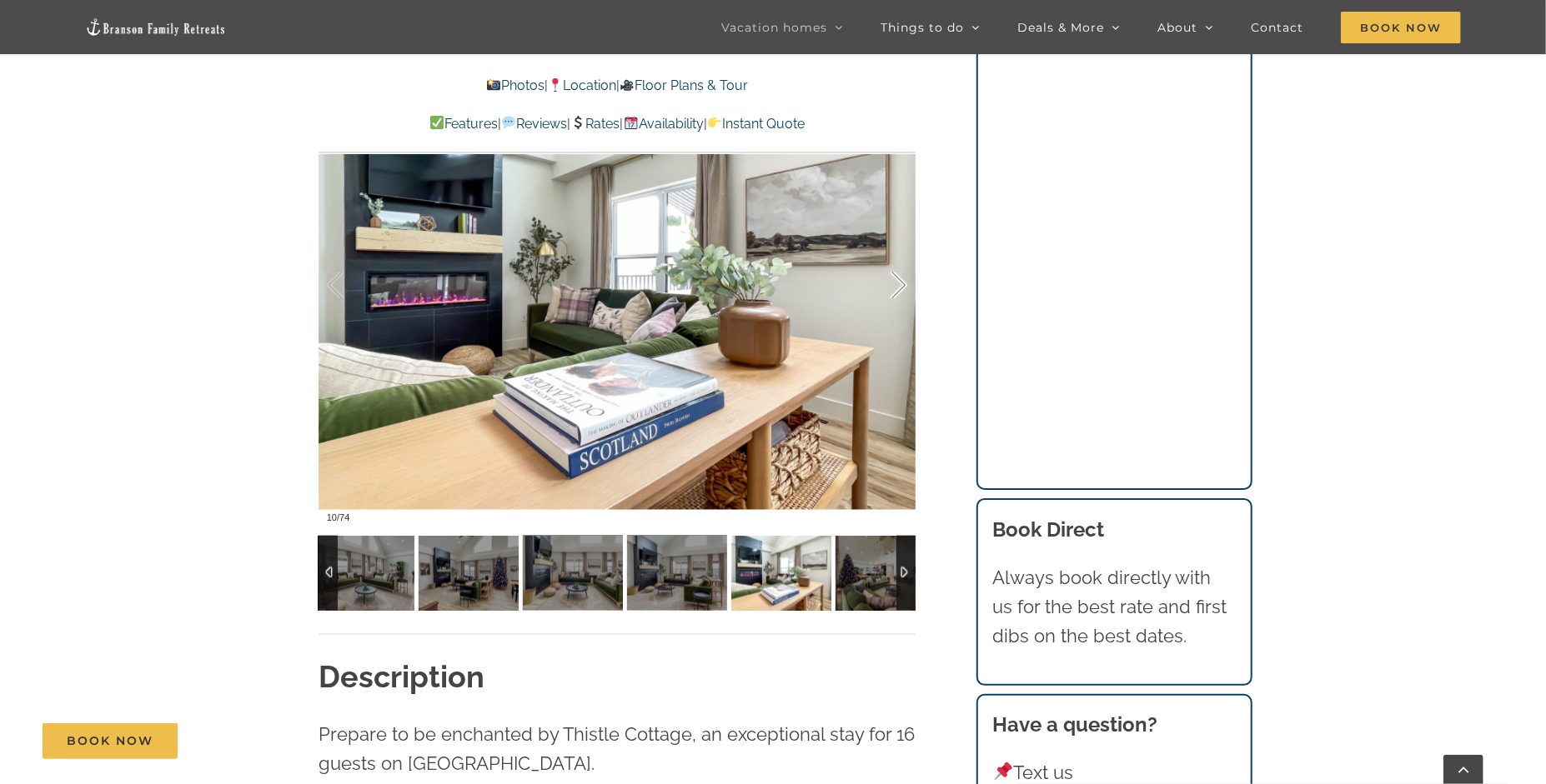
click at [903, 279] on div at bounding box center [881, 286] width 52 height 103
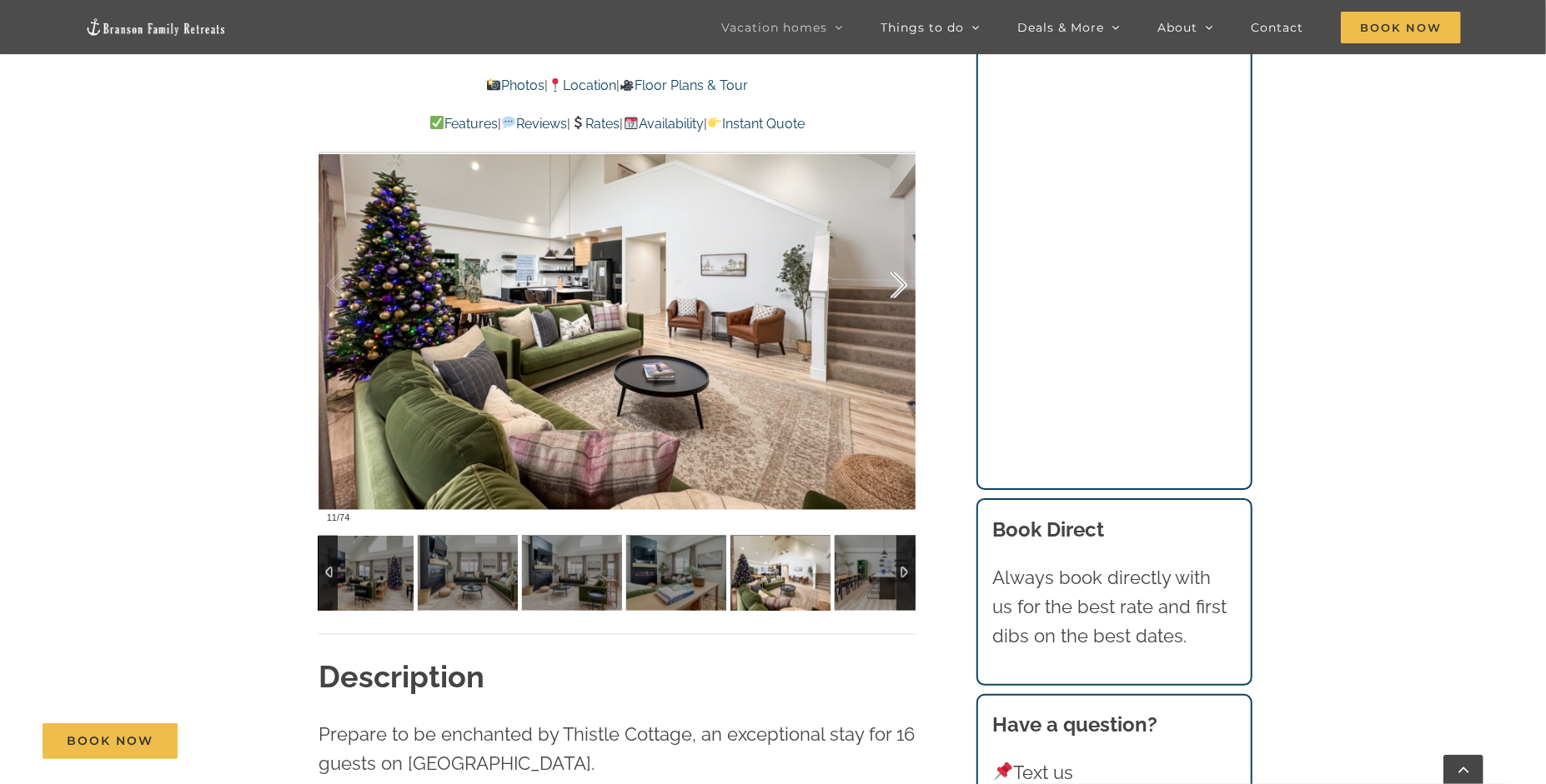
click at [903, 279] on div at bounding box center [881, 286] width 52 height 103
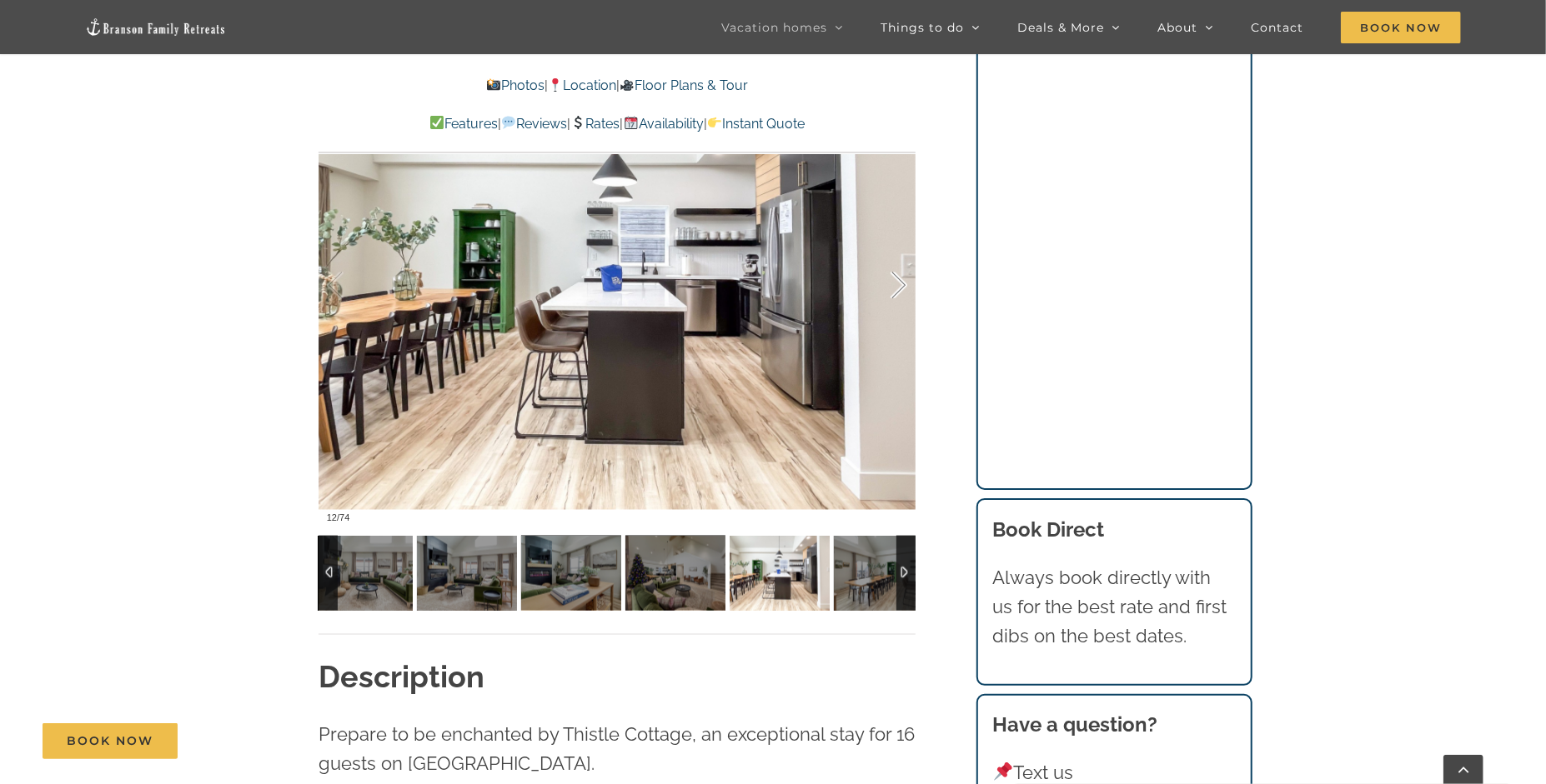
click at [903, 279] on div at bounding box center [881, 286] width 52 height 103
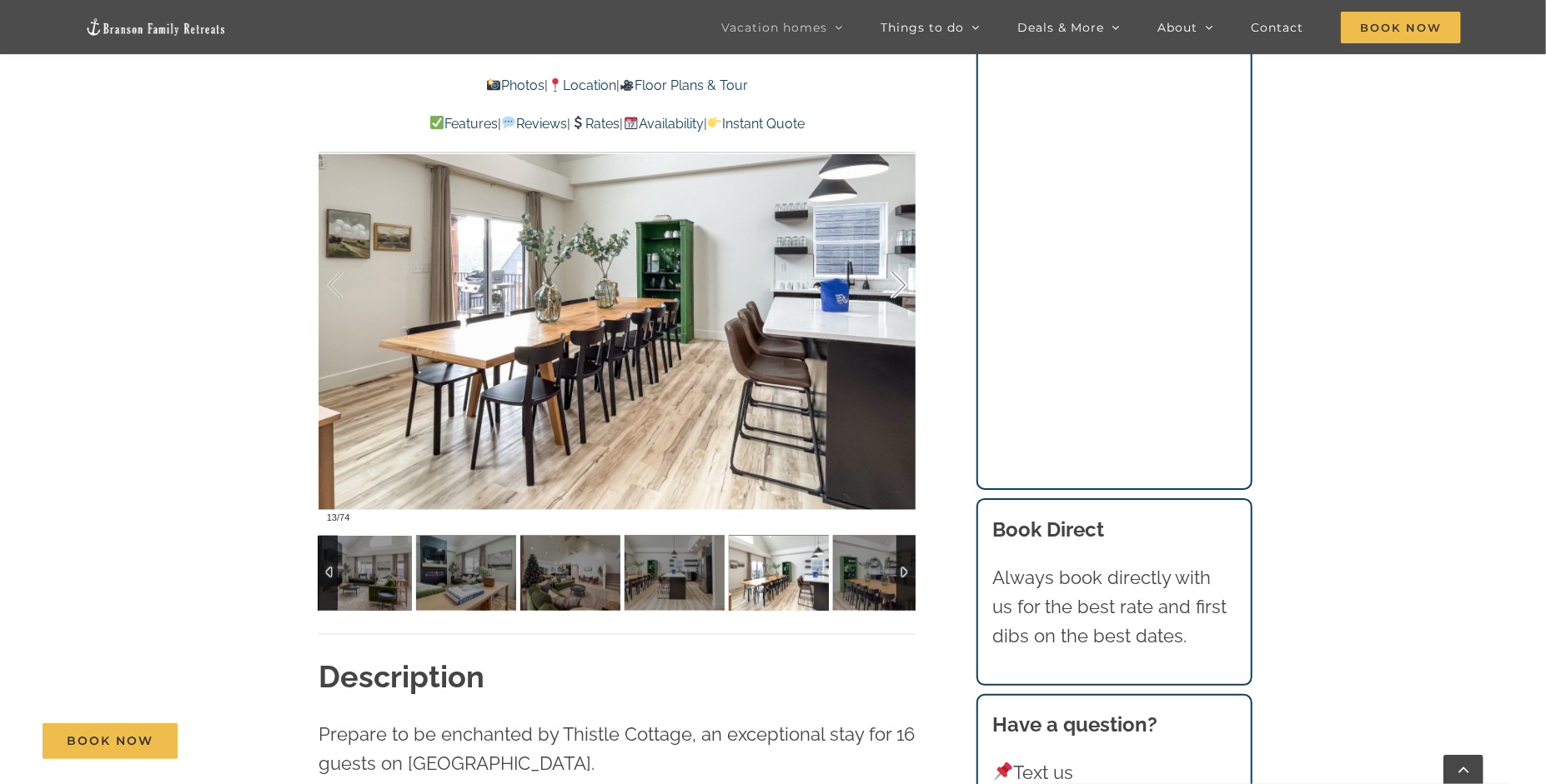
click at [903, 279] on div at bounding box center [881, 286] width 52 height 103
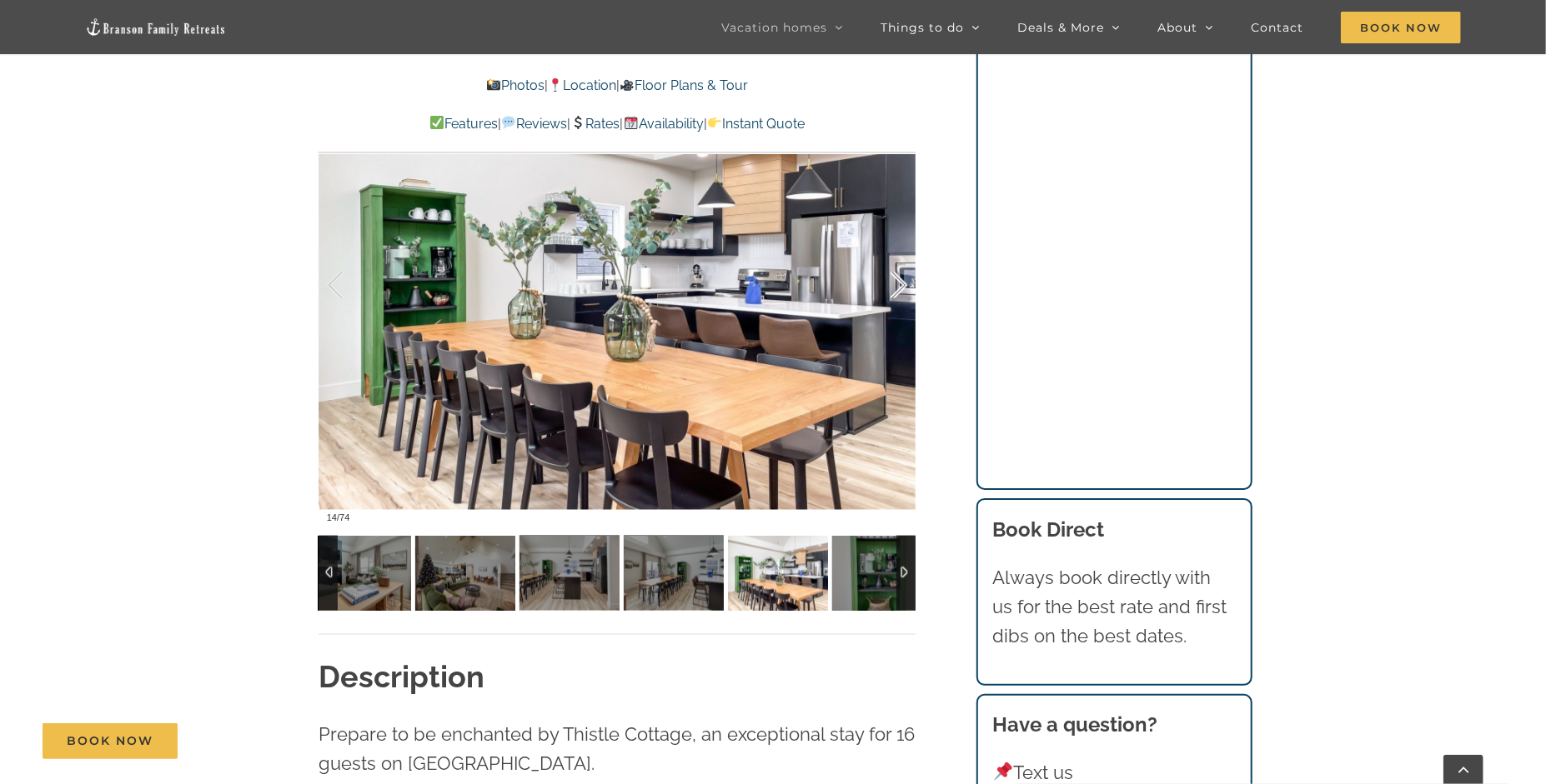
click at [903, 279] on div at bounding box center [881, 286] width 52 height 103
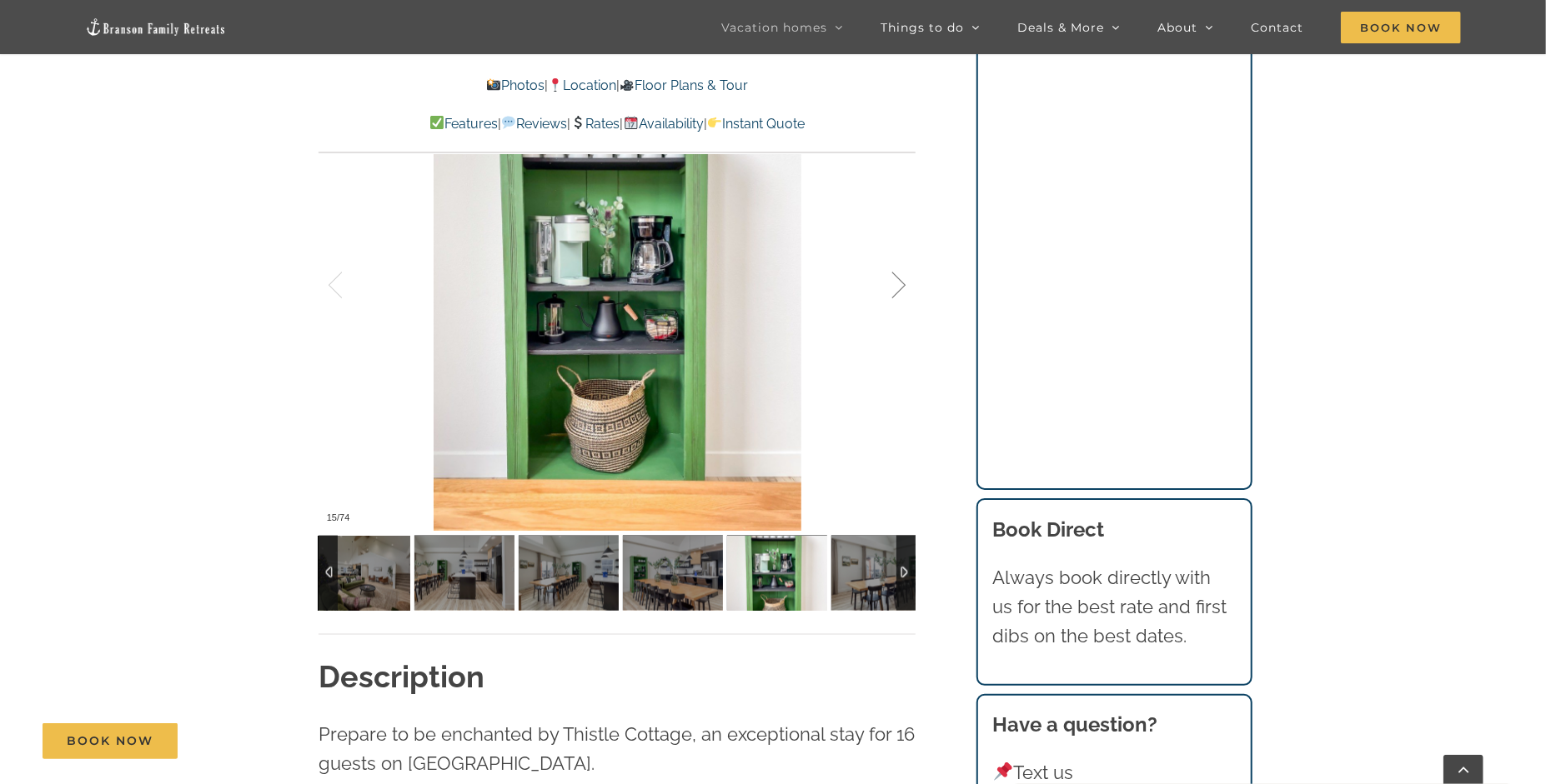
click at [903, 279] on div at bounding box center [881, 286] width 52 height 103
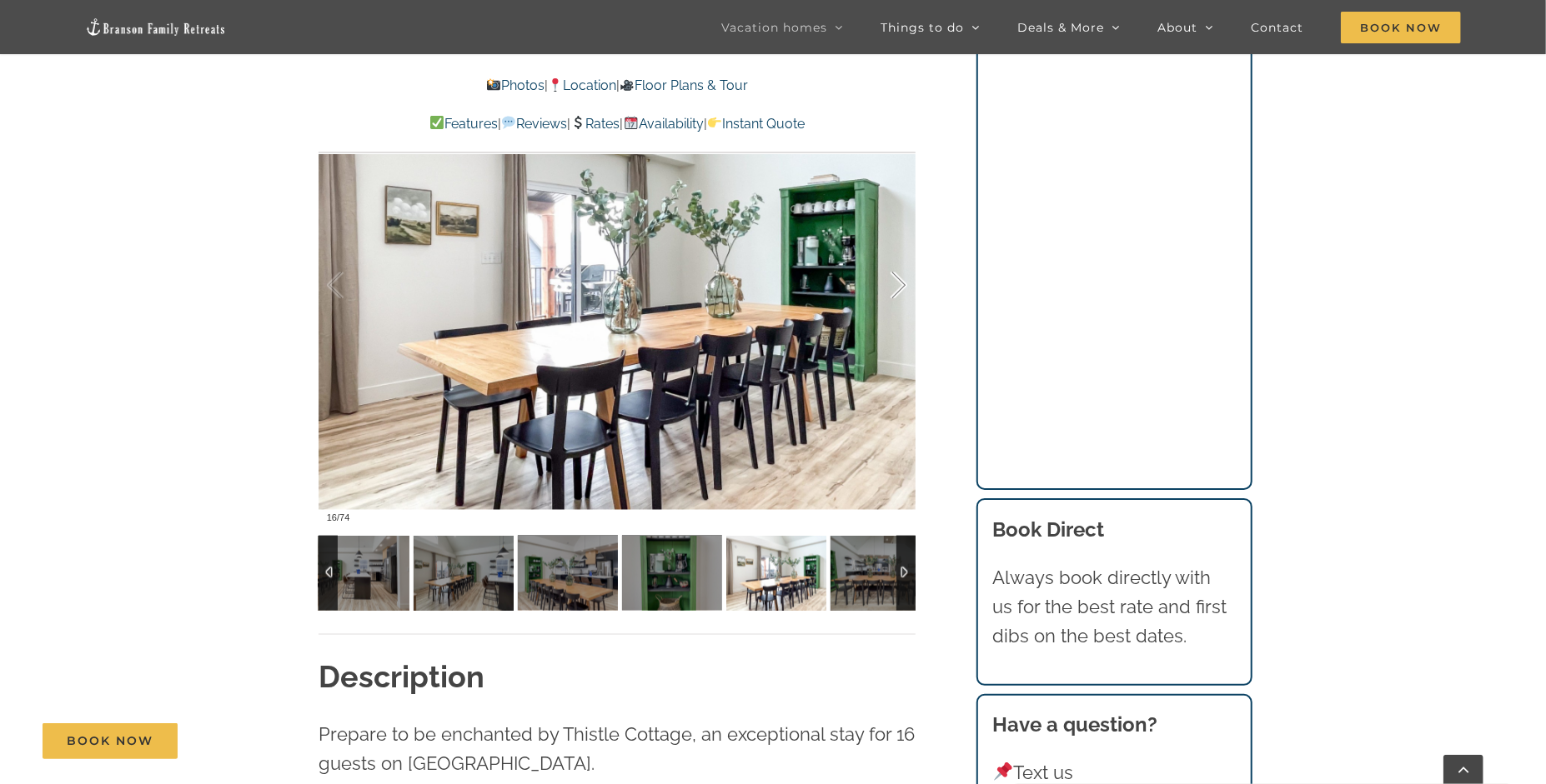
click at [903, 279] on div at bounding box center [881, 286] width 52 height 103
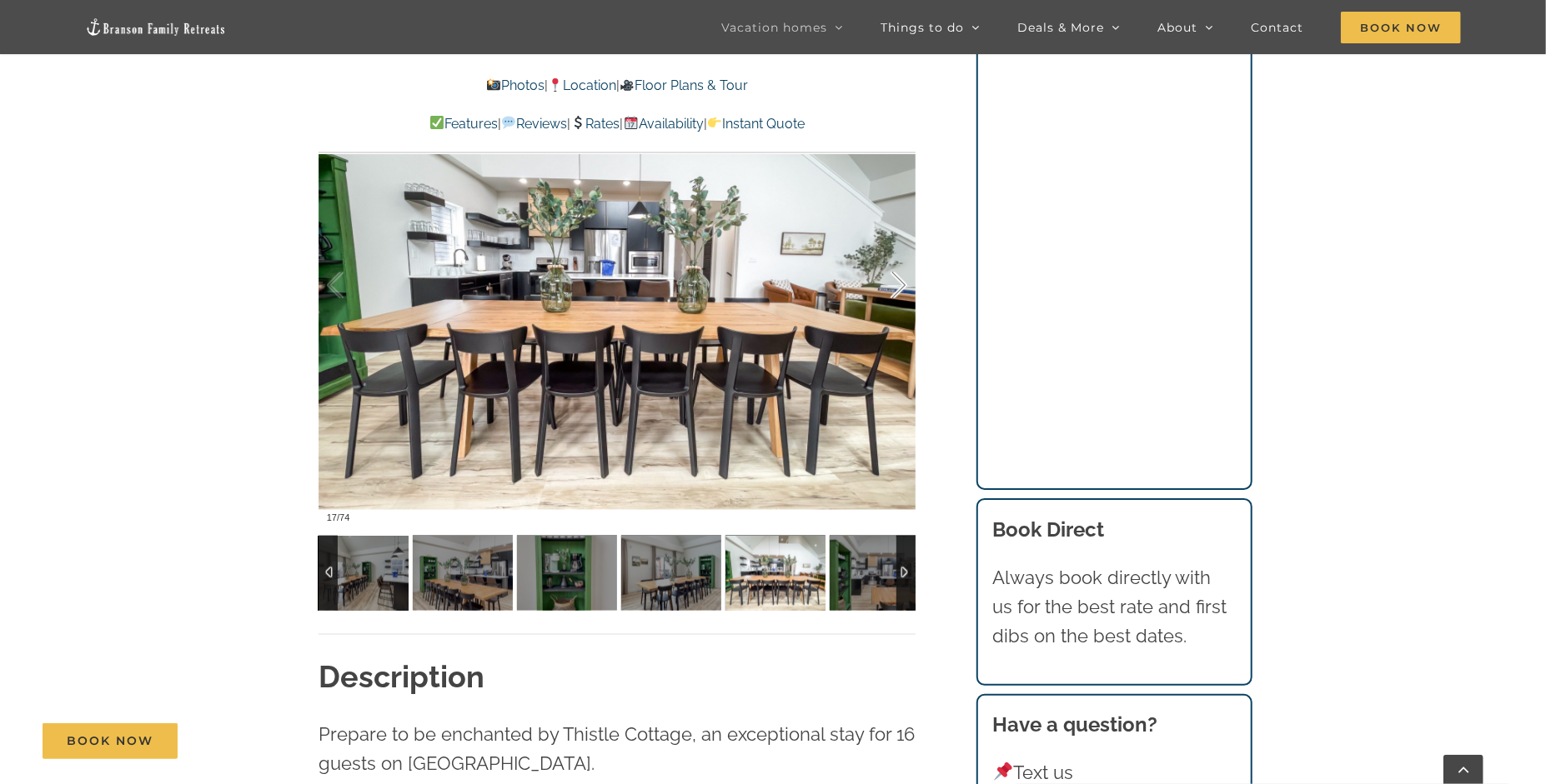
click at [903, 279] on div at bounding box center [881, 286] width 52 height 103
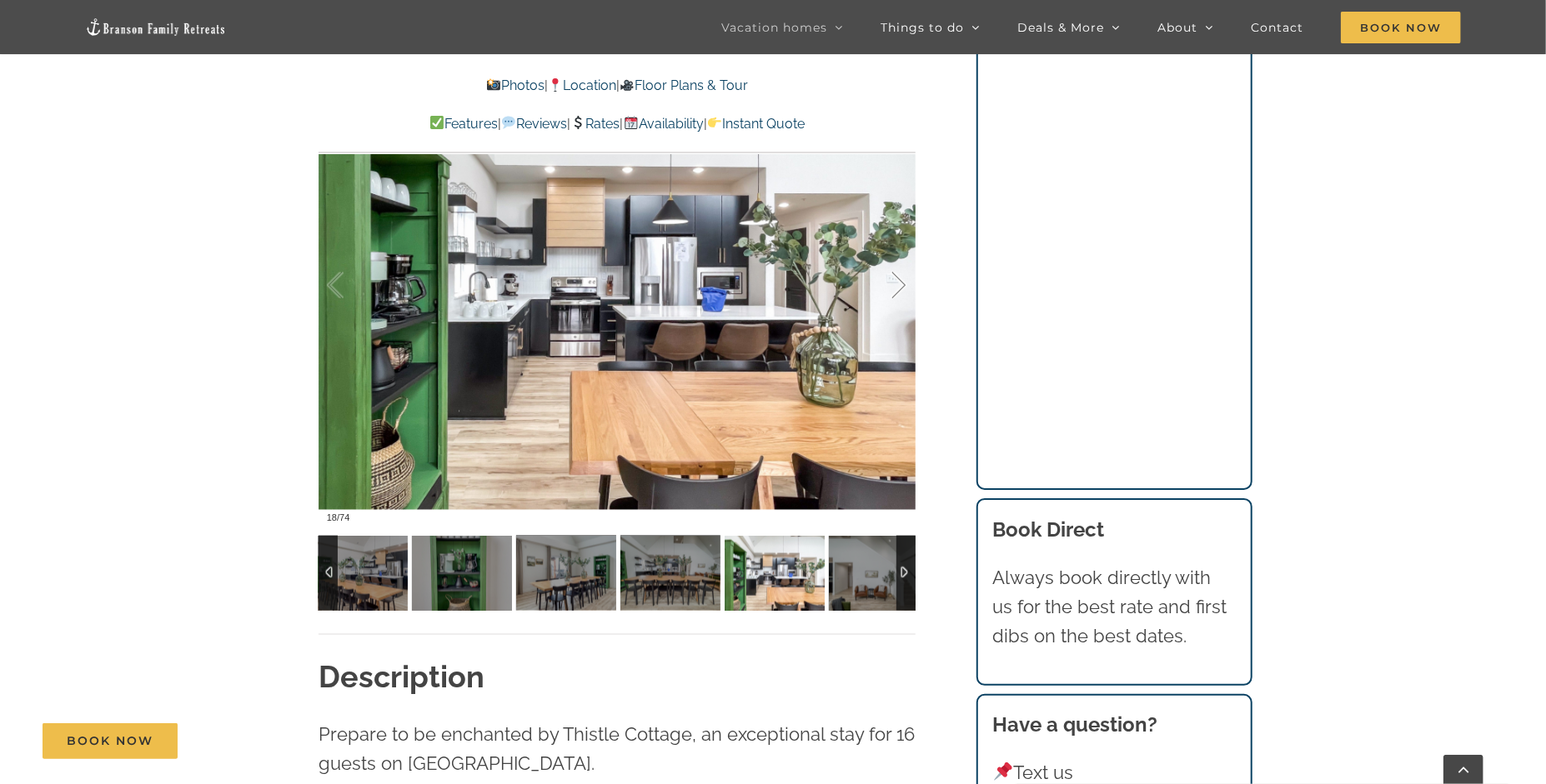
click at [903, 279] on div at bounding box center [881, 286] width 52 height 103
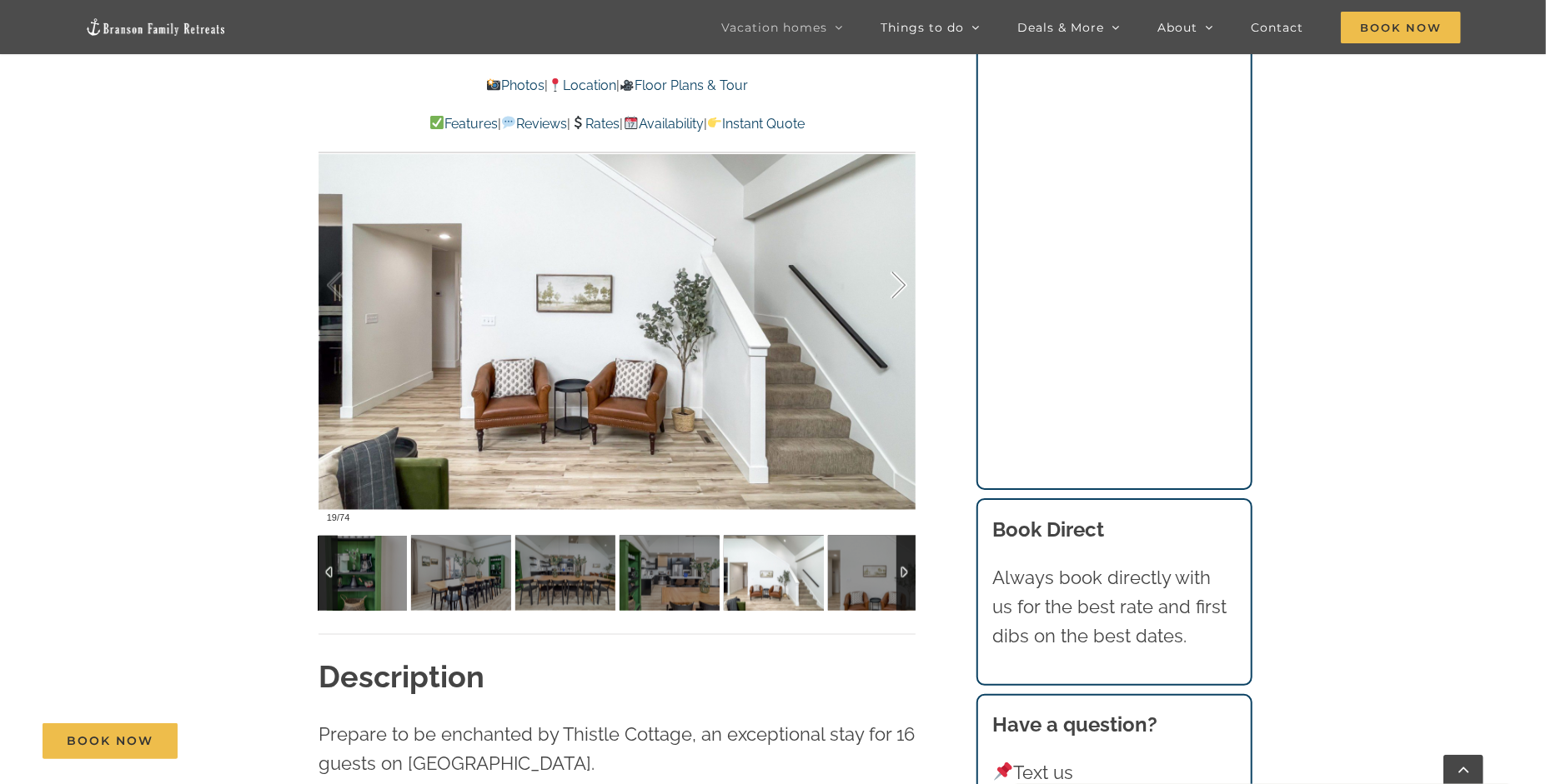
click at [903, 279] on div at bounding box center [881, 286] width 52 height 103
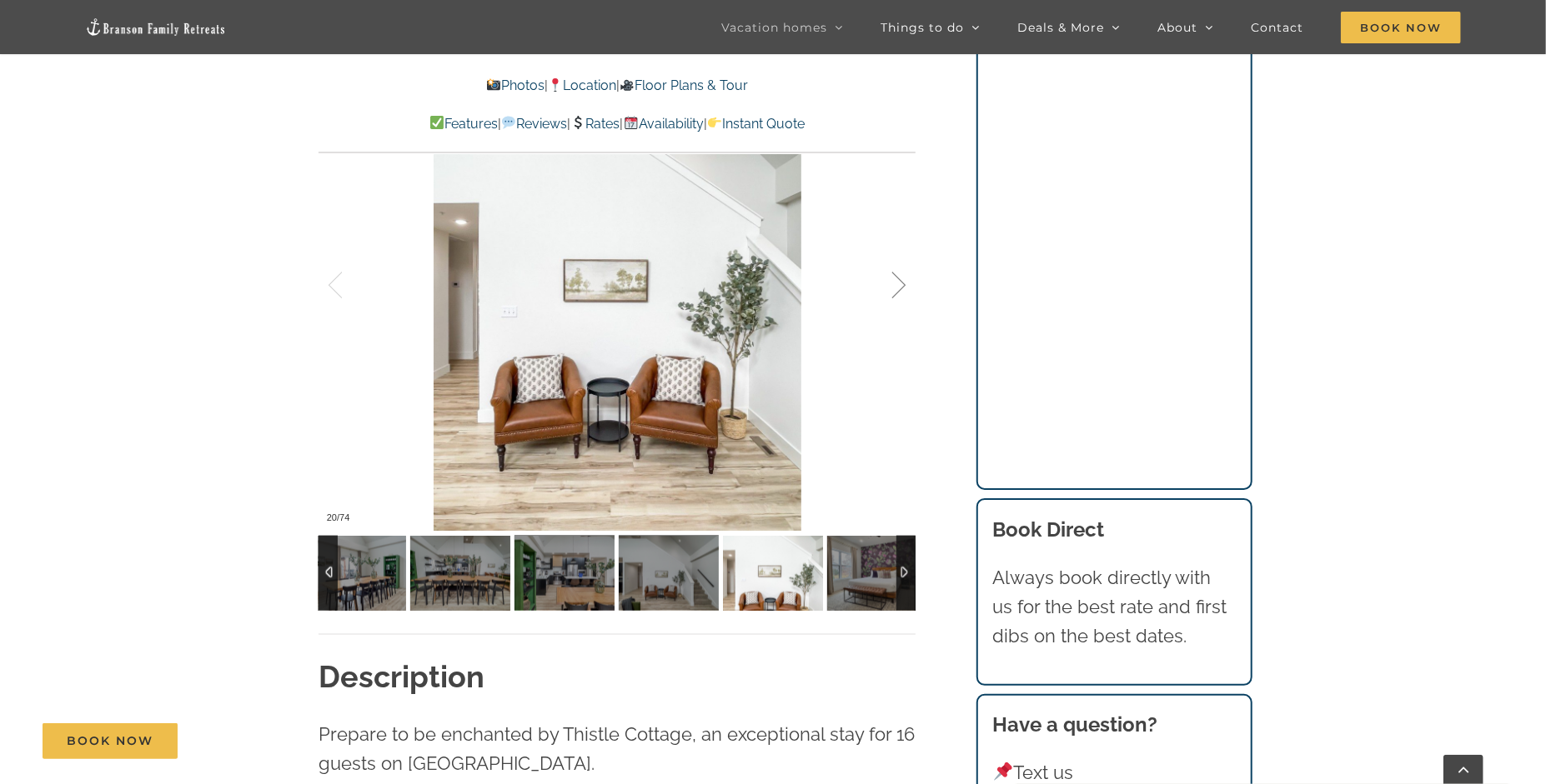
click at [903, 279] on div at bounding box center [881, 286] width 52 height 103
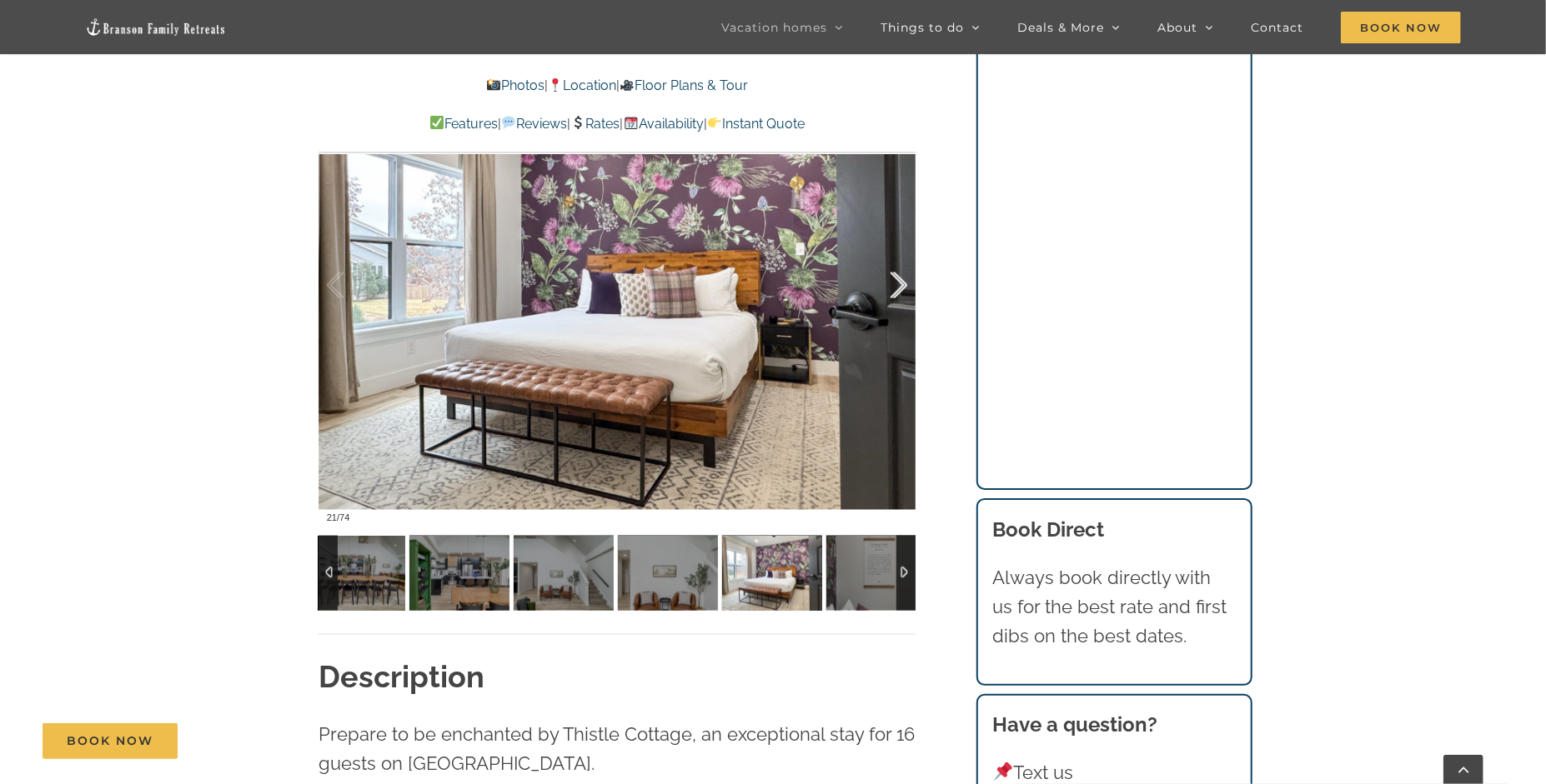
click at [903, 279] on div at bounding box center [881, 286] width 52 height 103
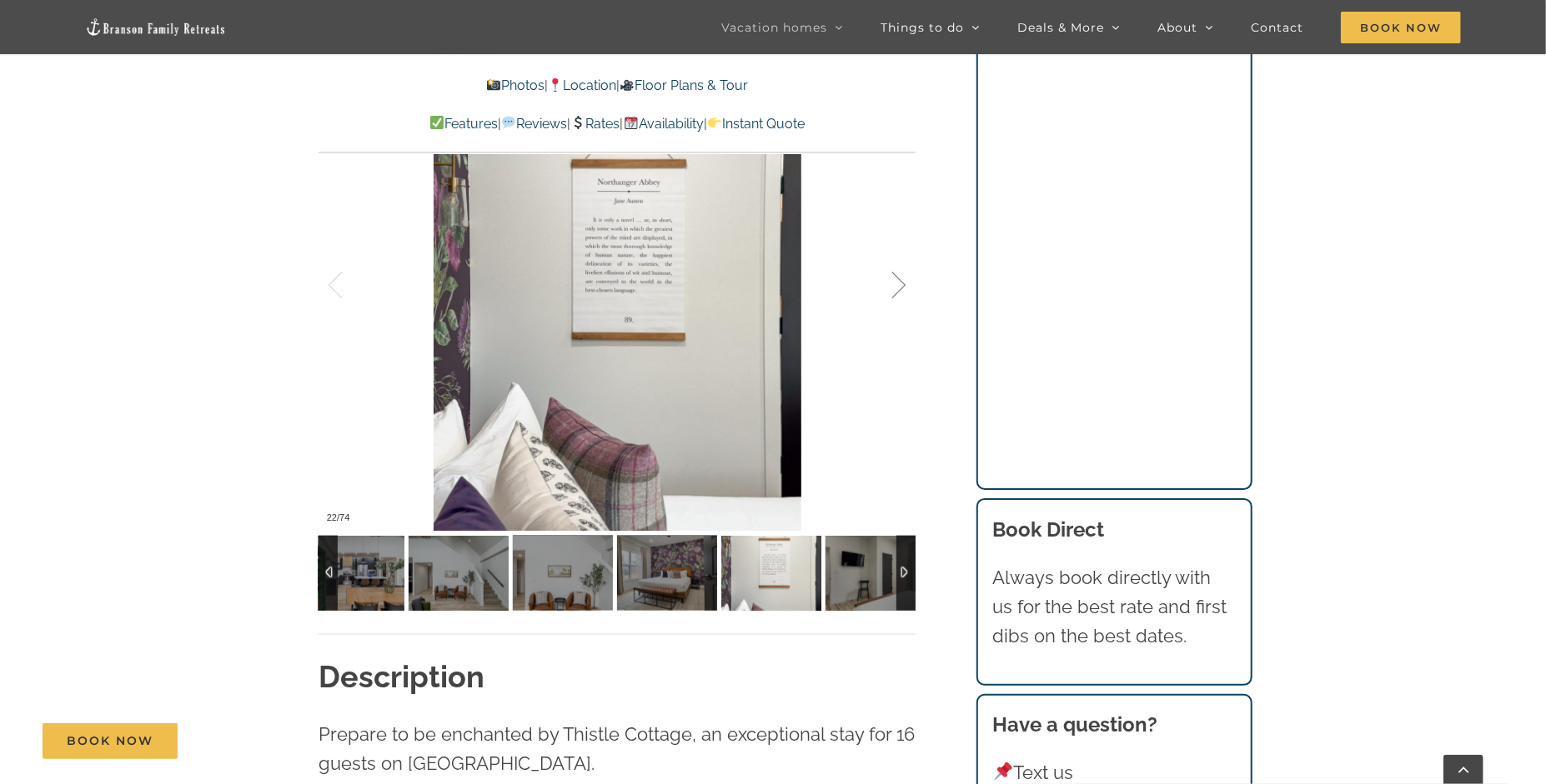
click at [903, 279] on div at bounding box center [881, 286] width 52 height 103
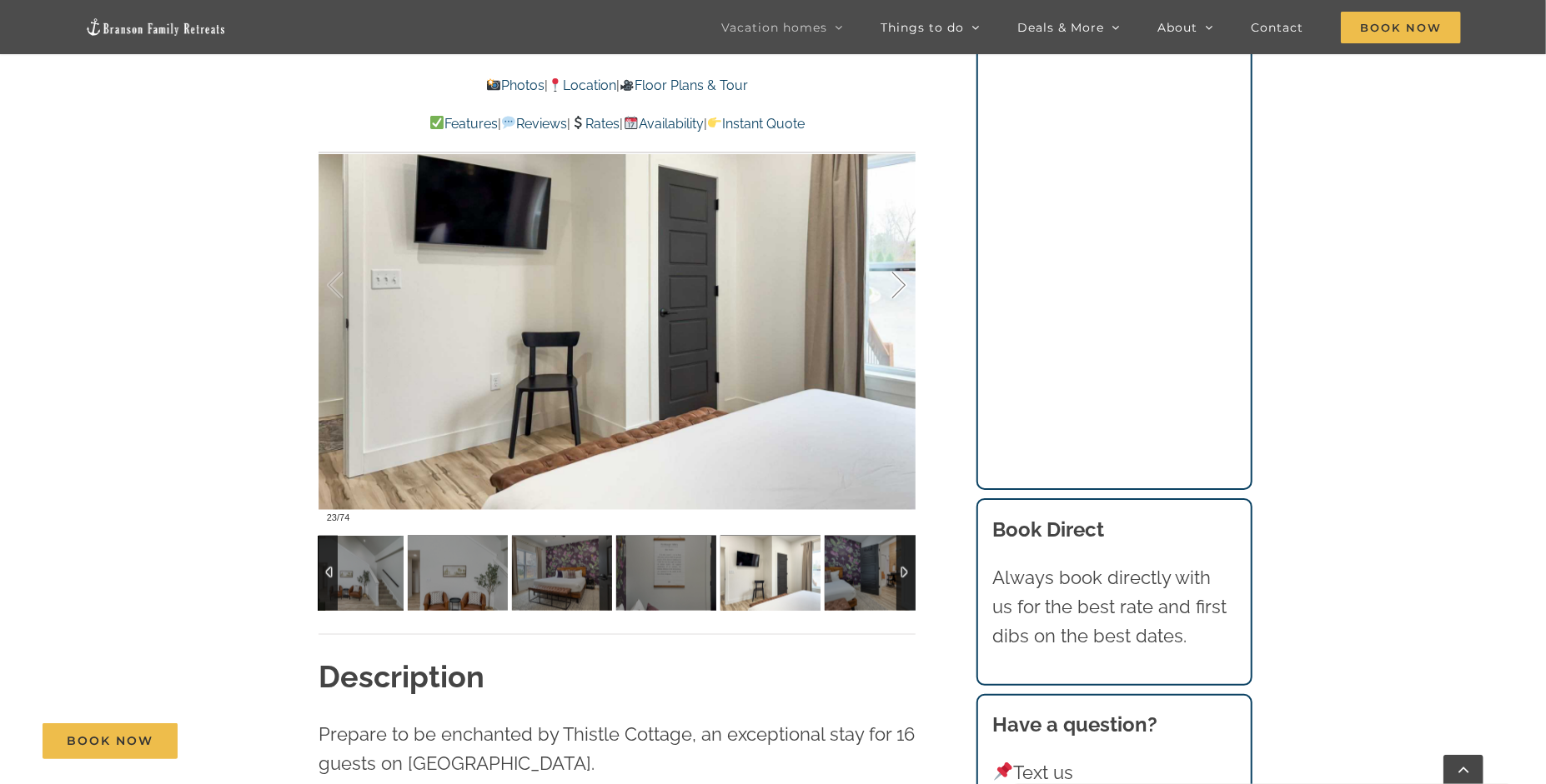
click at [903, 279] on div at bounding box center [881, 286] width 52 height 103
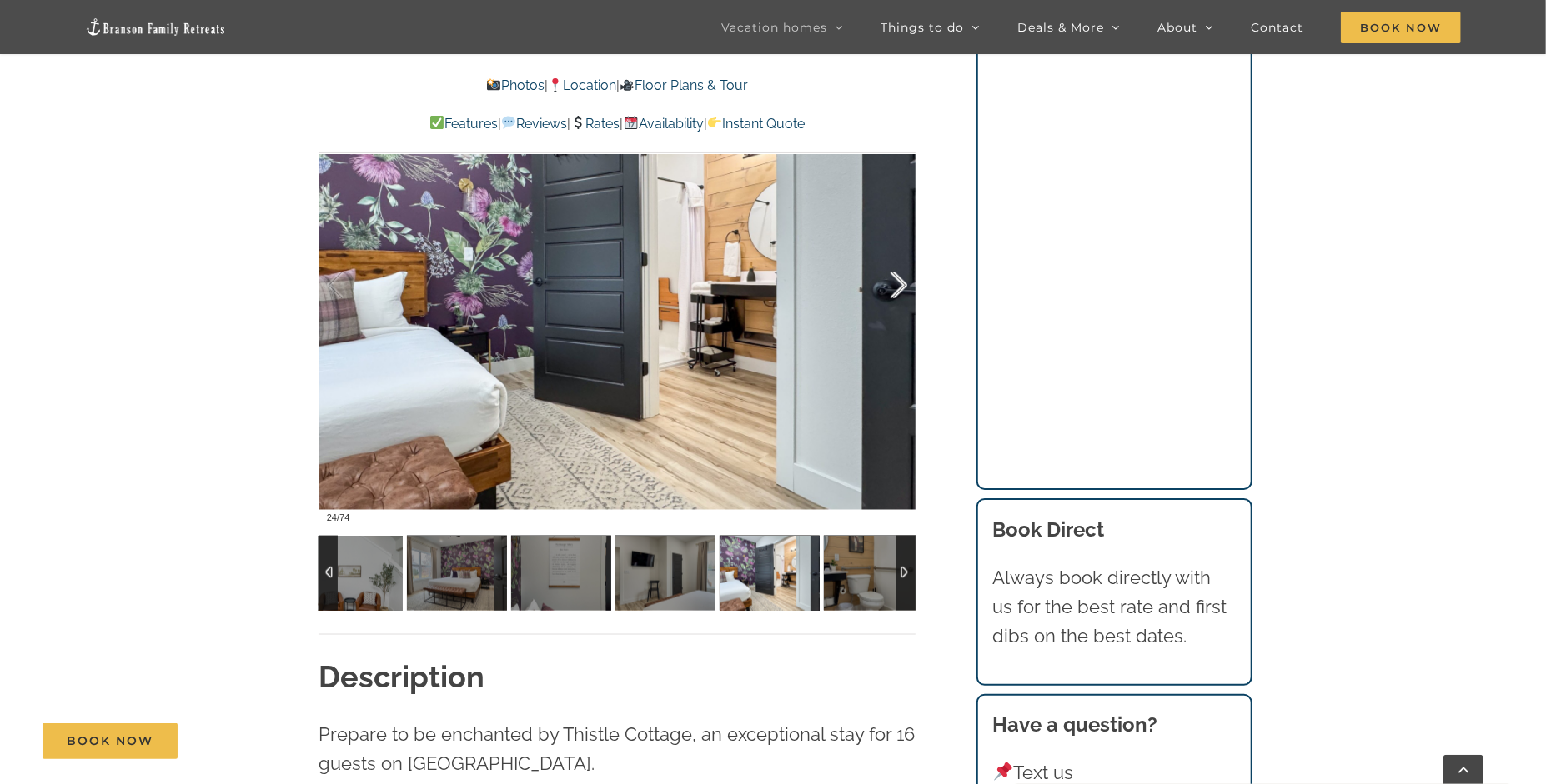
click at [903, 279] on div at bounding box center [881, 286] width 52 height 103
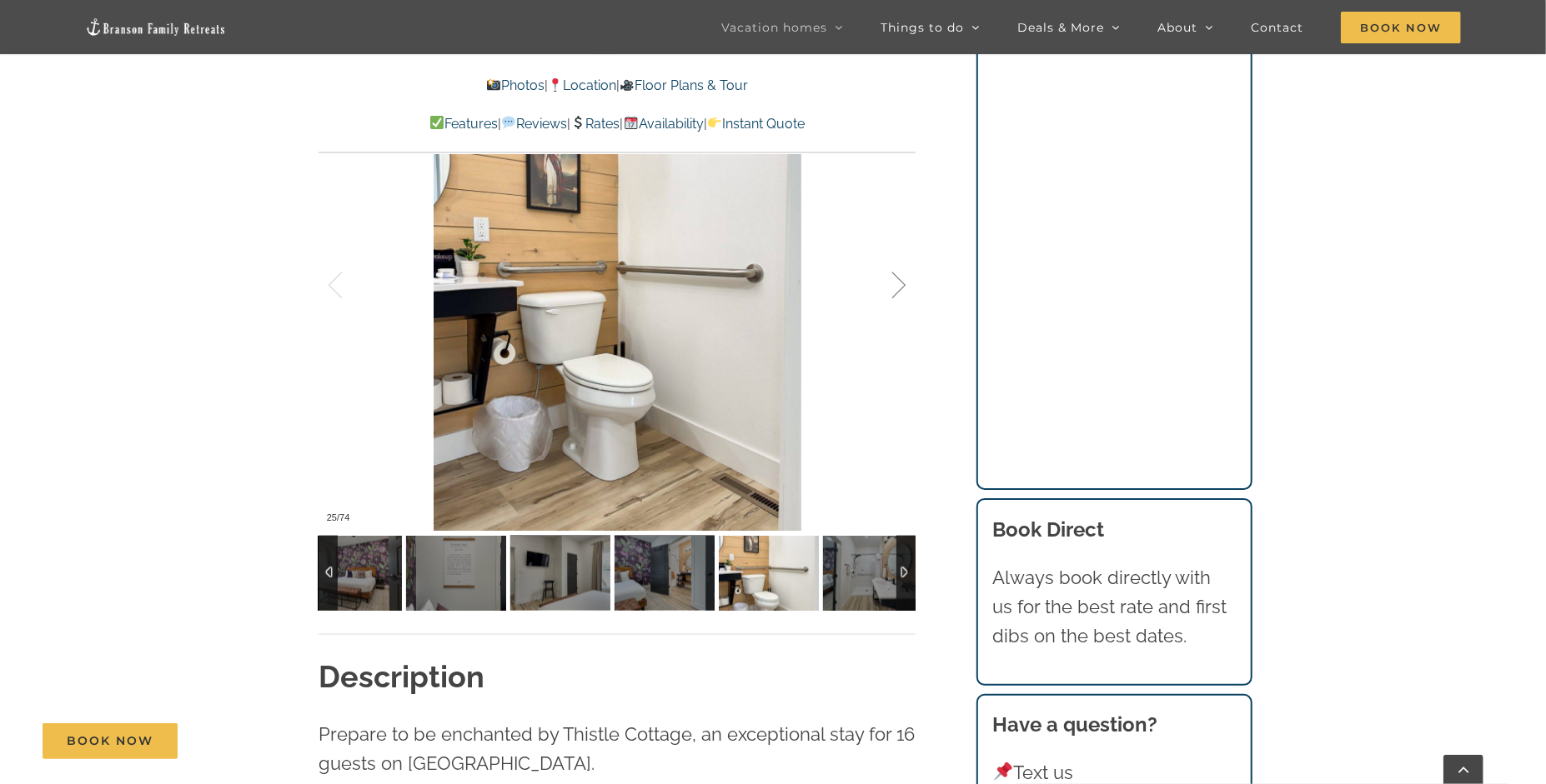
click at [903, 279] on div at bounding box center [881, 286] width 52 height 103
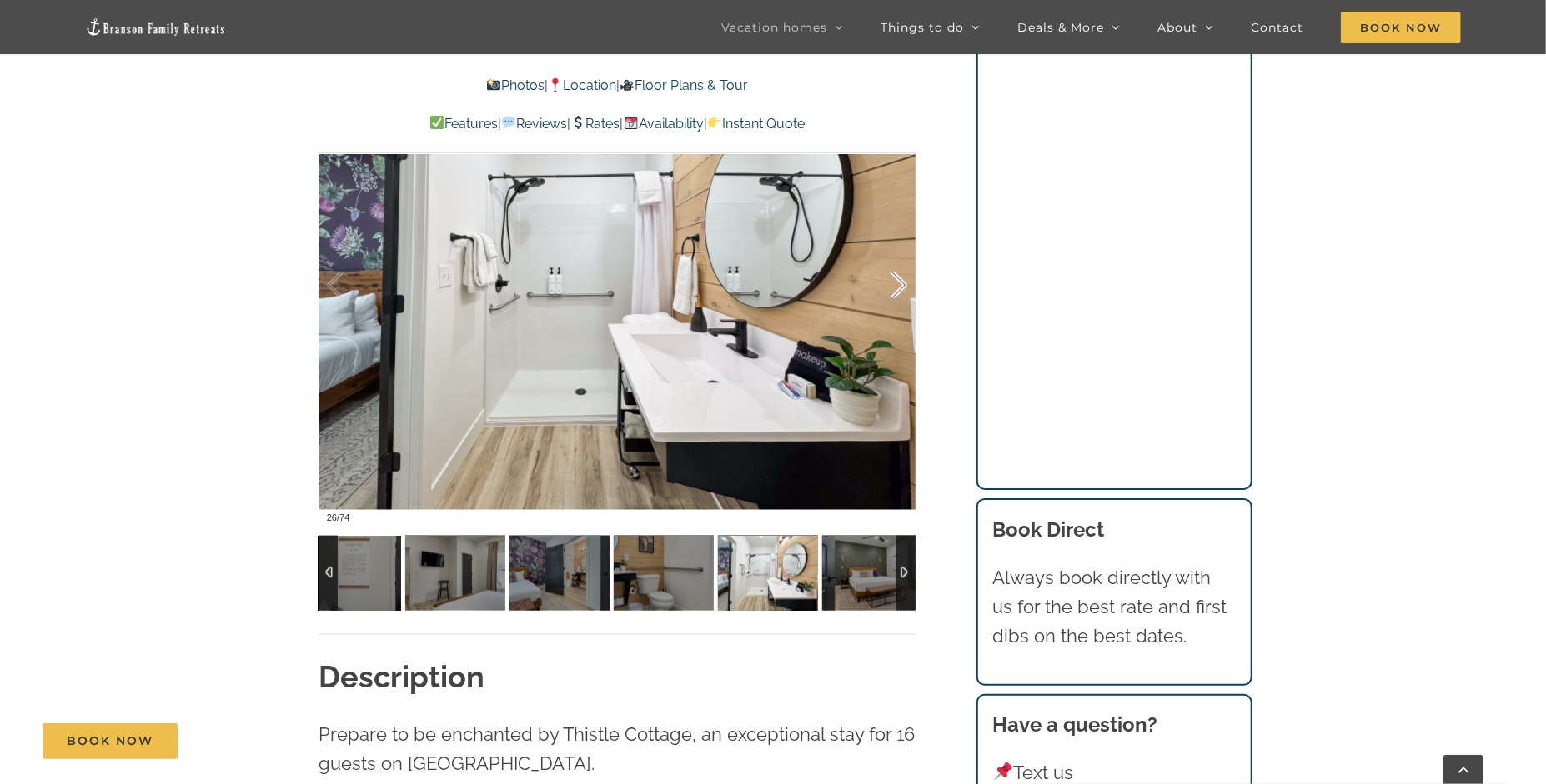
click at [903, 279] on div at bounding box center [881, 286] width 52 height 103
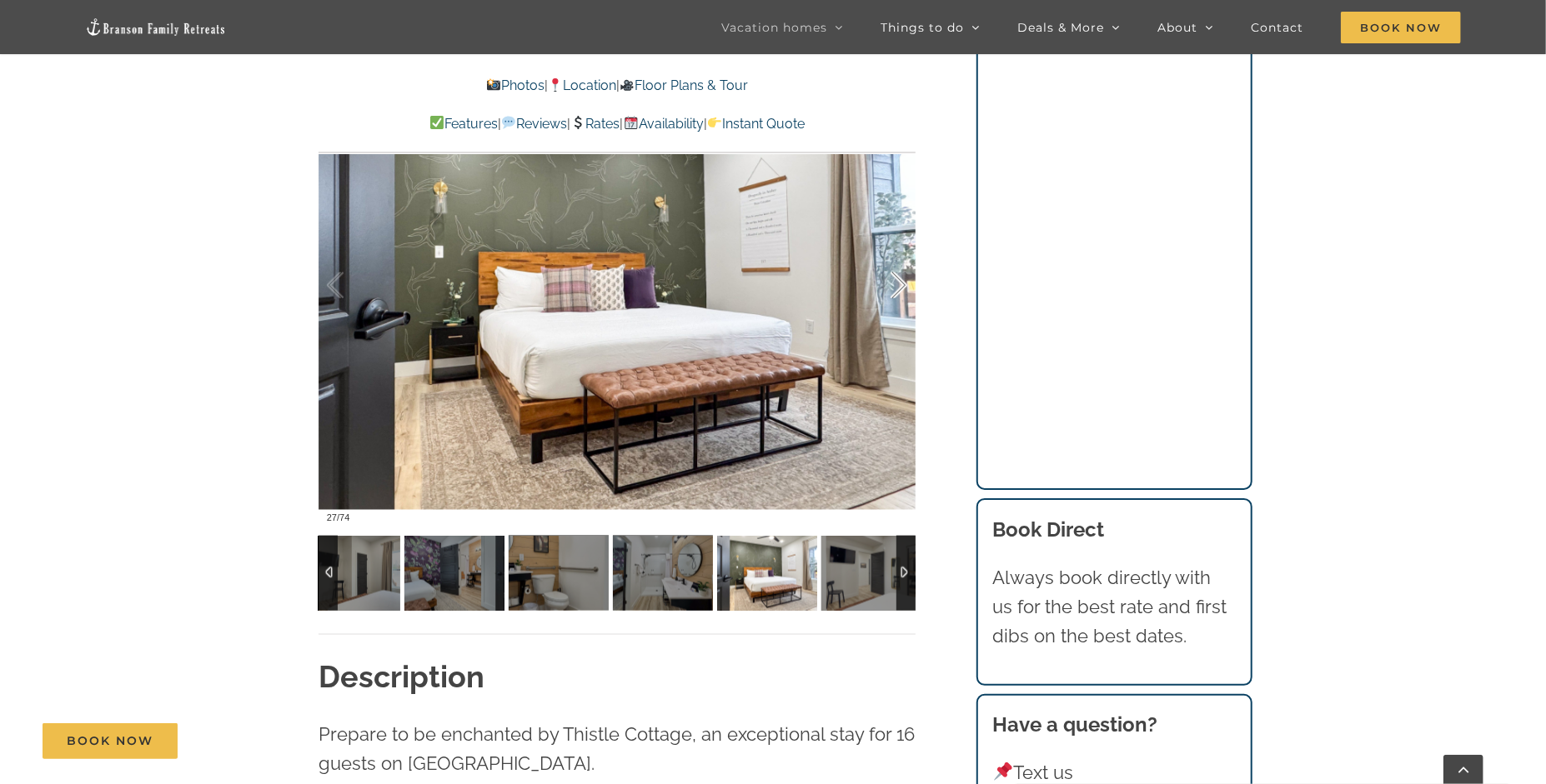
click at [903, 279] on div at bounding box center [881, 286] width 52 height 103
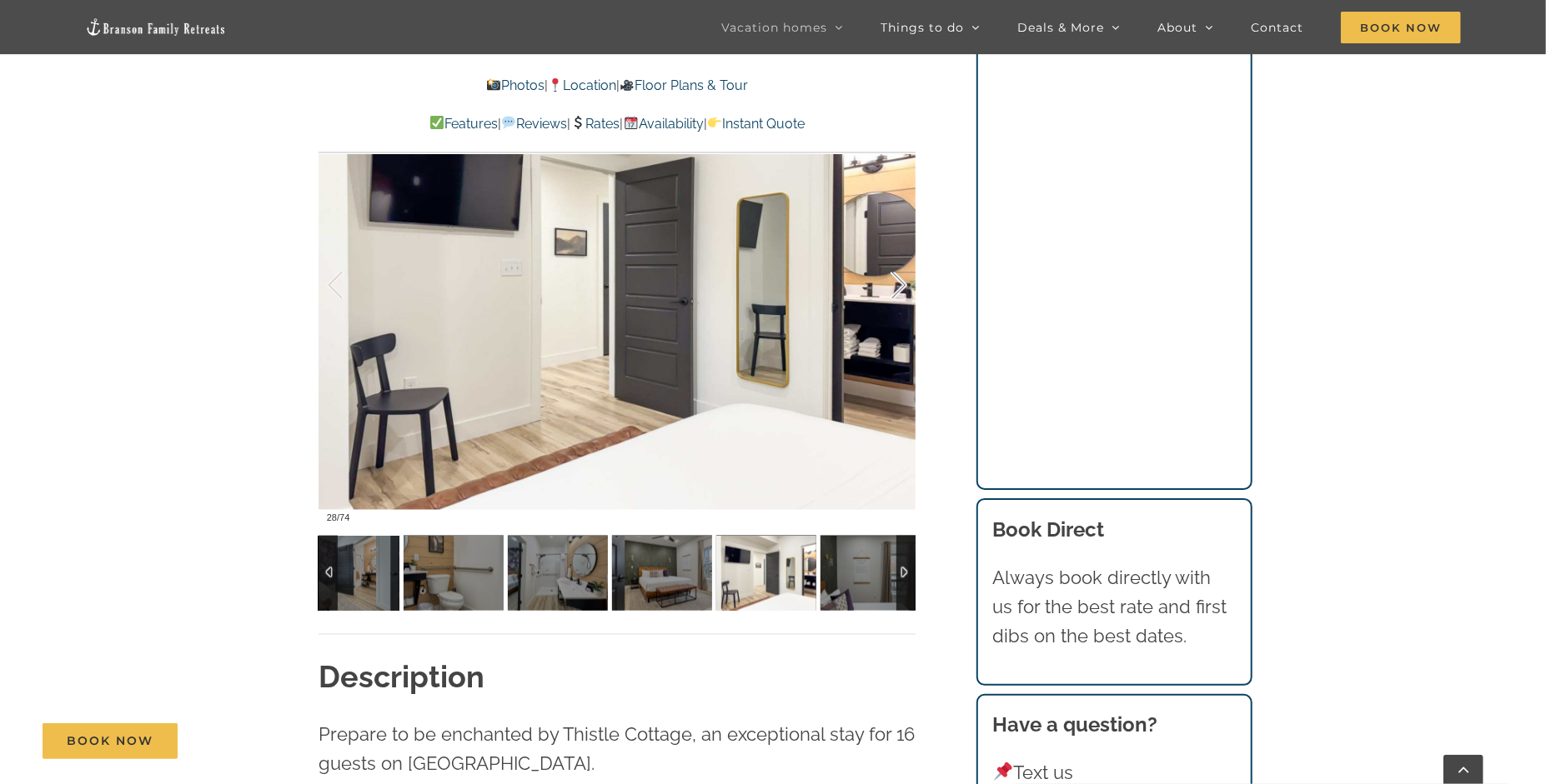
click at [903, 279] on div at bounding box center [881, 286] width 52 height 103
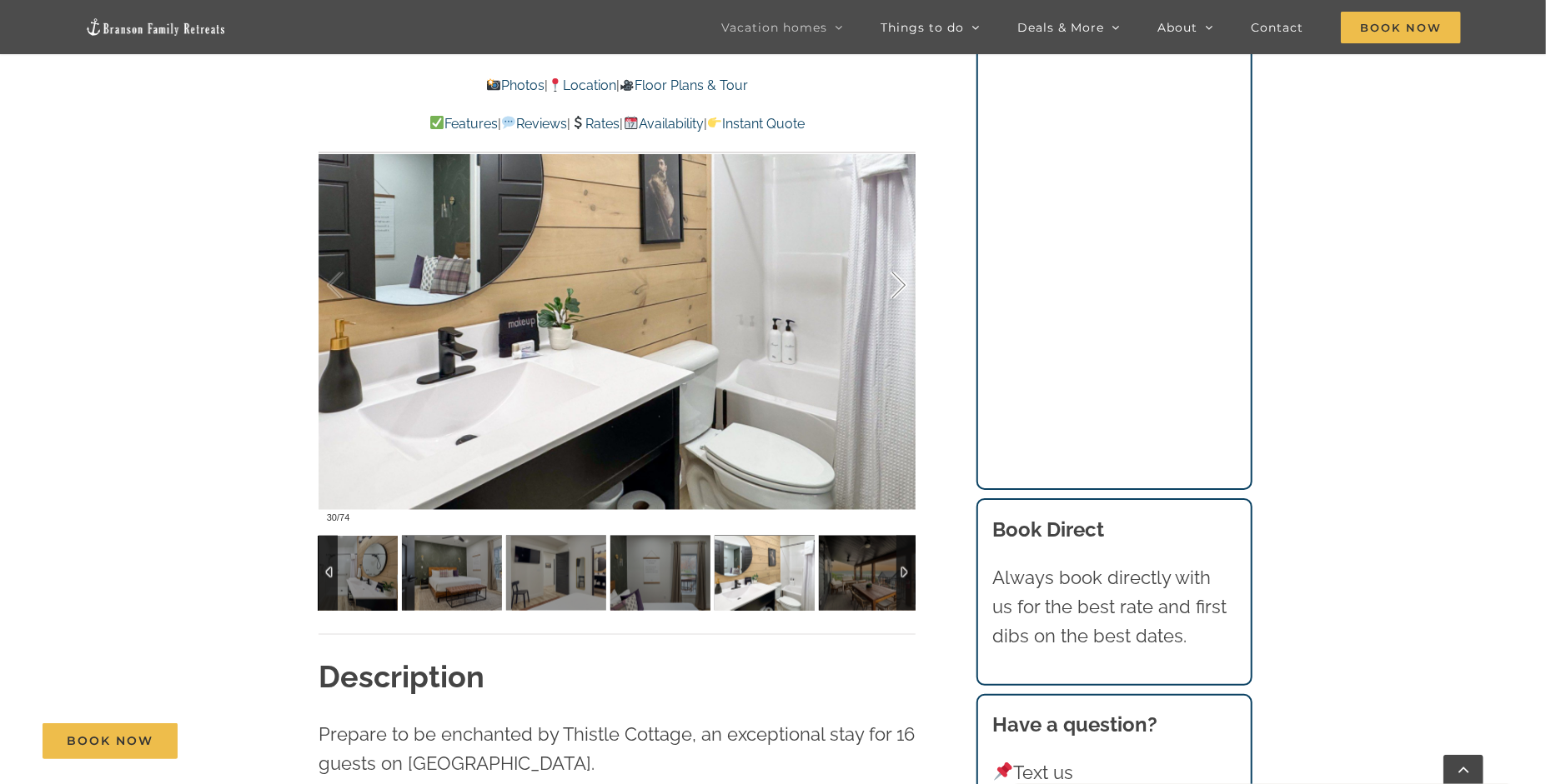
click at [903, 279] on div at bounding box center [881, 286] width 52 height 103
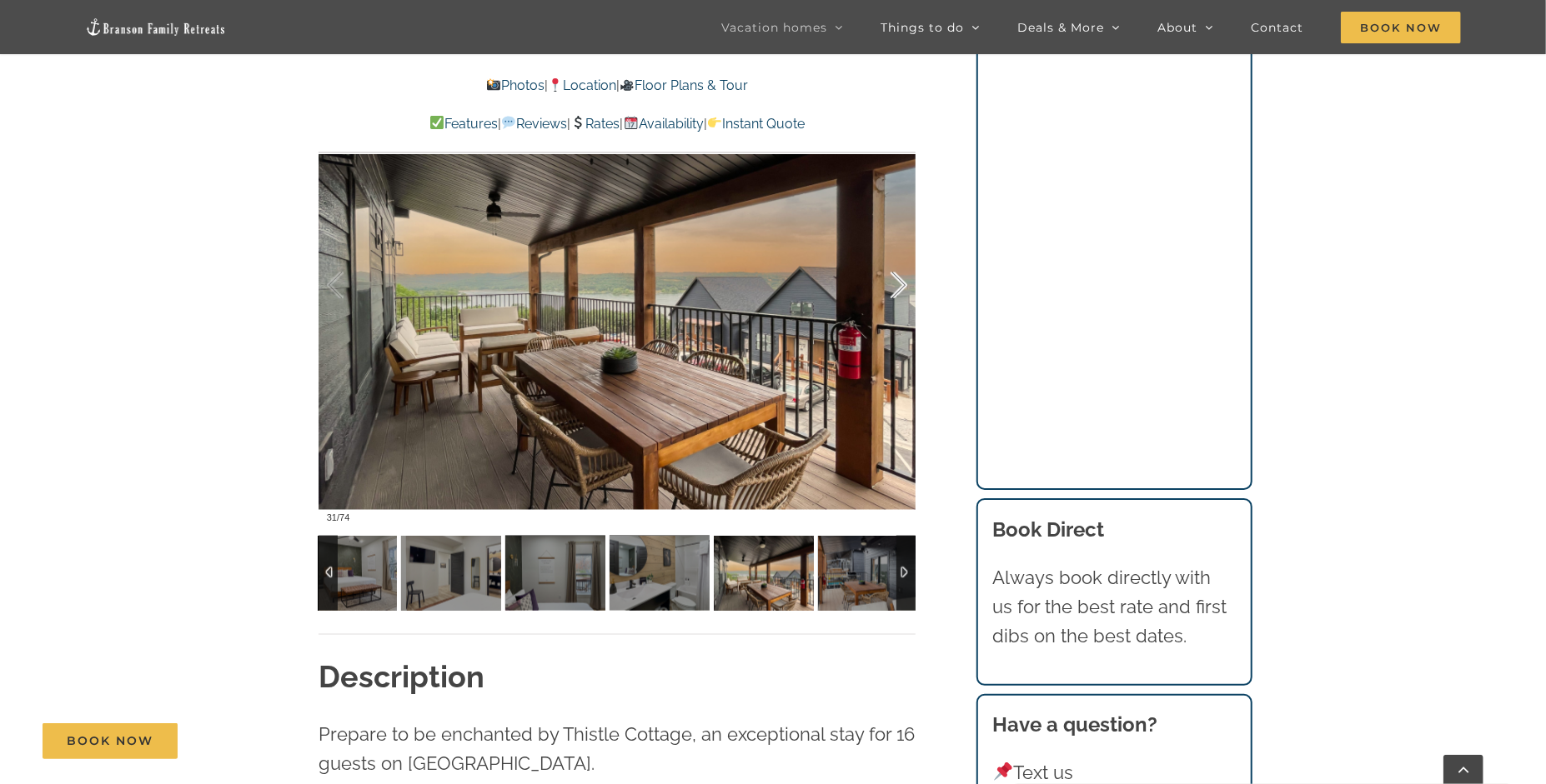
click at [903, 279] on div at bounding box center [881, 286] width 52 height 103
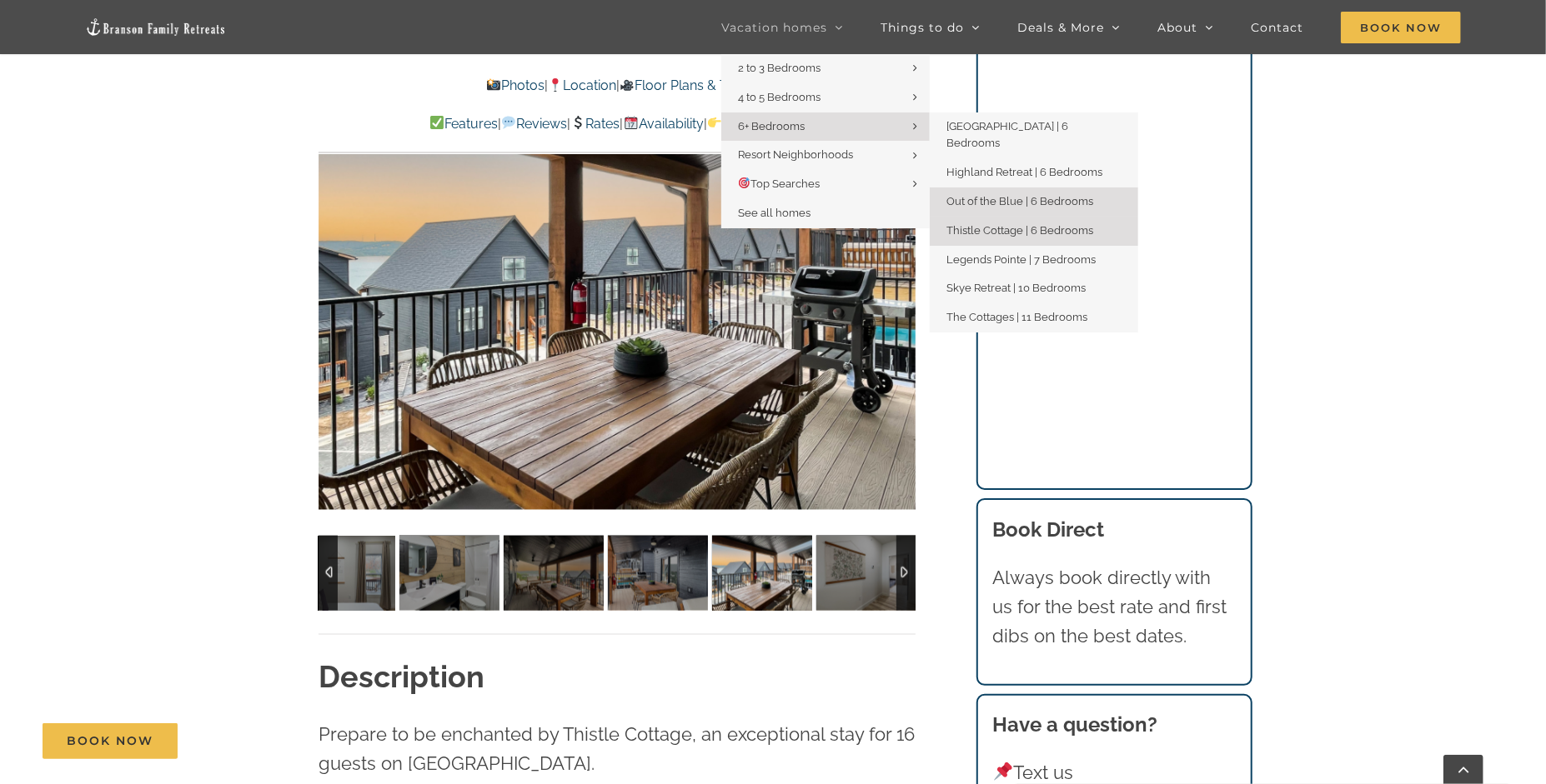
click at [1076, 195] on span "Out of the Blue | 6 Bedrooms" at bounding box center [1019, 201] width 147 height 13
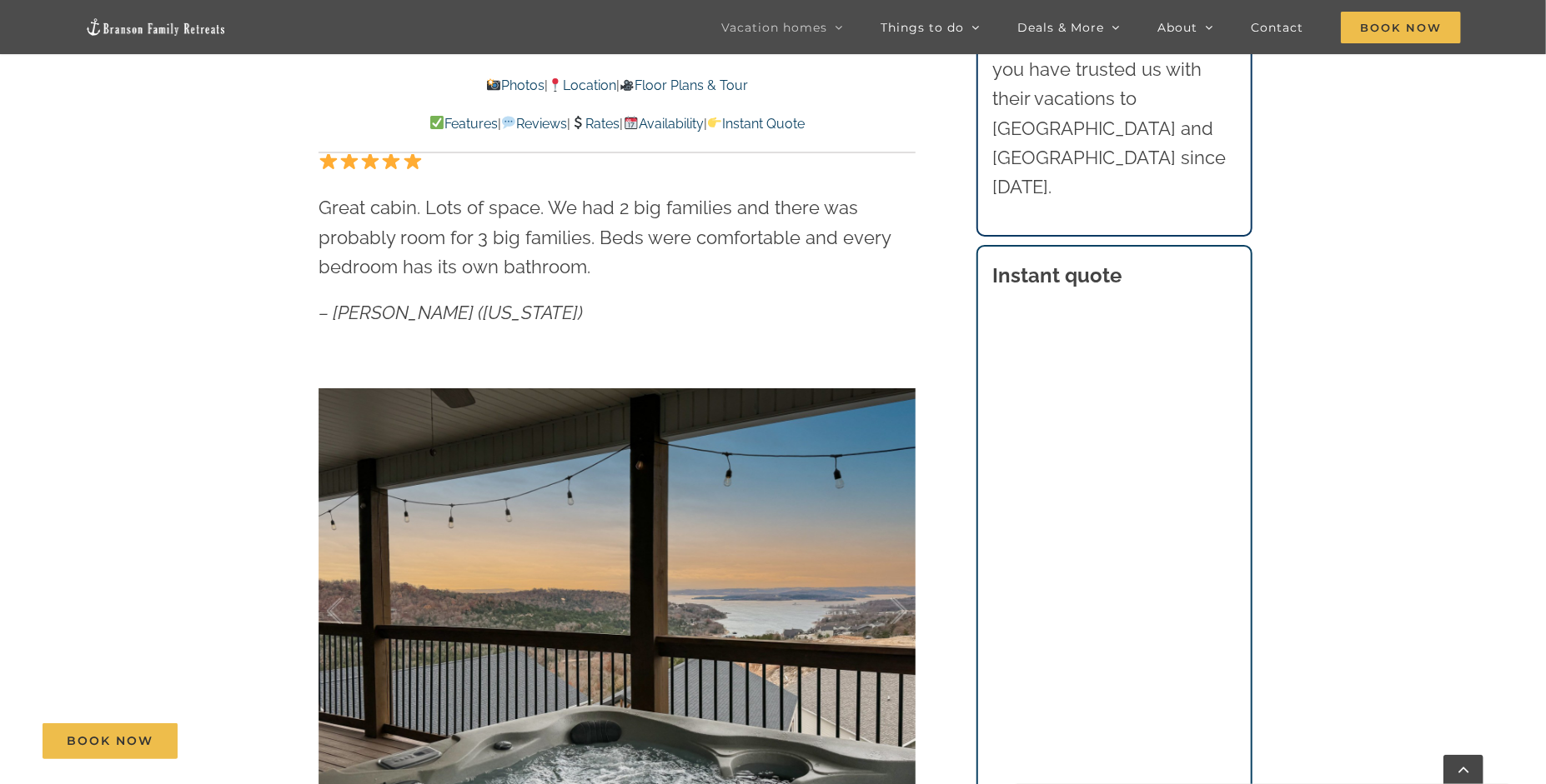
scroll to position [1167, 0]
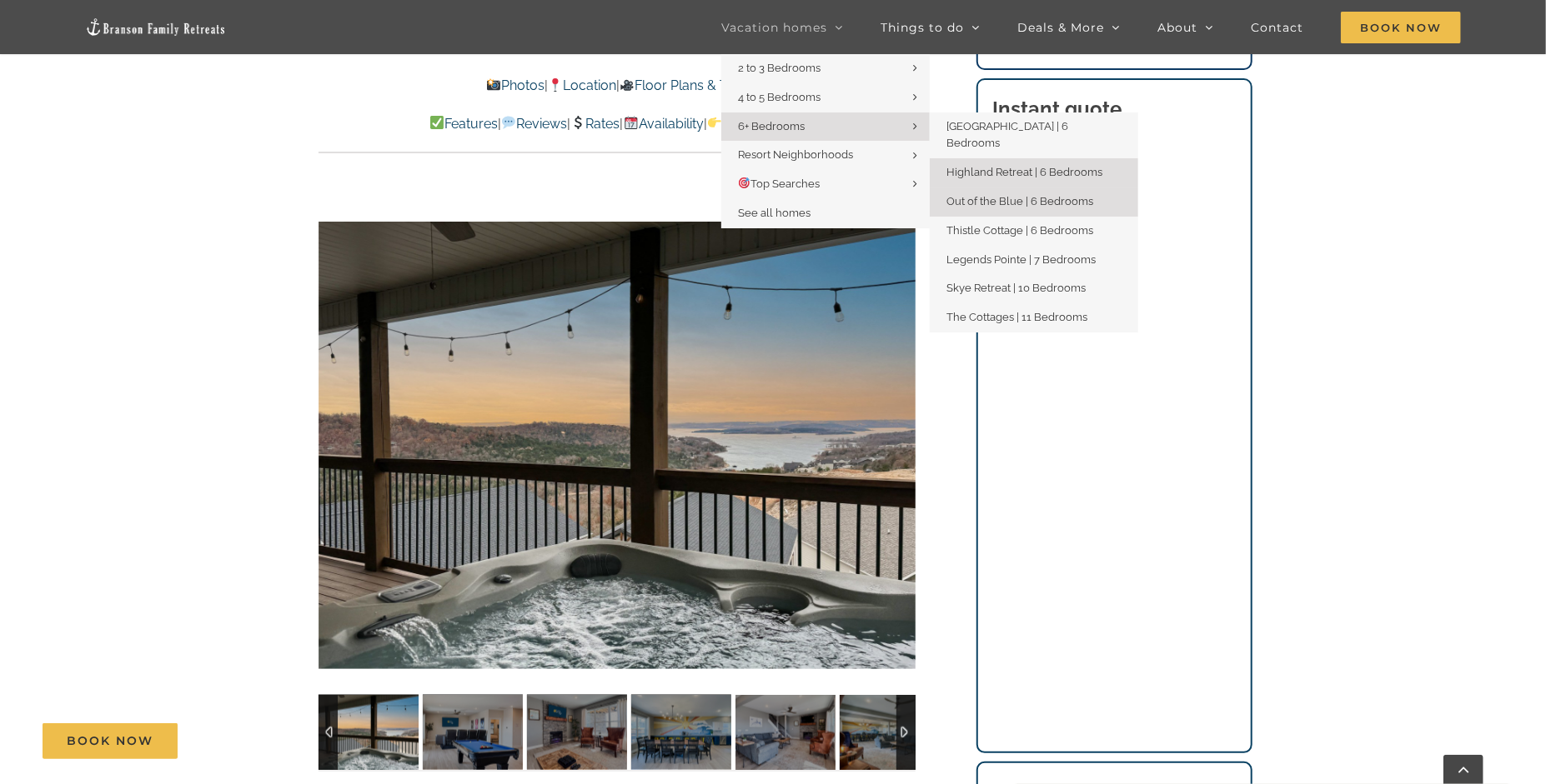
click at [1031, 166] on span "Highland Retreat | 6 Bedrooms" at bounding box center [1024, 172] width 156 height 13
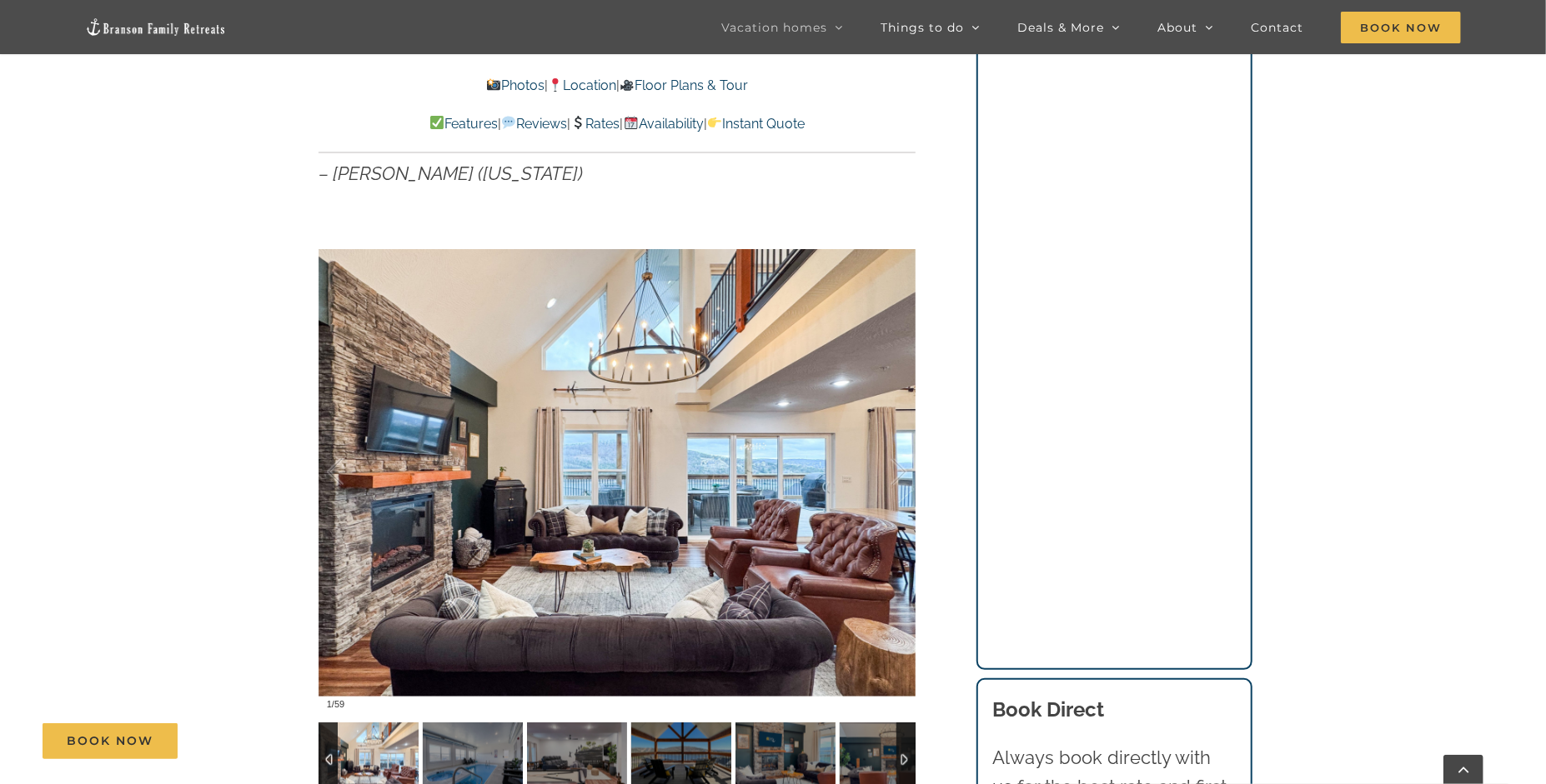
scroll to position [1417, 0]
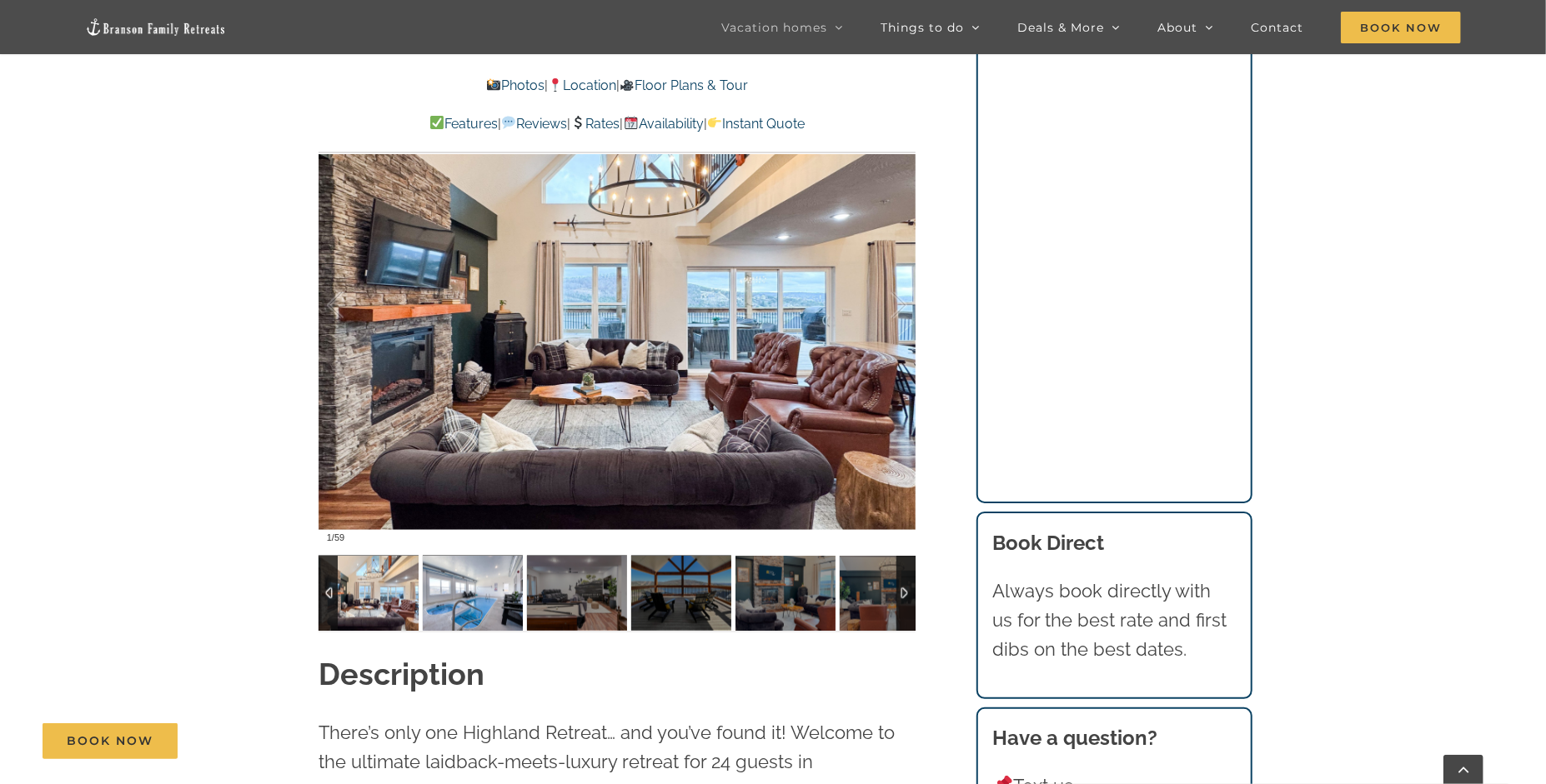
click at [461, 594] on img at bounding box center [473, 593] width 100 height 75
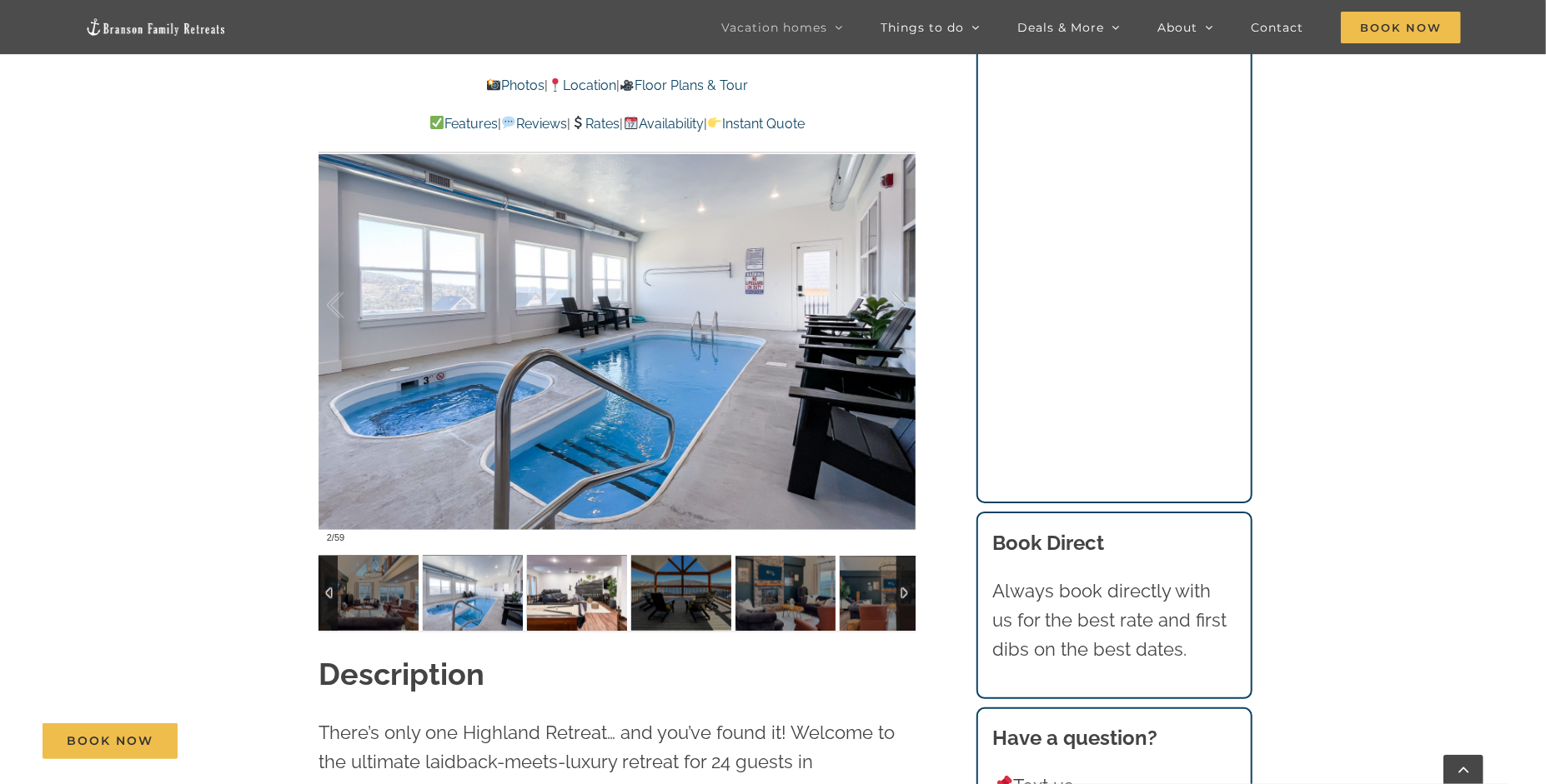
click at [566, 601] on img at bounding box center [578, 593] width 100 height 75
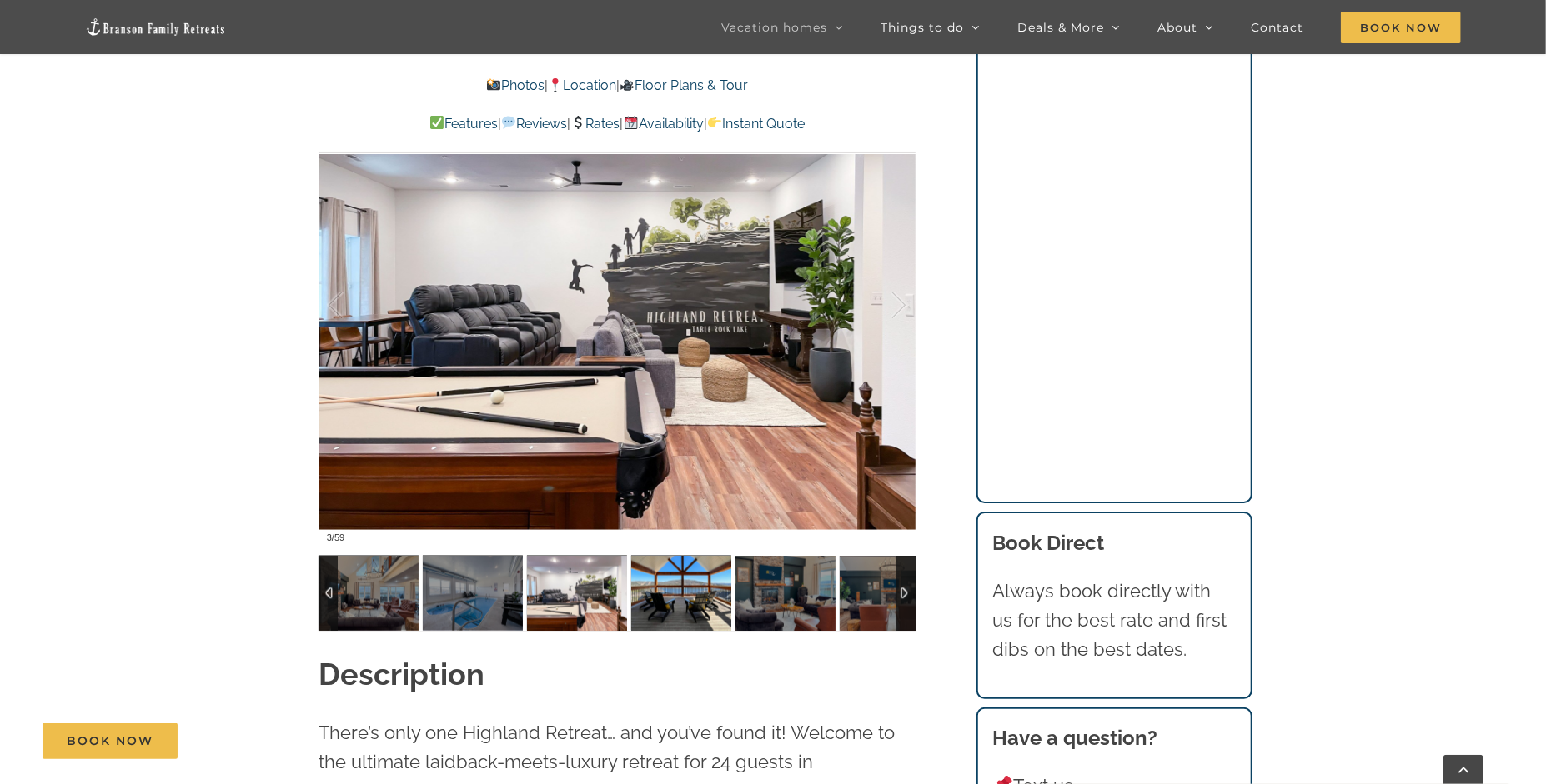
click at [661, 600] on img at bounding box center [682, 593] width 100 height 75
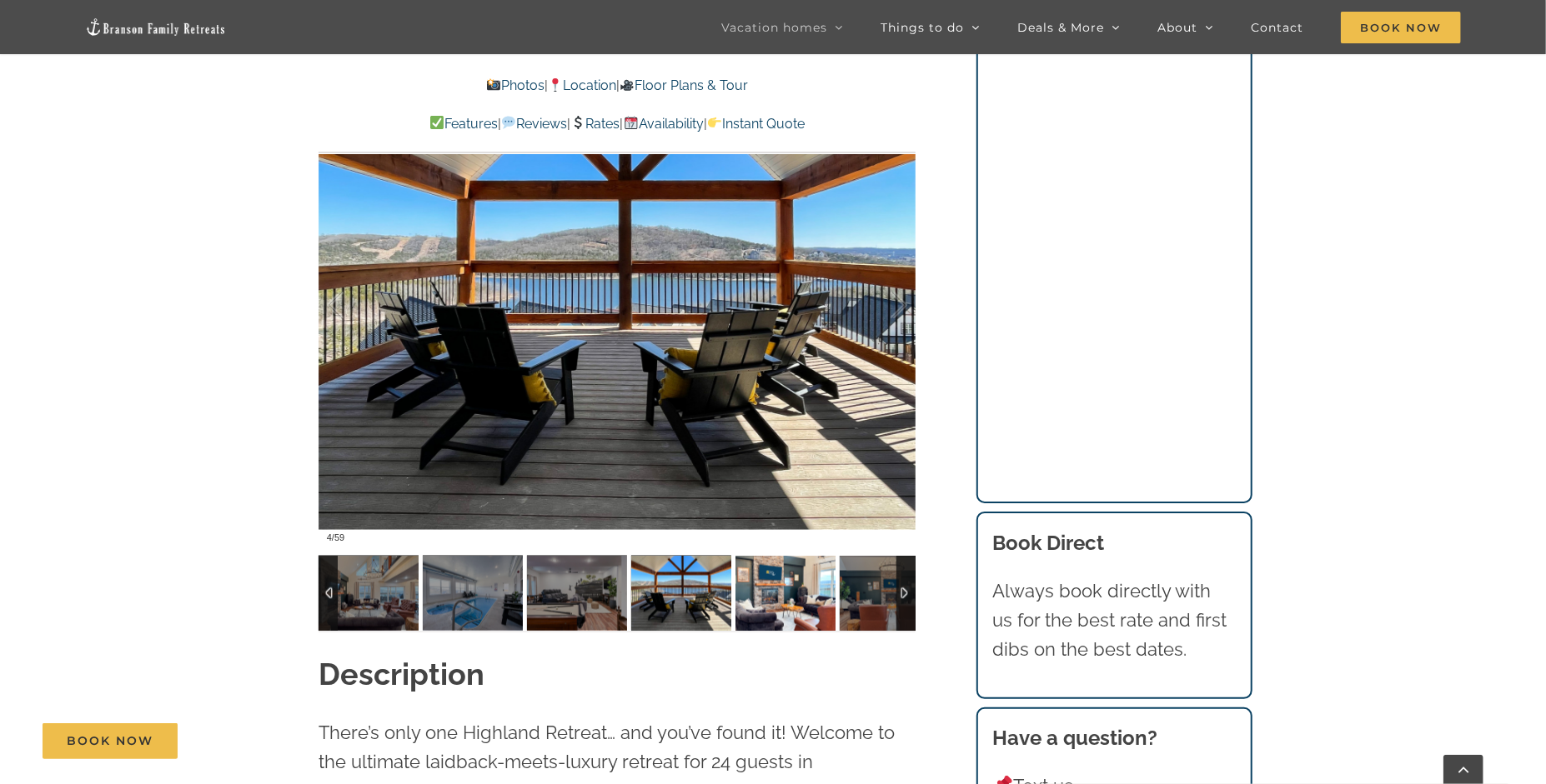
click at [773, 602] on img at bounding box center [785, 593] width 100 height 75
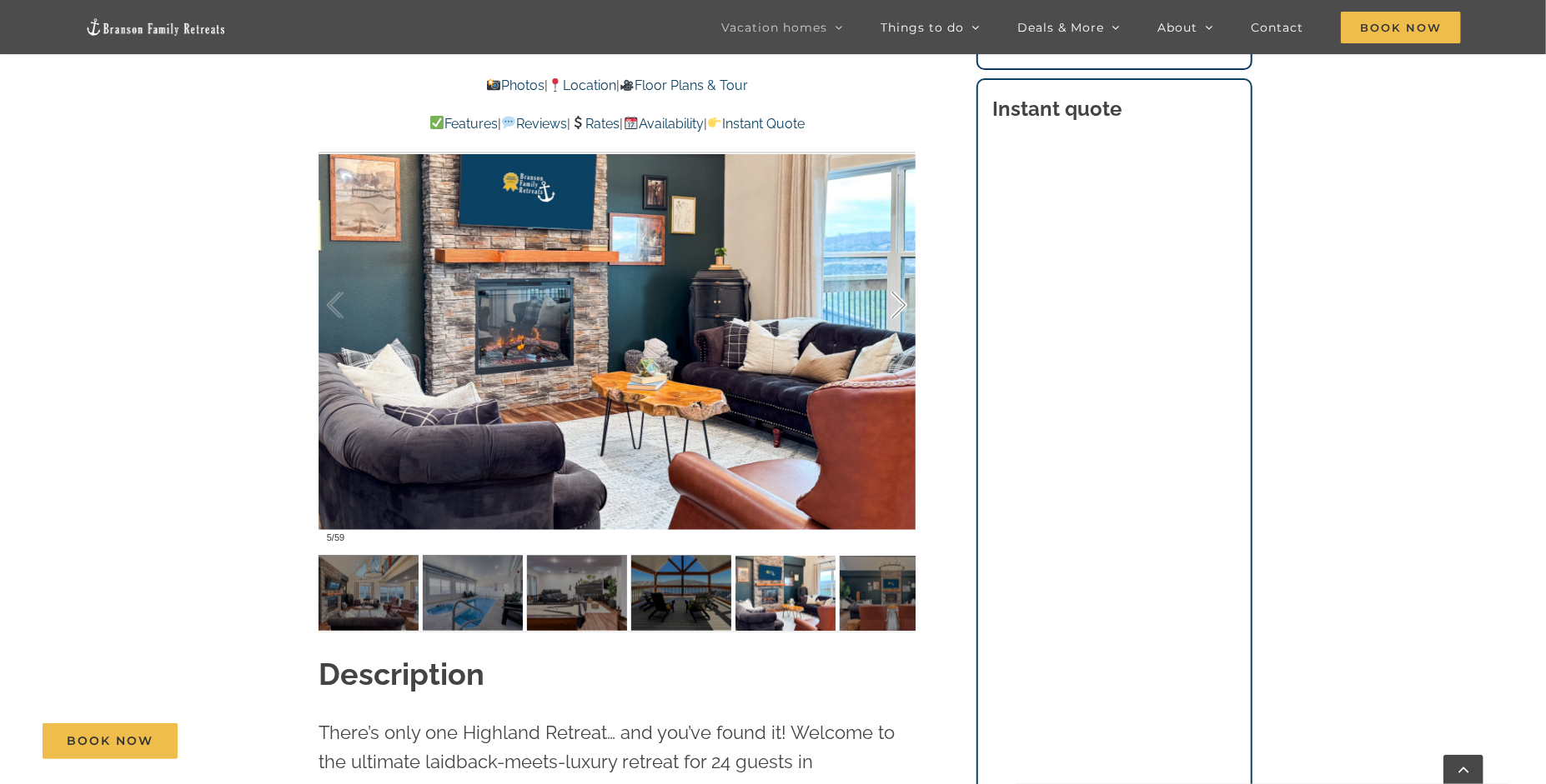
click at [897, 304] on div at bounding box center [881, 306] width 52 height 103
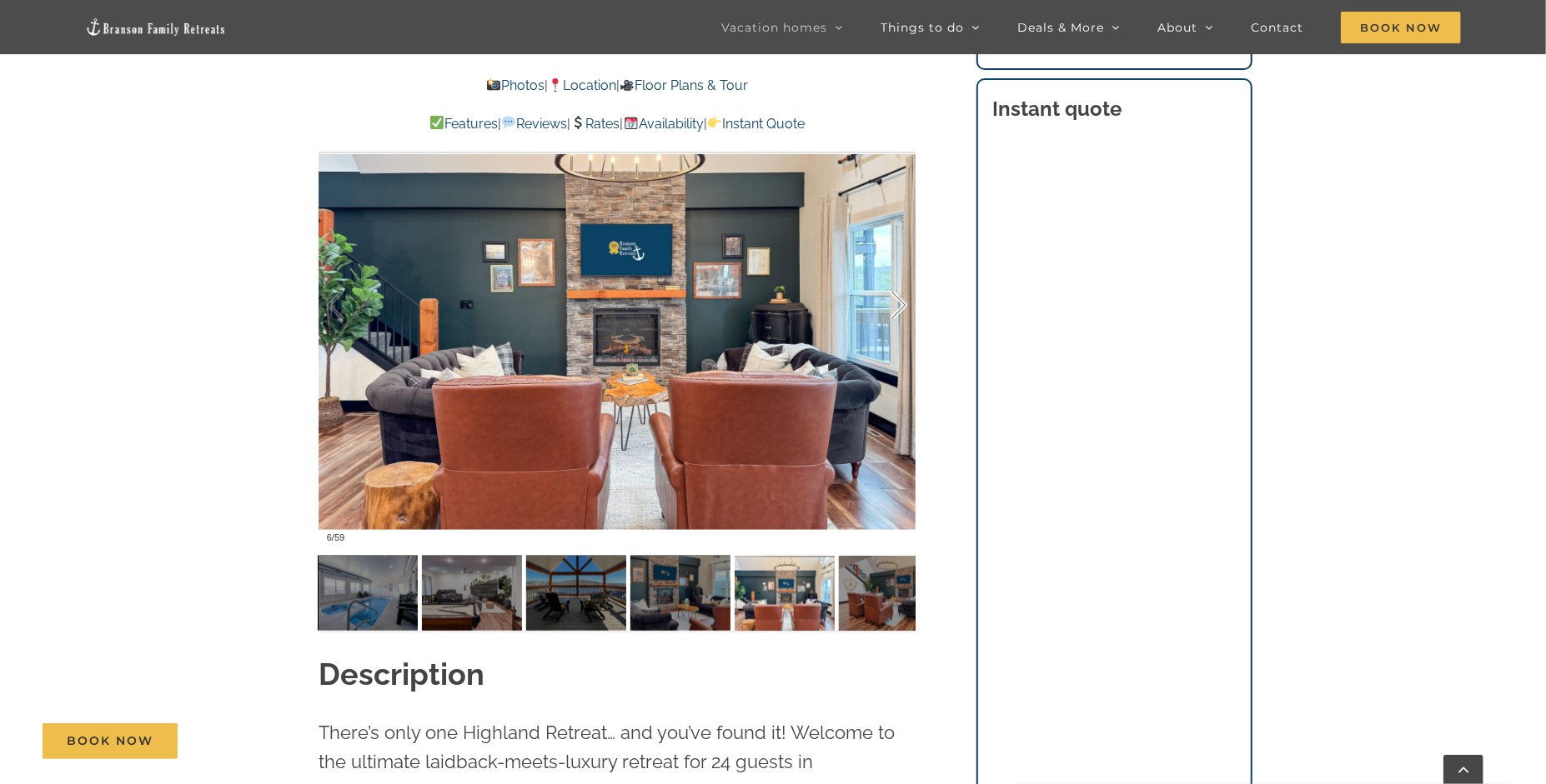
click at [897, 304] on div at bounding box center [881, 306] width 52 height 103
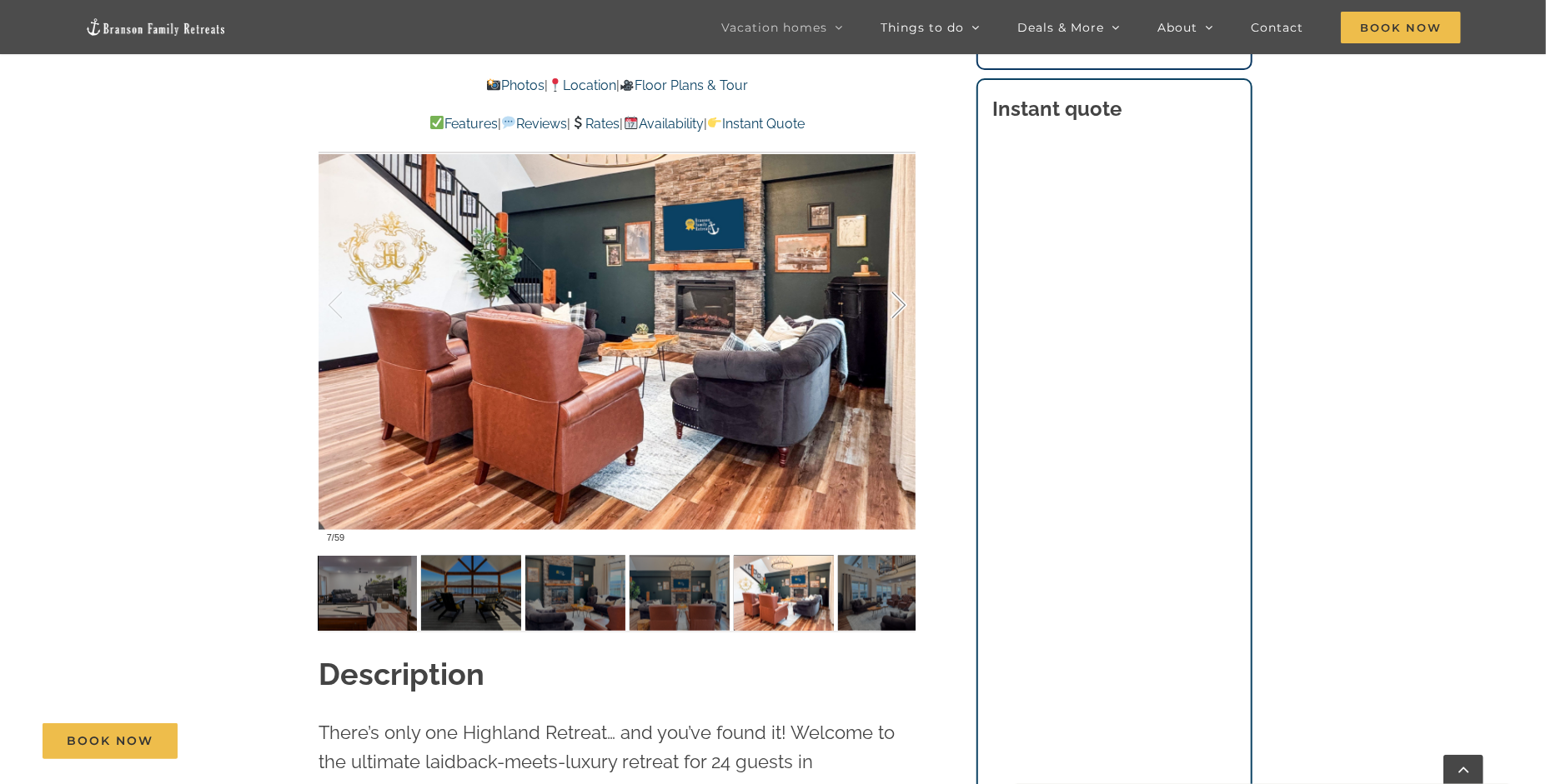
click at [897, 304] on div at bounding box center [881, 306] width 52 height 103
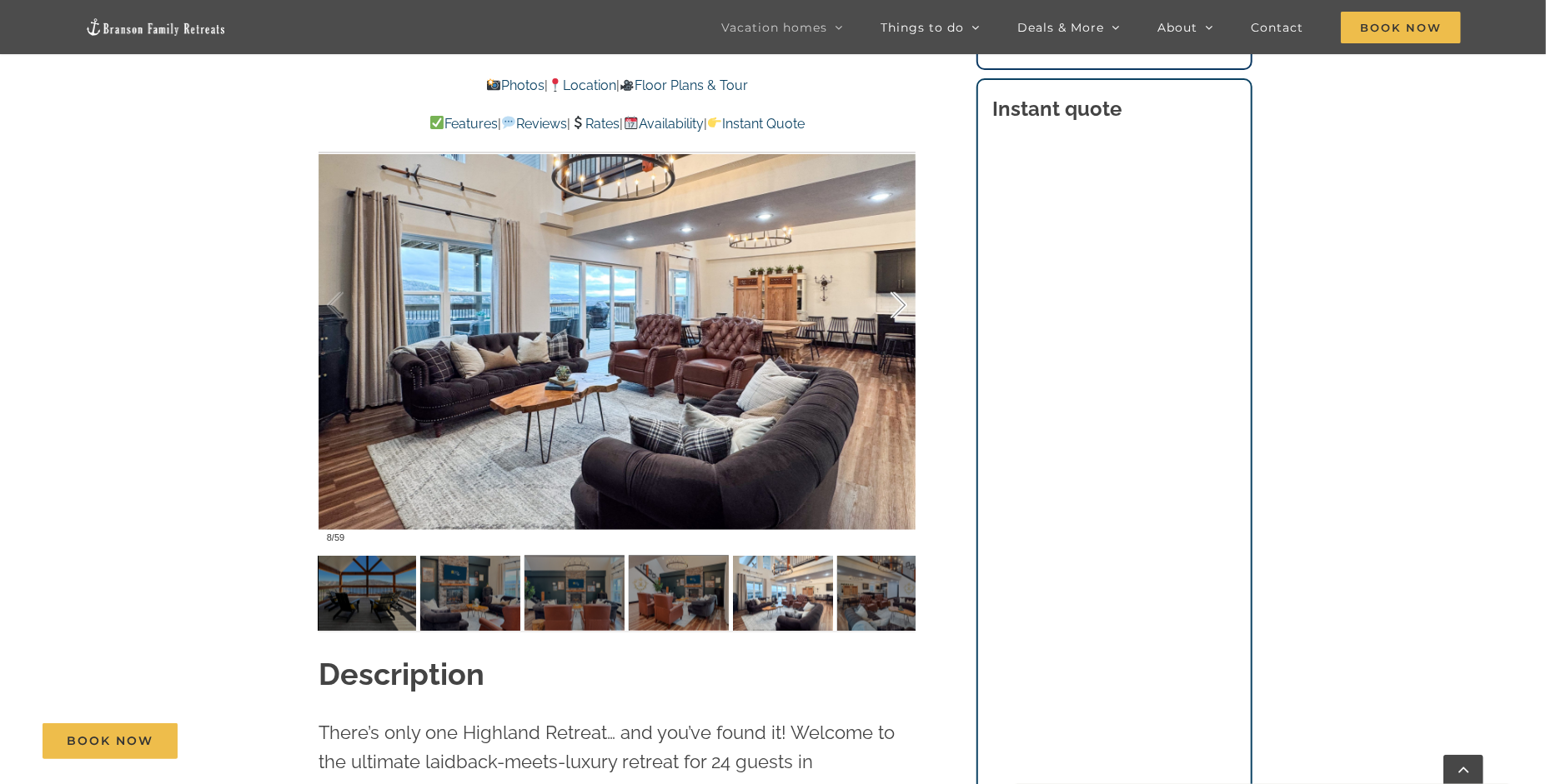
click at [897, 304] on div at bounding box center [881, 306] width 52 height 103
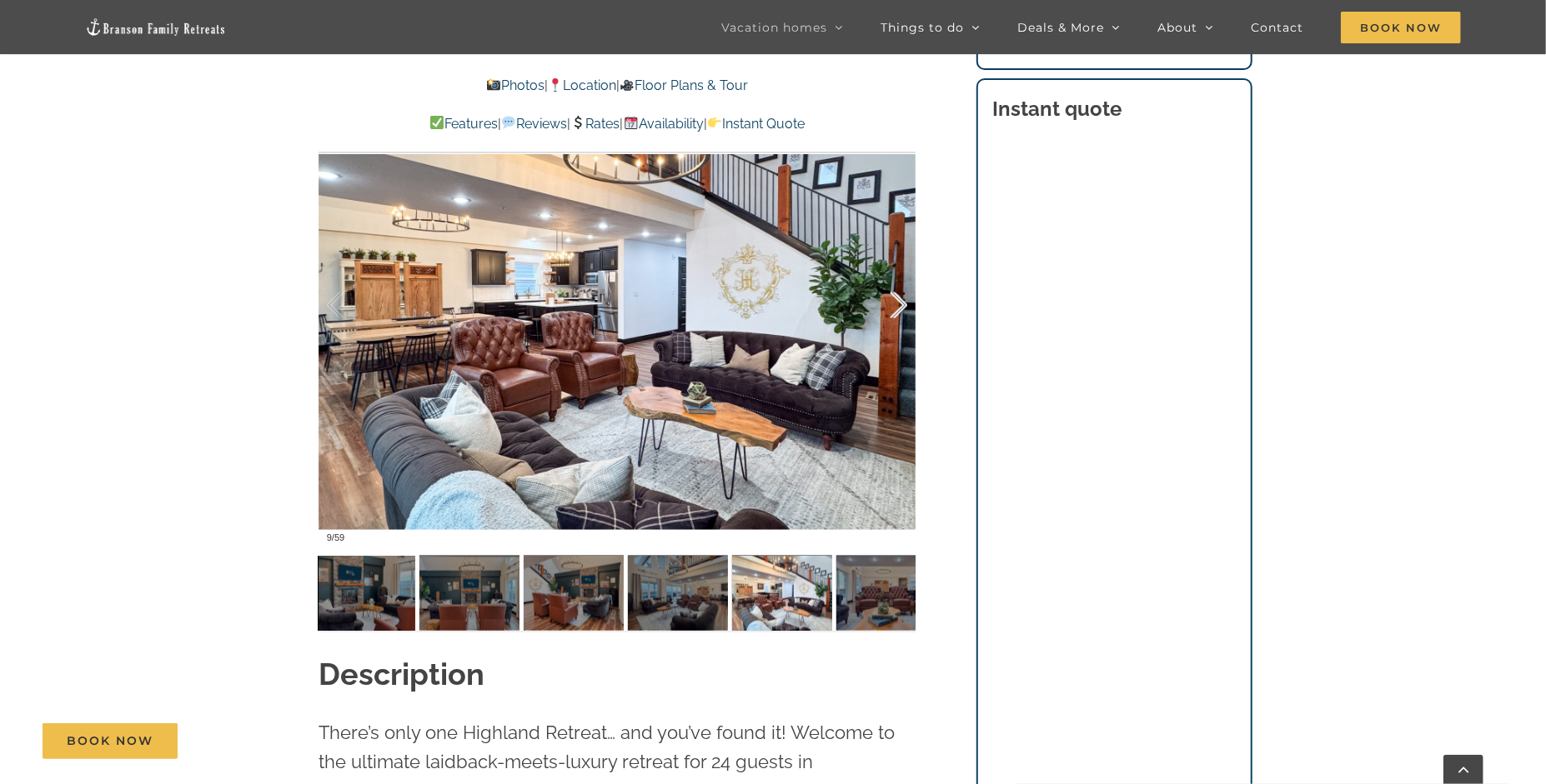
click at [897, 304] on div at bounding box center [881, 306] width 52 height 103
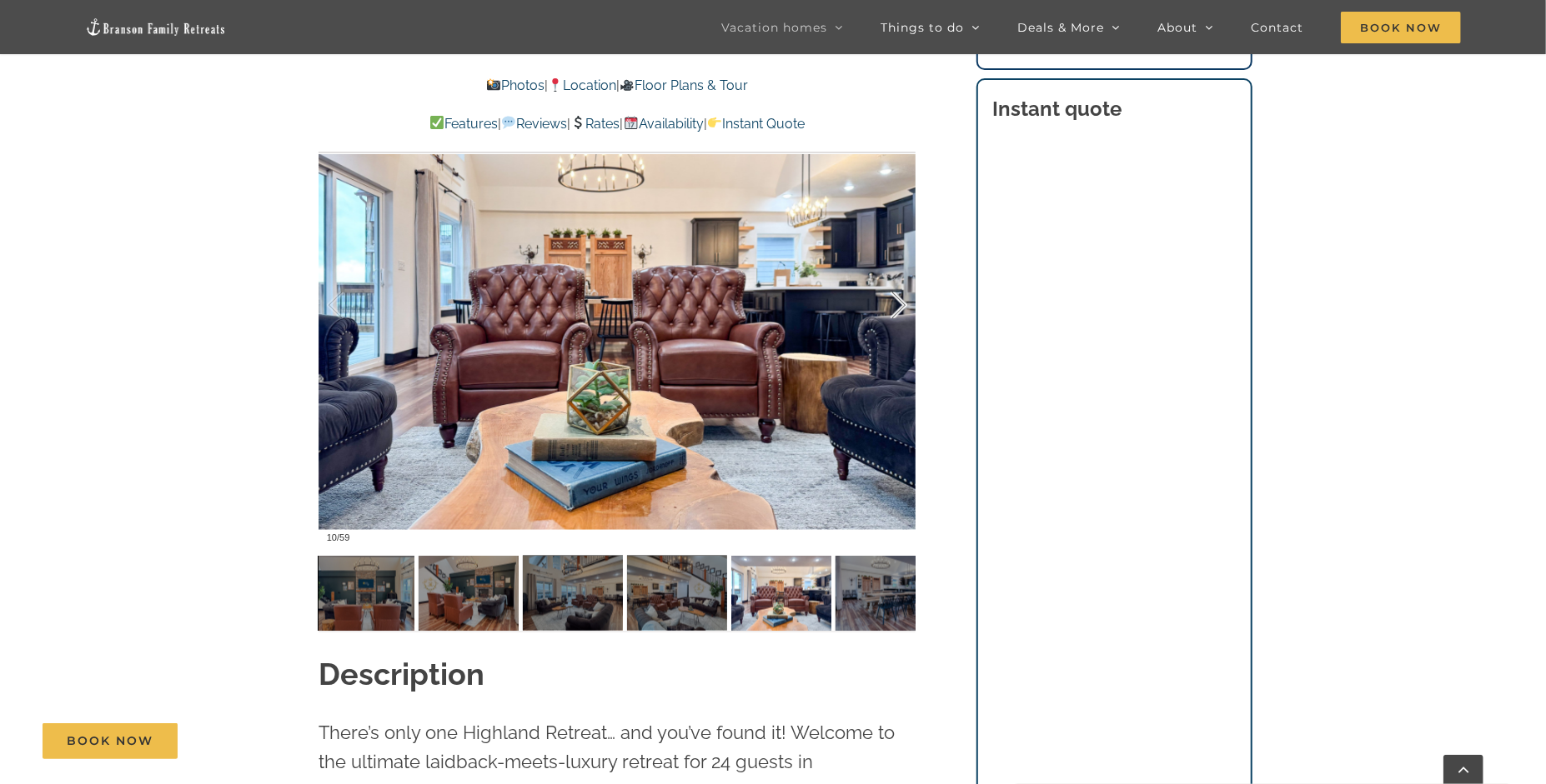
click at [897, 304] on div at bounding box center [881, 306] width 52 height 103
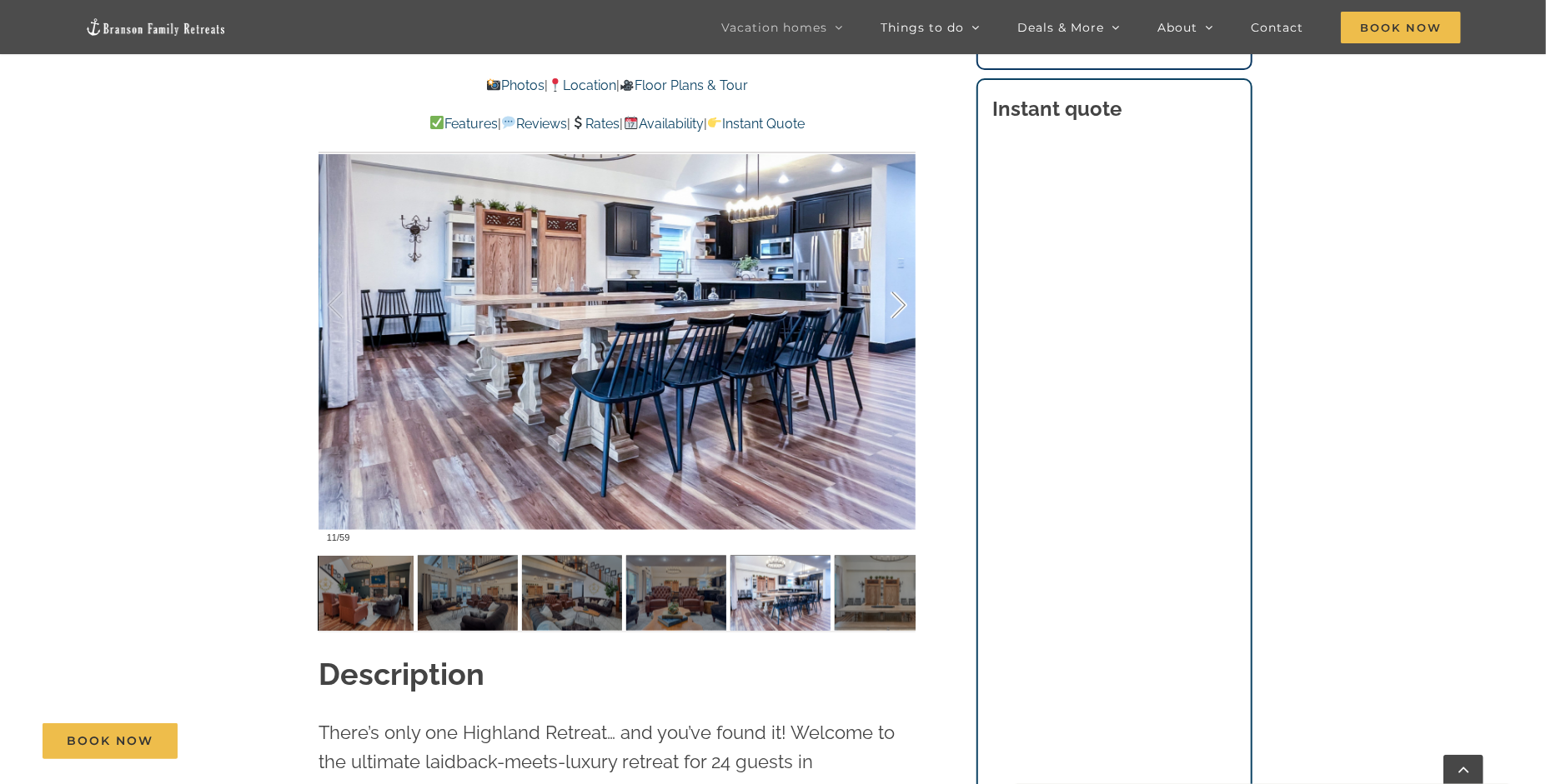
click at [897, 304] on div at bounding box center [881, 306] width 52 height 103
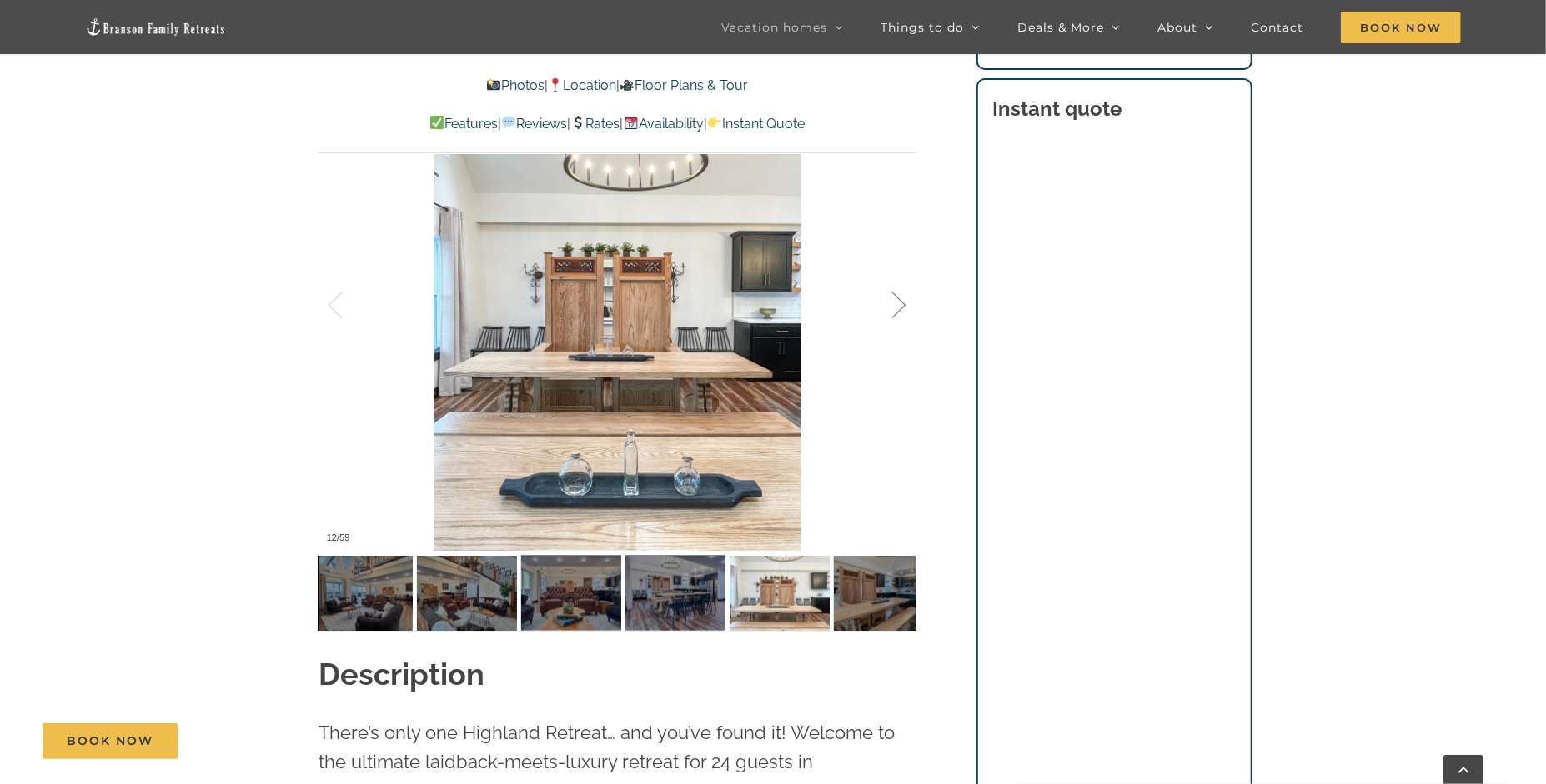
click at [897, 304] on div at bounding box center [881, 306] width 52 height 103
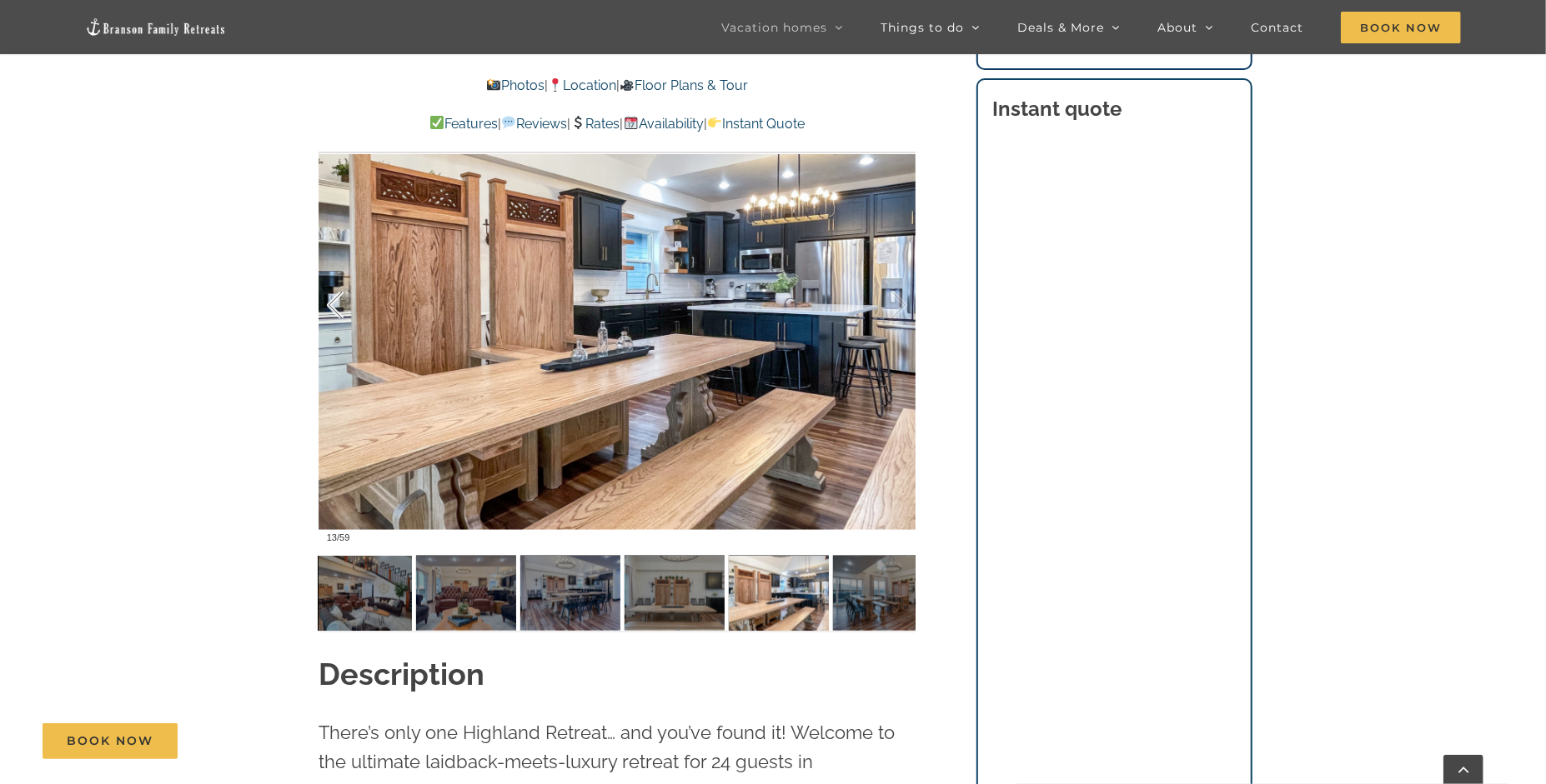
click at [344, 315] on div at bounding box center [353, 306] width 52 height 103
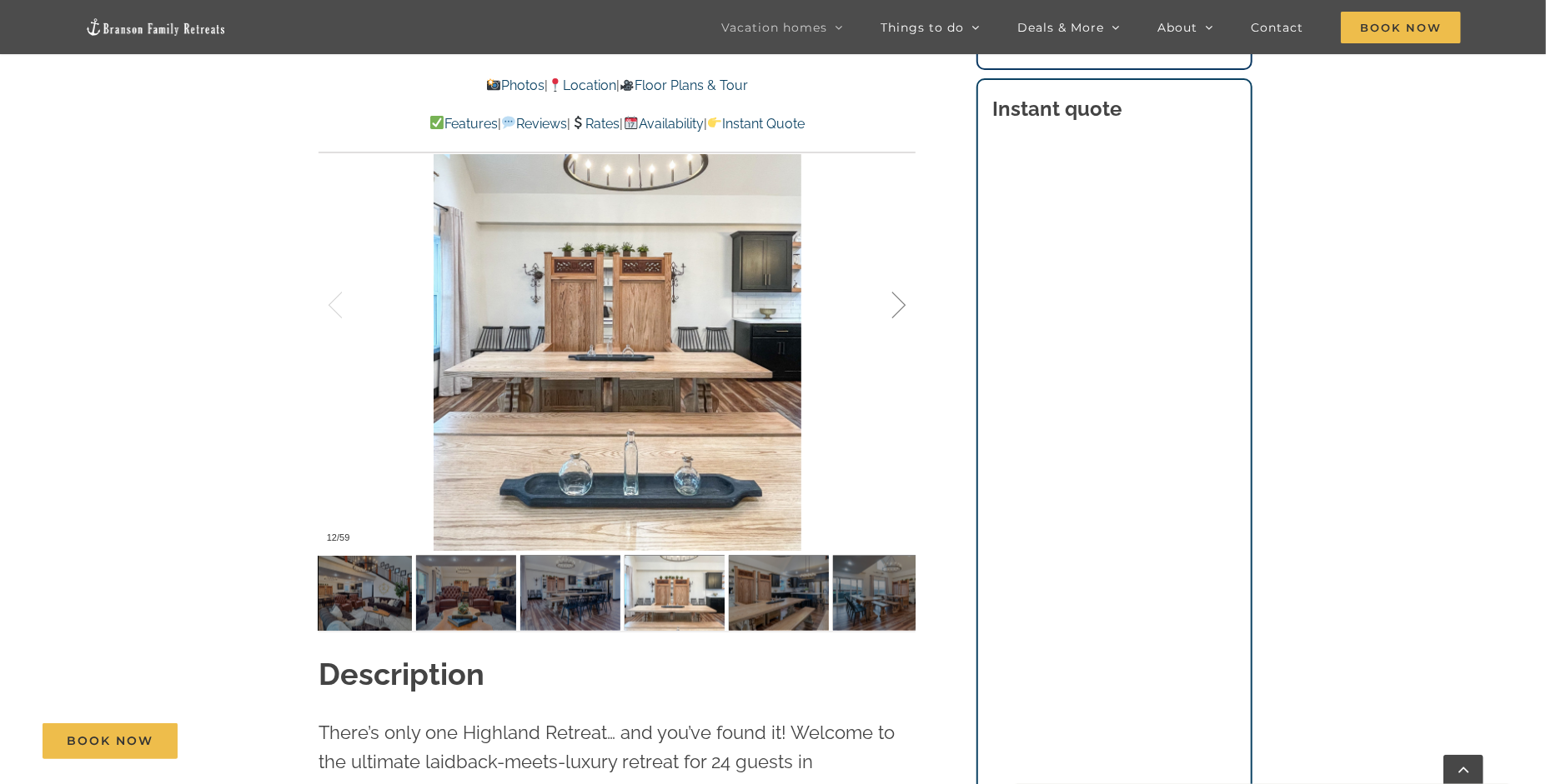
click at [901, 312] on div at bounding box center [881, 306] width 52 height 103
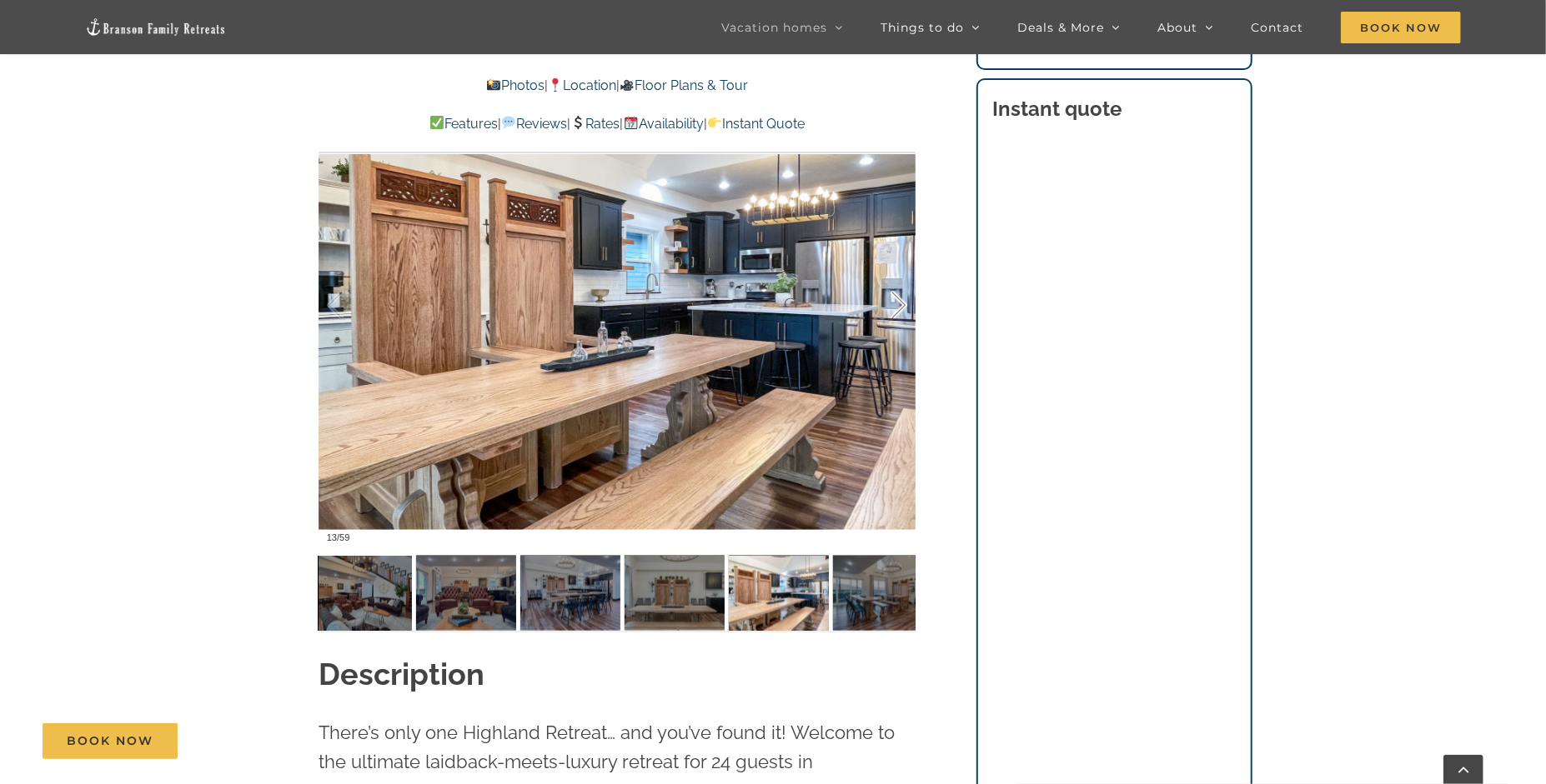
click at [901, 312] on div at bounding box center [881, 306] width 52 height 103
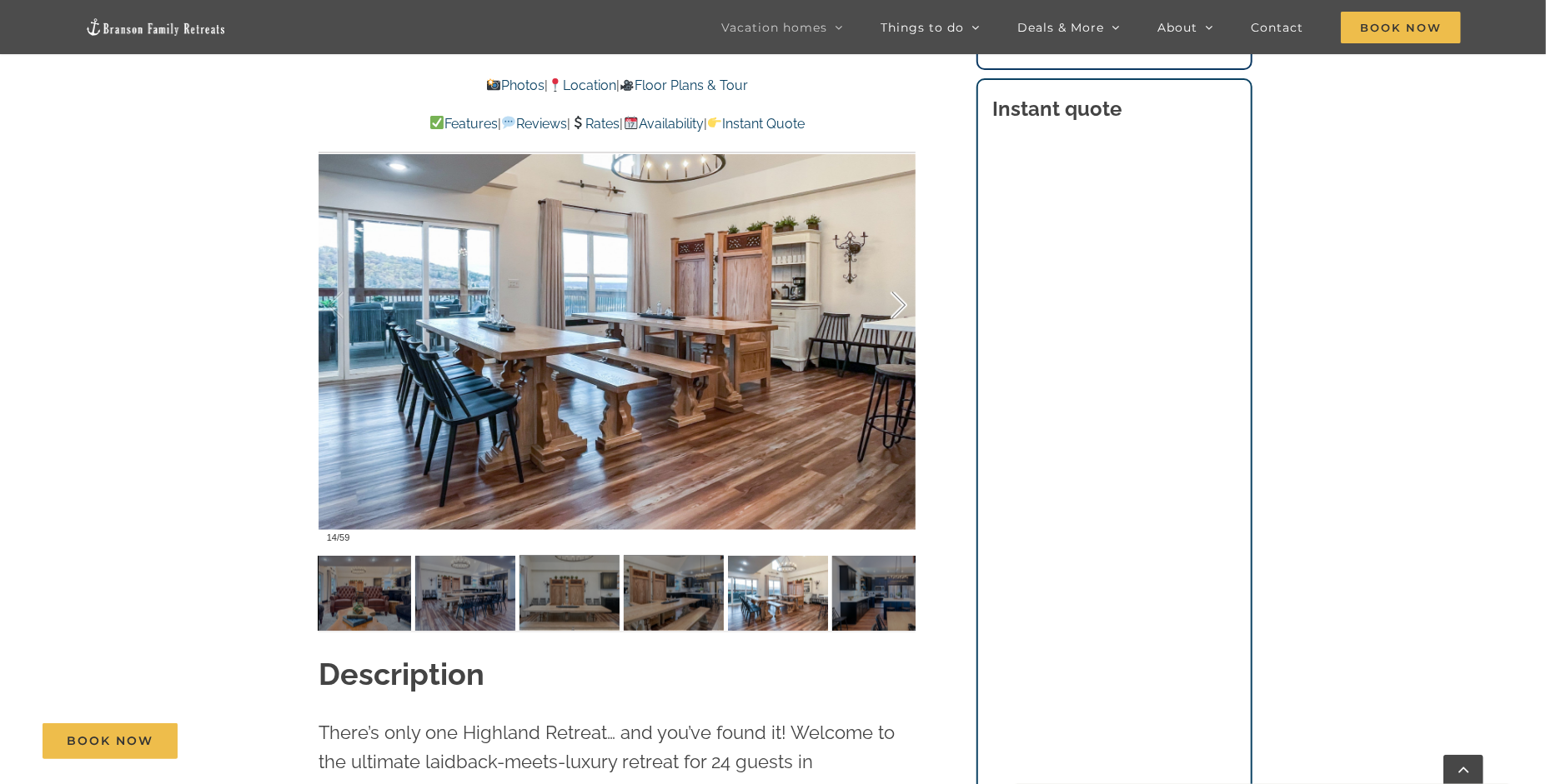
click at [901, 312] on div at bounding box center [881, 306] width 52 height 103
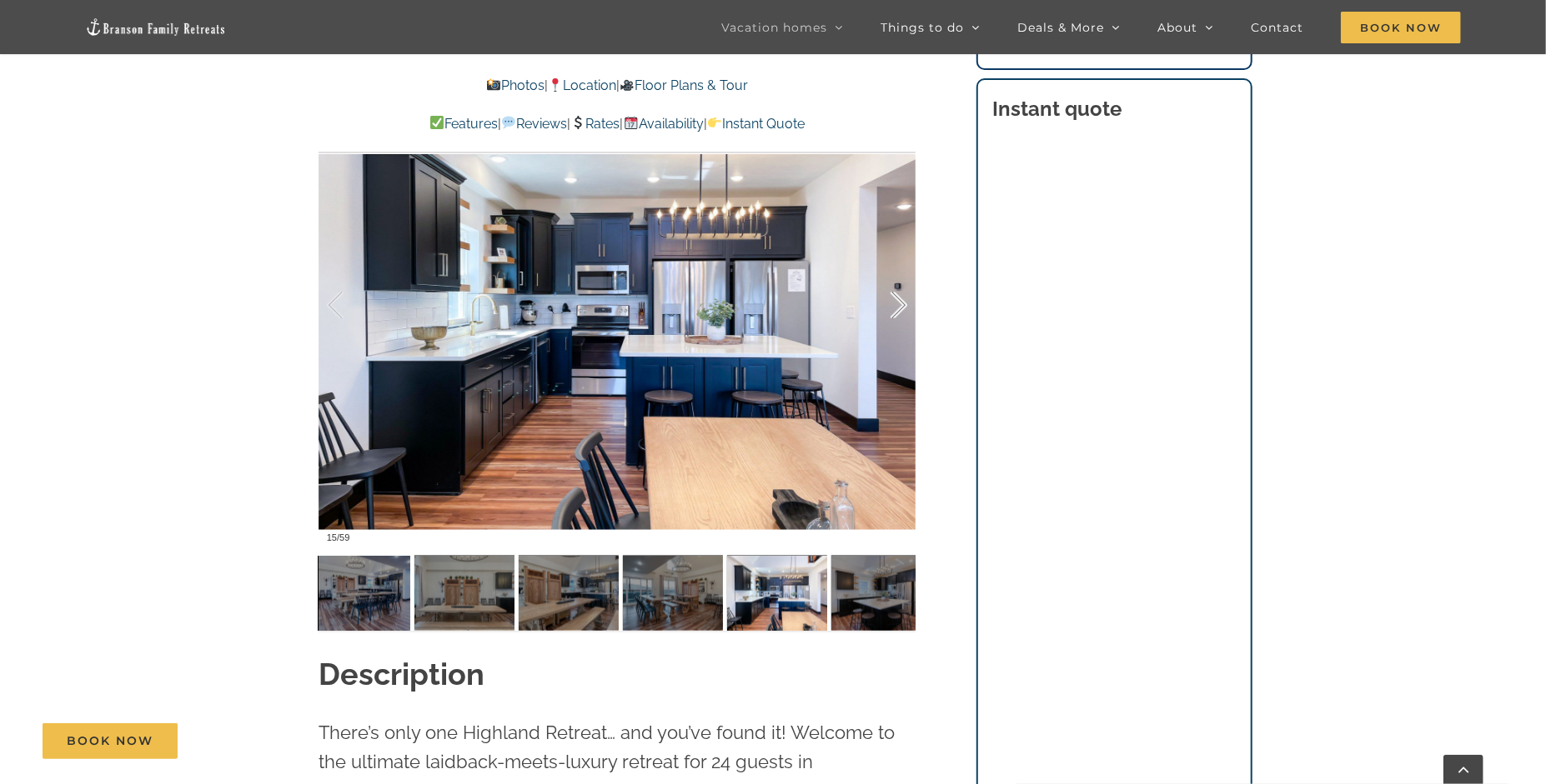
click at [901, 312] on div at bounding box center [881, 306] width 52 height 103
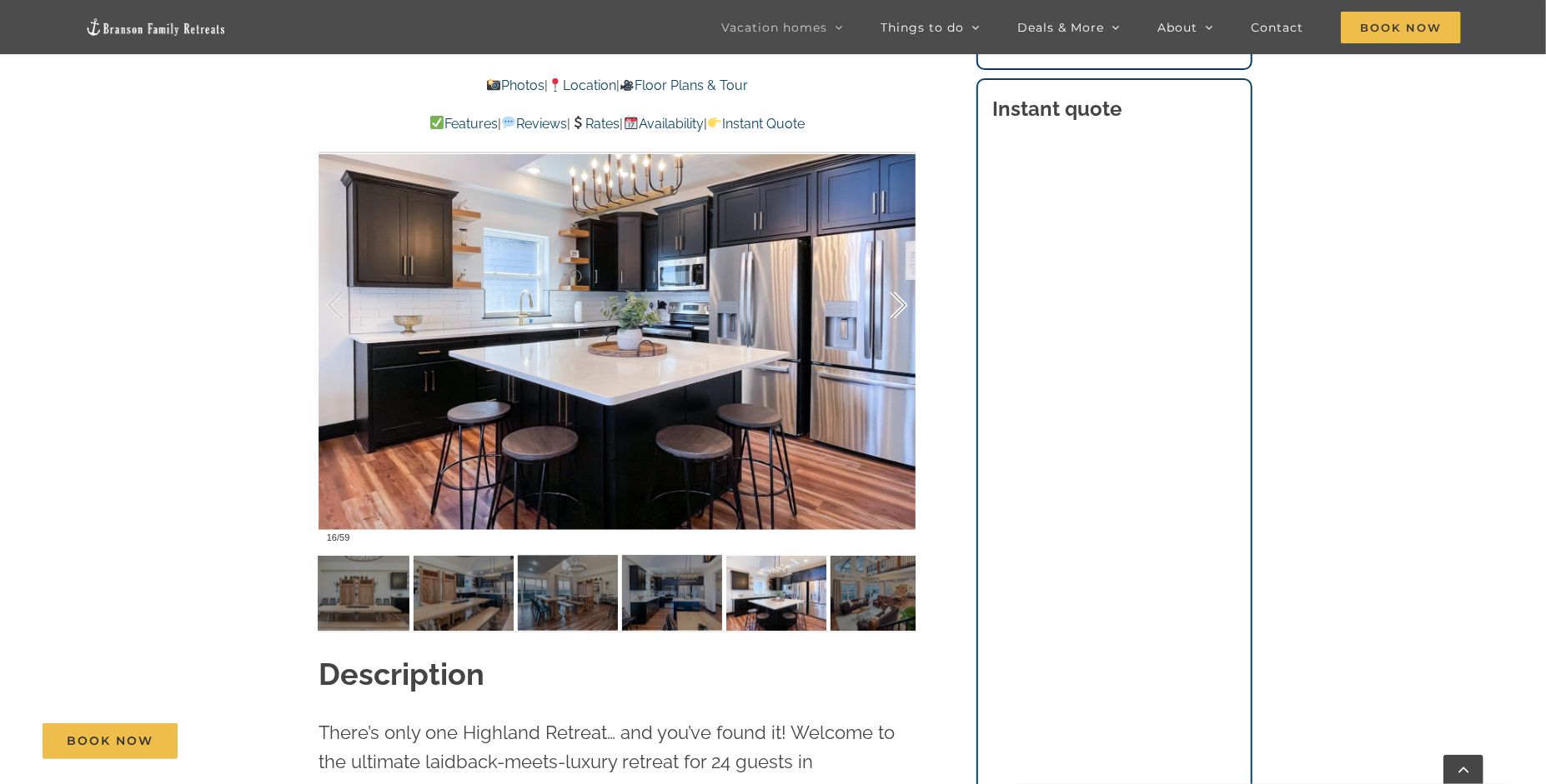
click at [901, 312] on div at bounding box center [881, 306] width 52 height 103
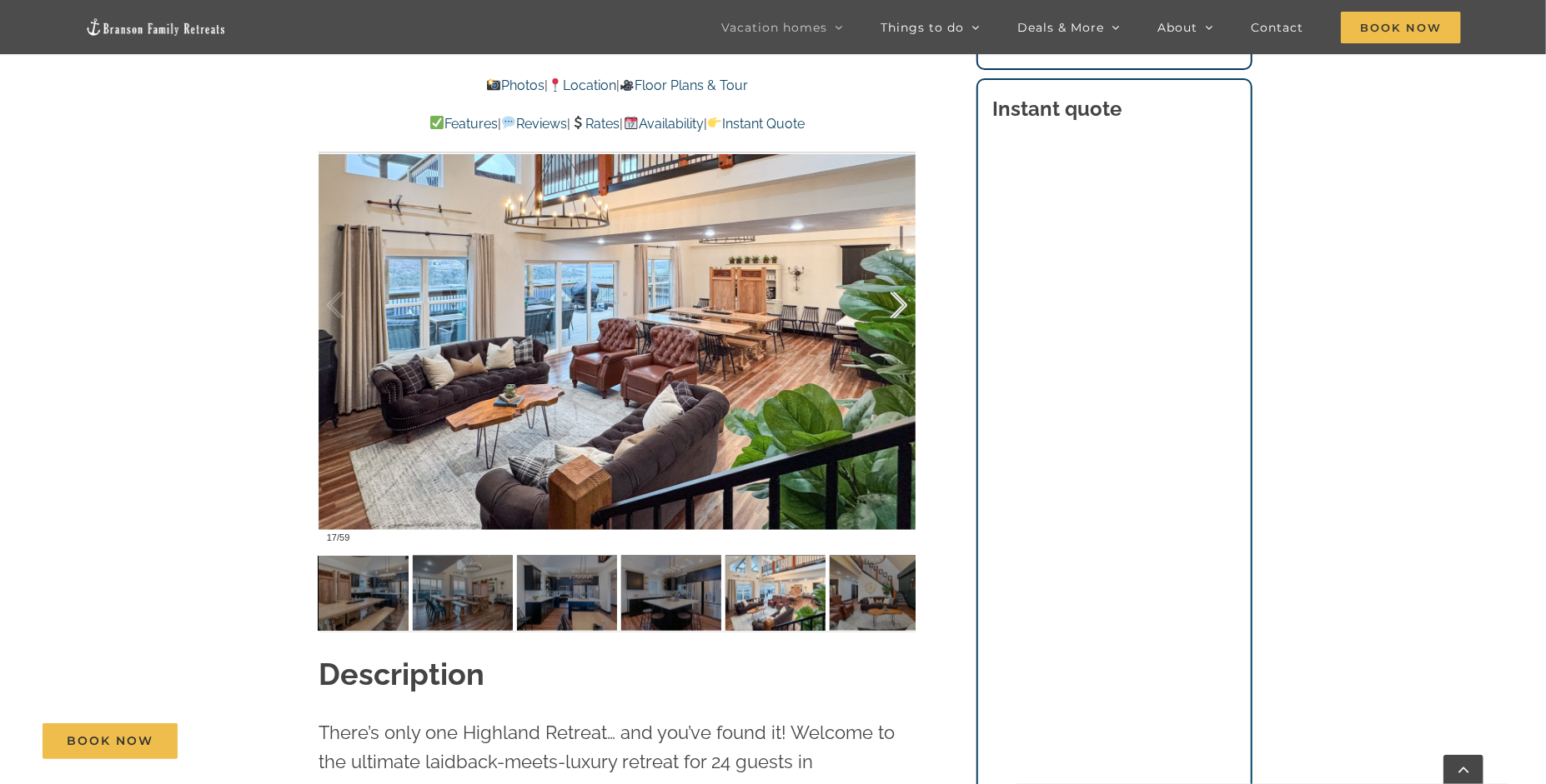
click at [901, 312] on div at bounding box center [881, 306] width 52 height 103
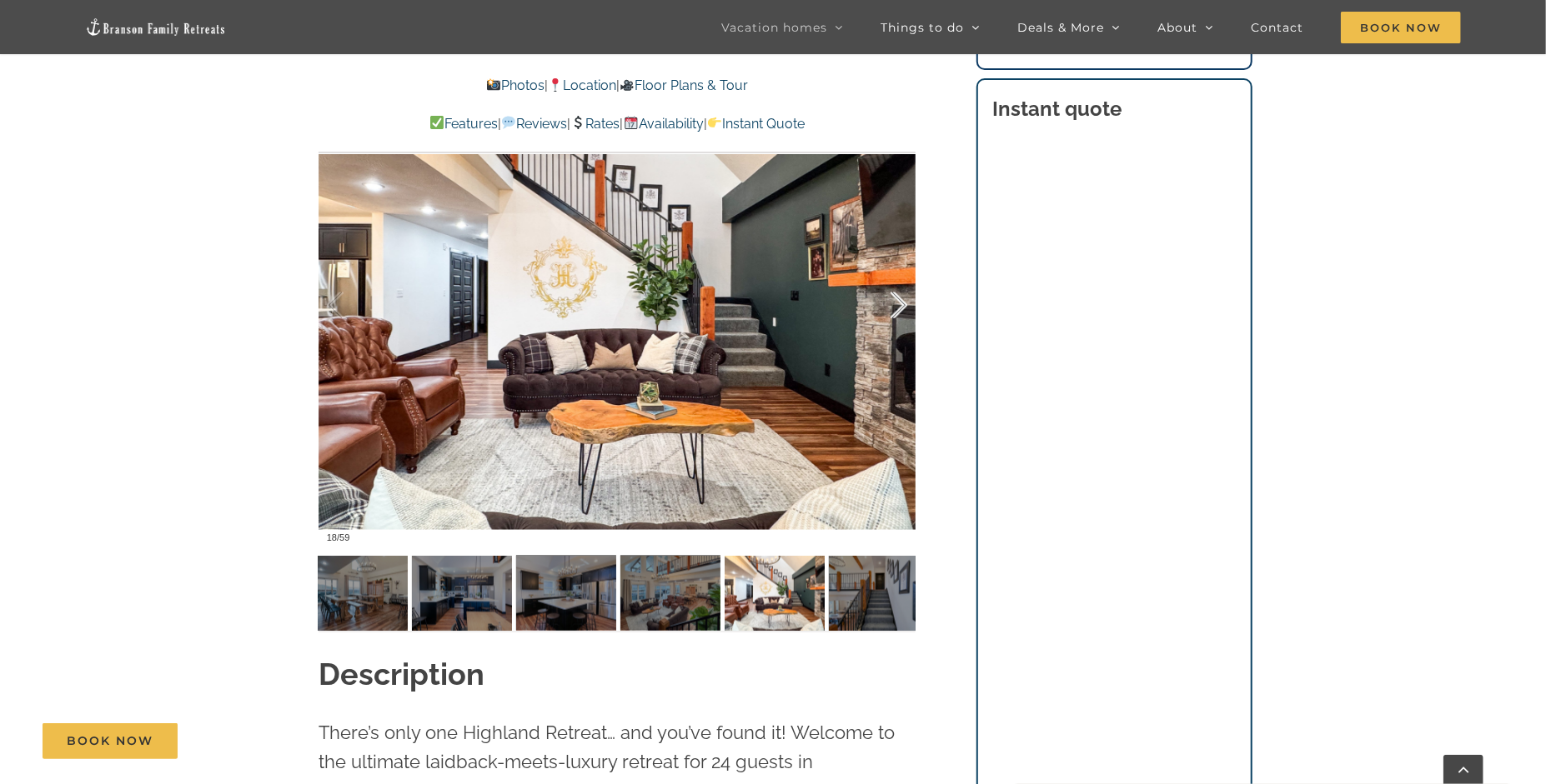
click at [901, 312] on div at bounding box center [881, 306] width 52 height 103
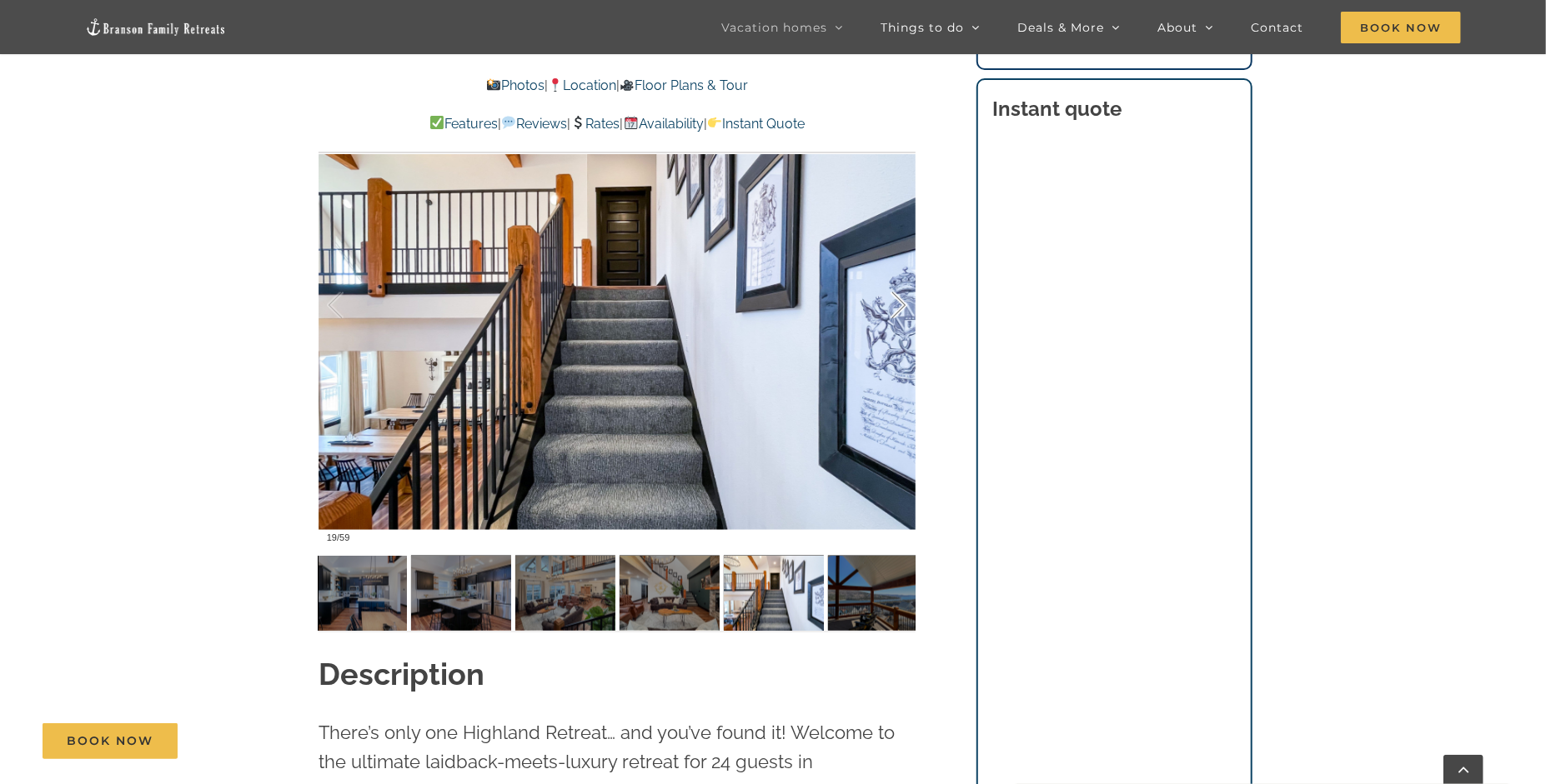
click at [901, 312] on div at bounding box center [881, 306] width 52 height 103
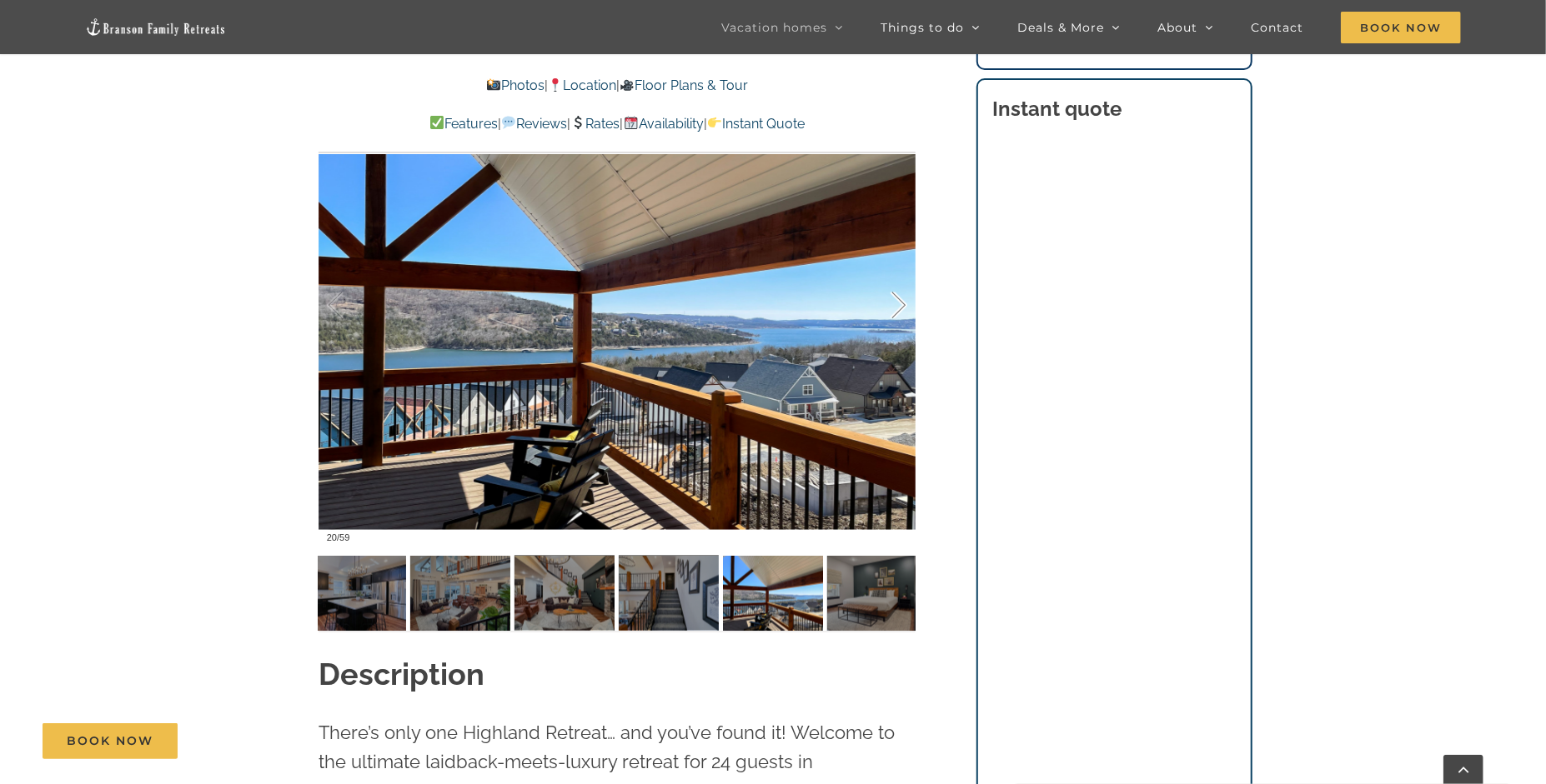
click at [901, 312] on div at bounding box center [881, 306] width 52 height 103
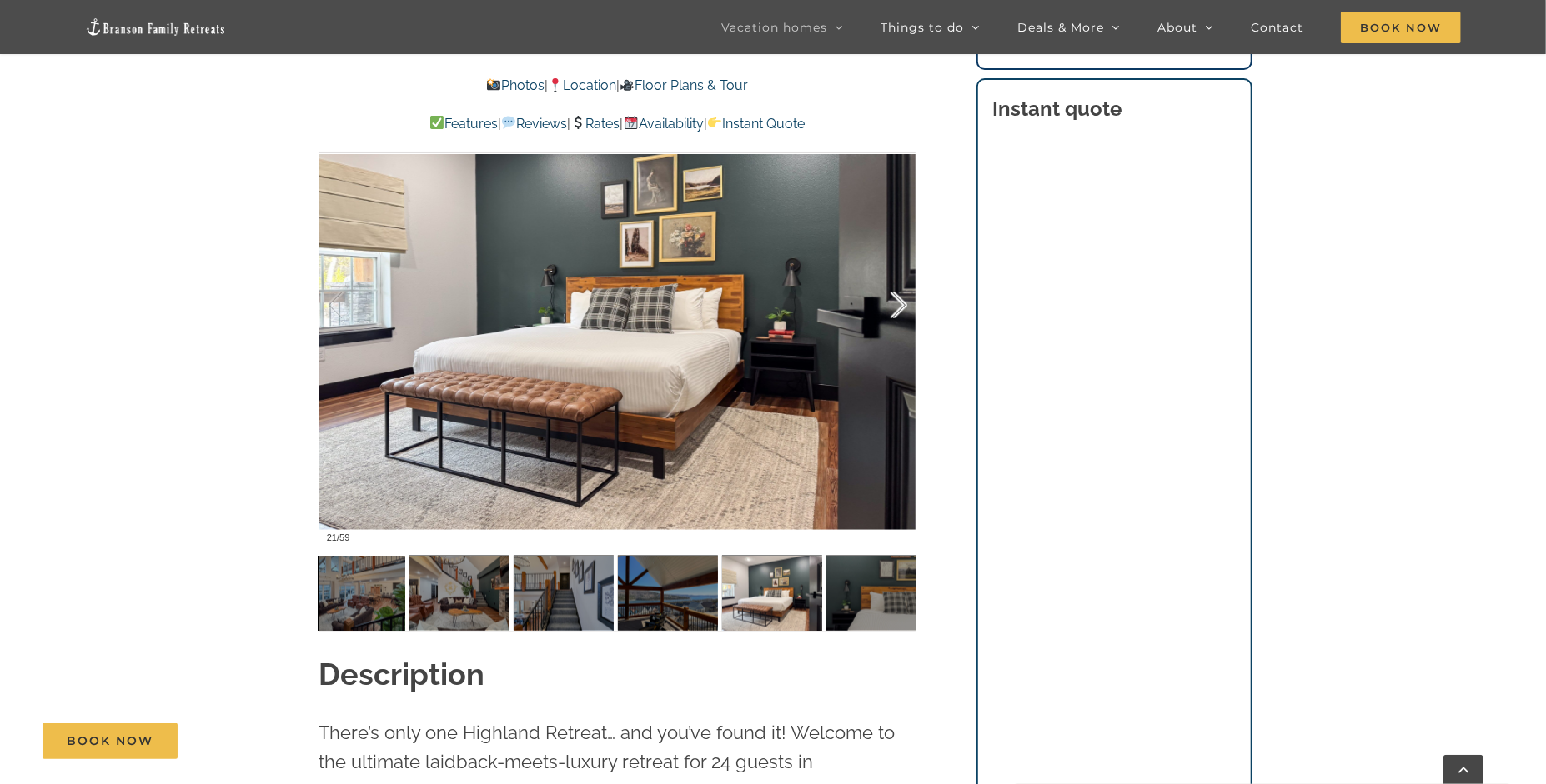
click at [901, 312] on div at bounding box center [881, 306] width 52 height 103
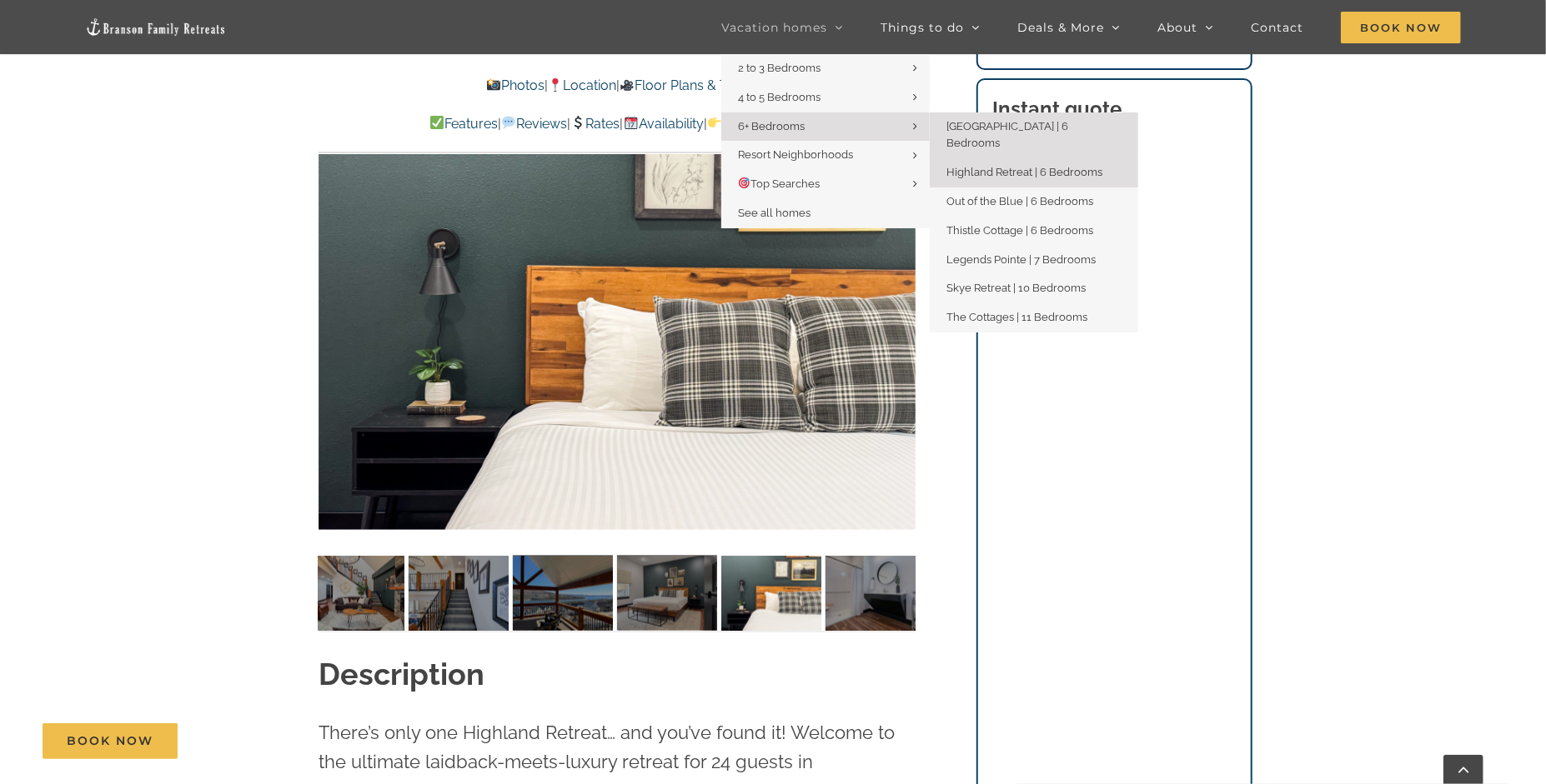
click at [973, 126] on span "[GEOGRAPHIC_DATA] | 6 Bedrooms" at bounding box center [1007, 135] width 122 height 30
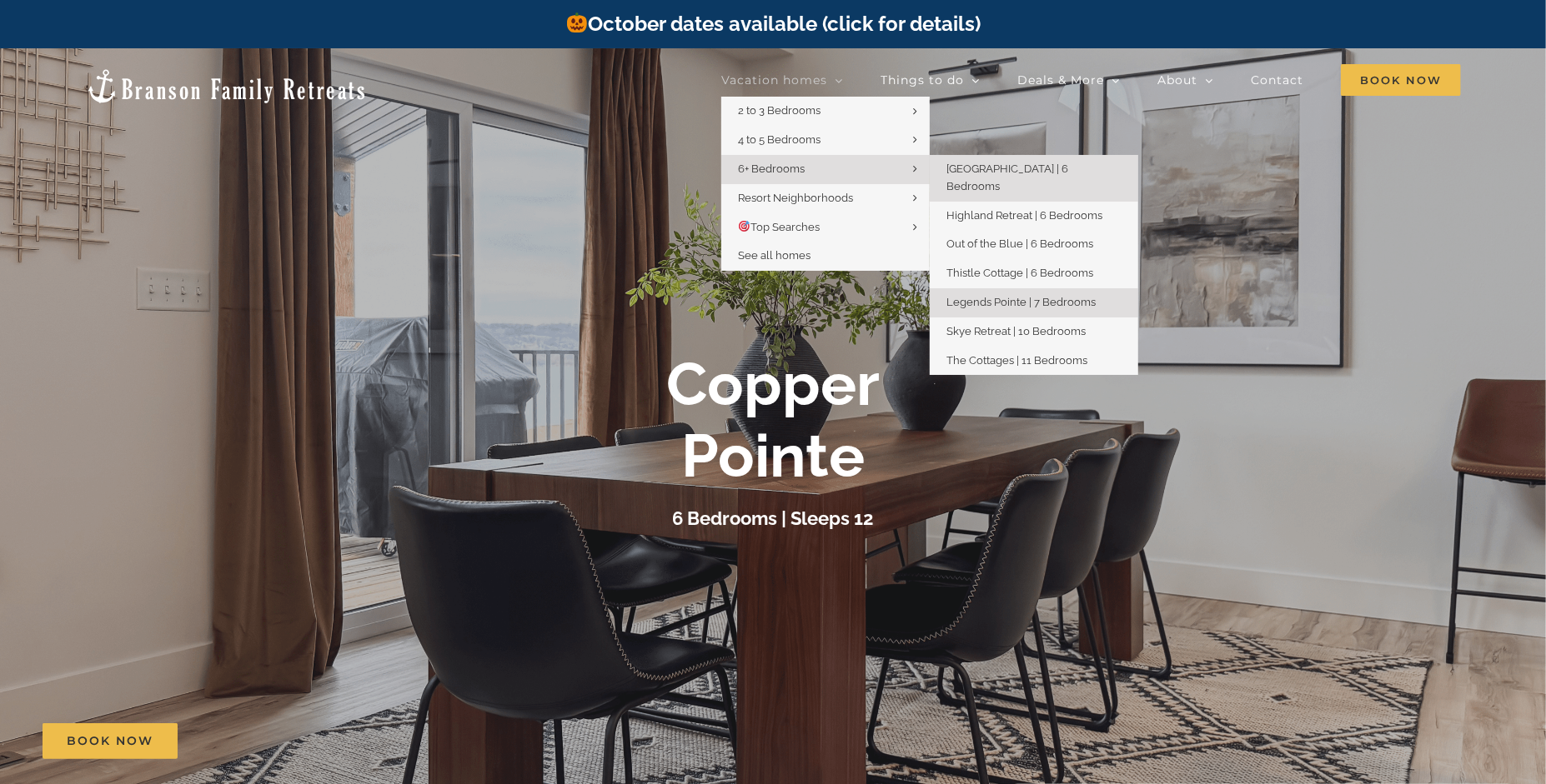
click at [1058, 296] on span "Legends Pointe | 7 Bedrooms" at bounding box center [1021, 302] width 149 height 13
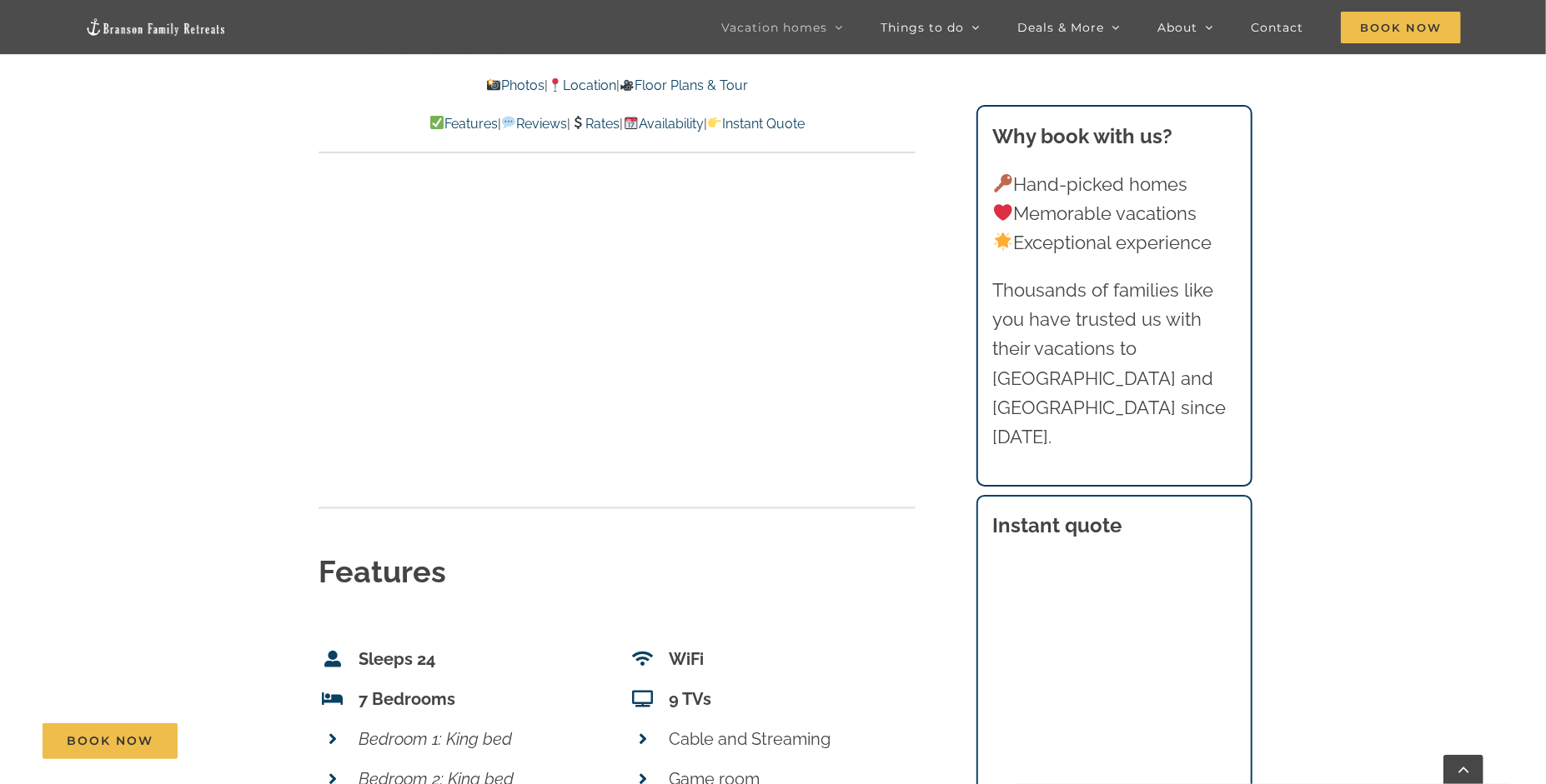
scroll to position [6169, 0]
